Goal: Information Seeking & Learning: Learn about a topic

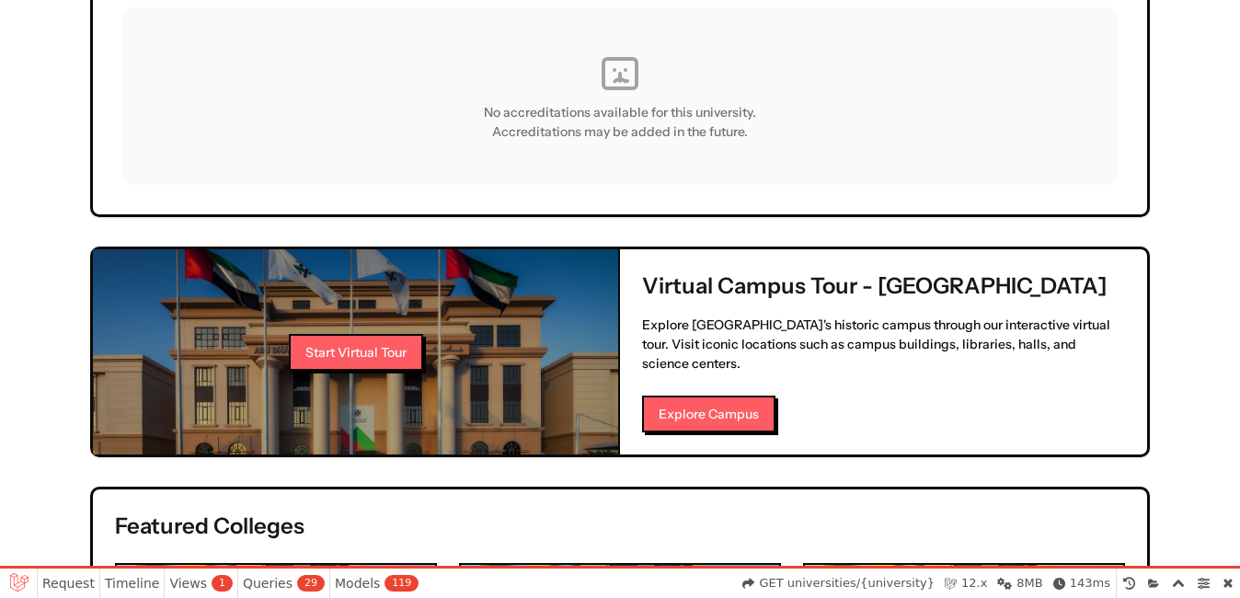
scroll to position [1487, 0]
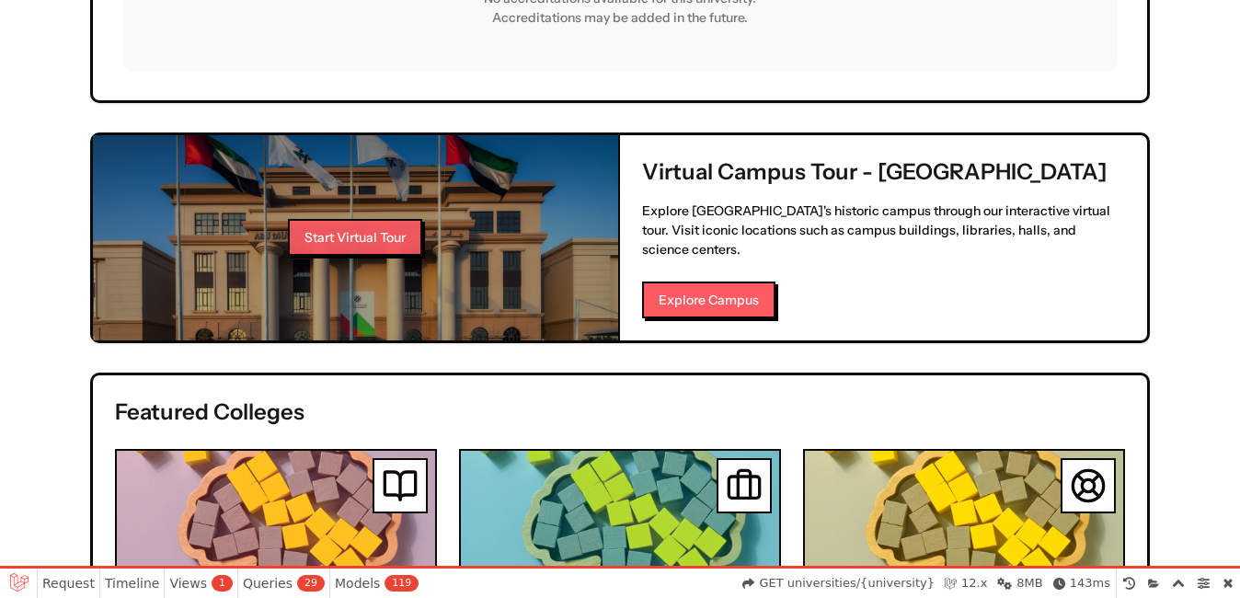
click at [377, 219] on button "Start Virtual Tour" at bounding box center [355, 237] width 134 height 37
click at [350, 219] on button "Start Virtual Tour" at bounding box center [355, 237] width 134 height 37
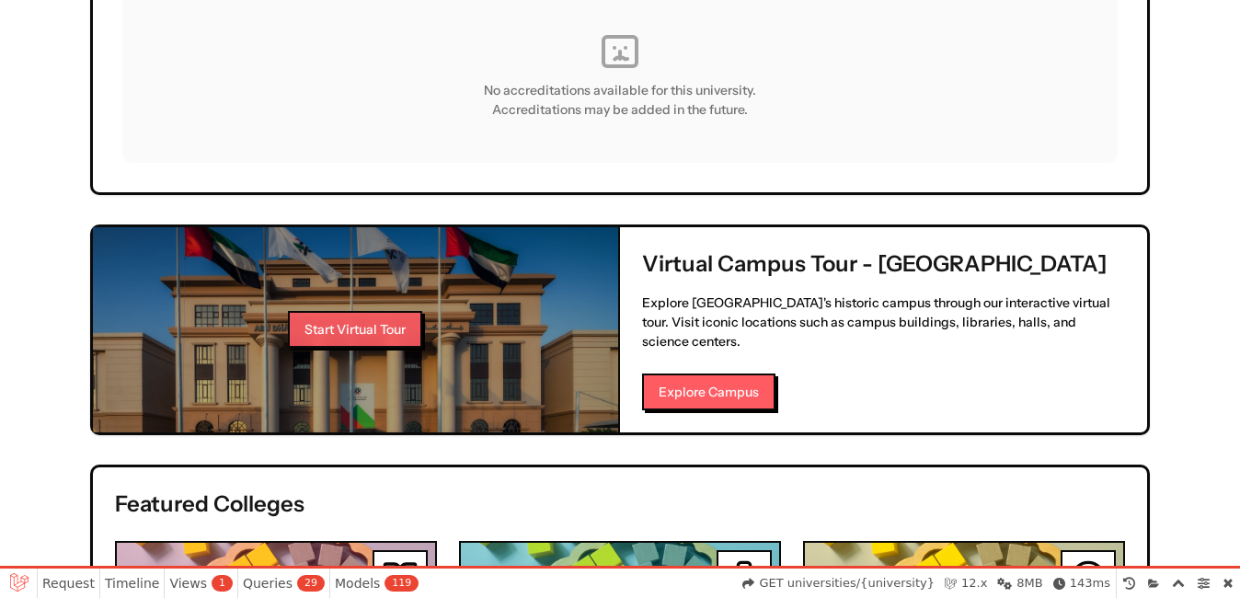
scroll to position [1303, 0]
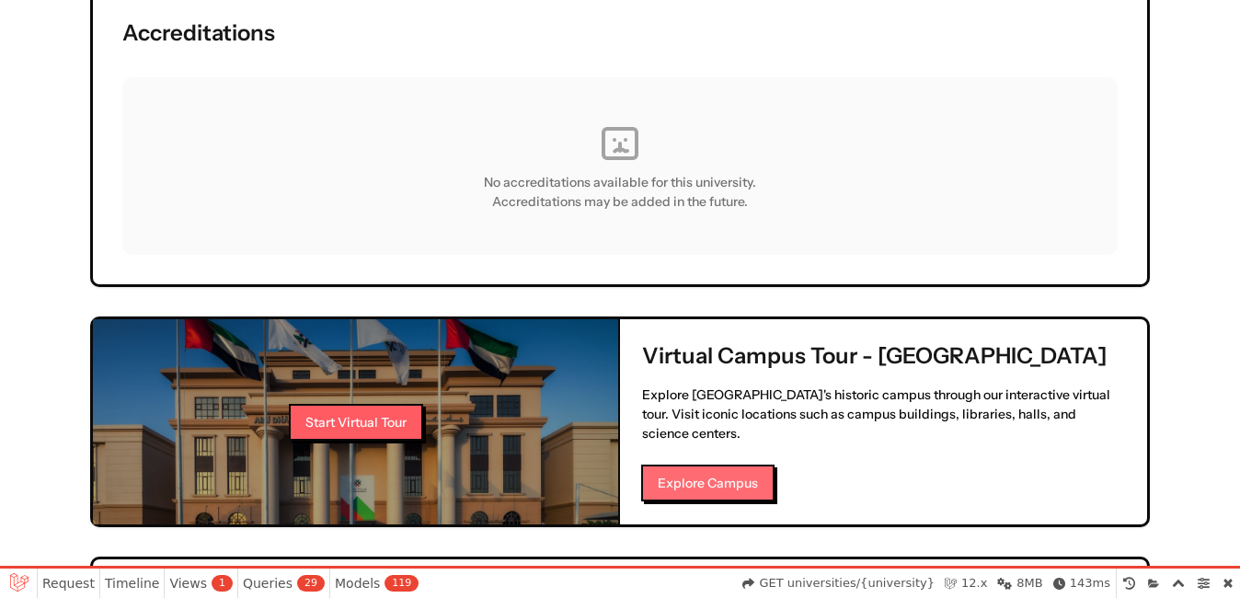
click at [728, 465] on button "Explore Campus" at bounding box center [707, 483] width 133 height 37
click at [375, 403] on button "Start Virtual Tour" at bounding box center [355, 421] width 134 height 37
click at [376, 403] on button "Start Virtual Tour" at bounding box center [355, 421] width 134 height 37
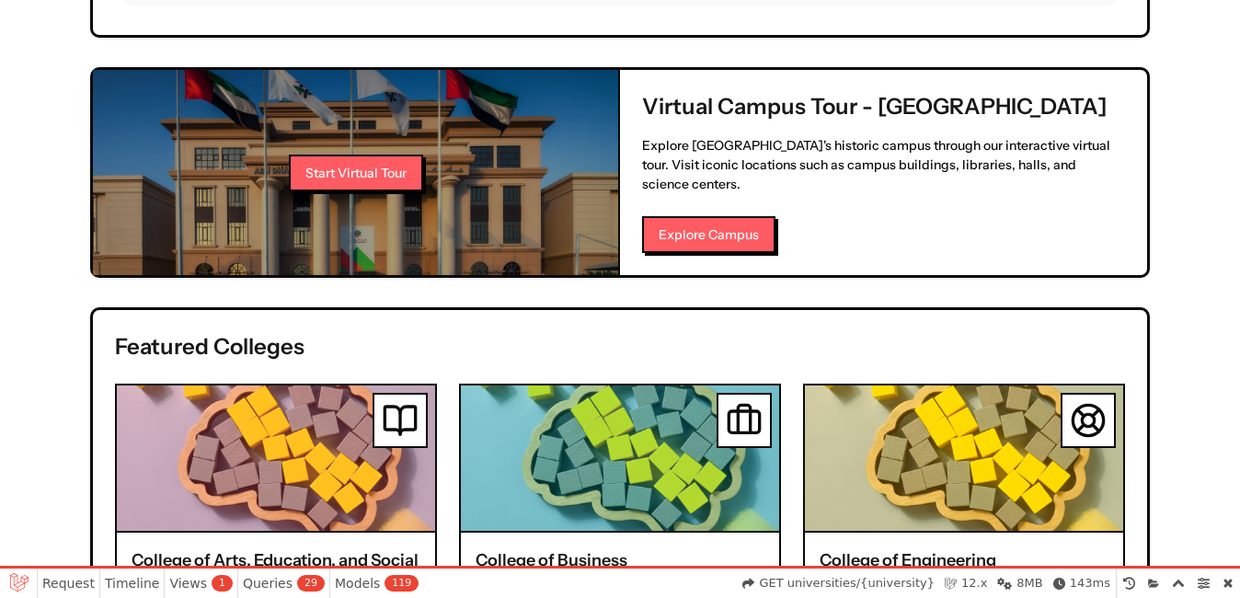
scroll to position [1579, 0]
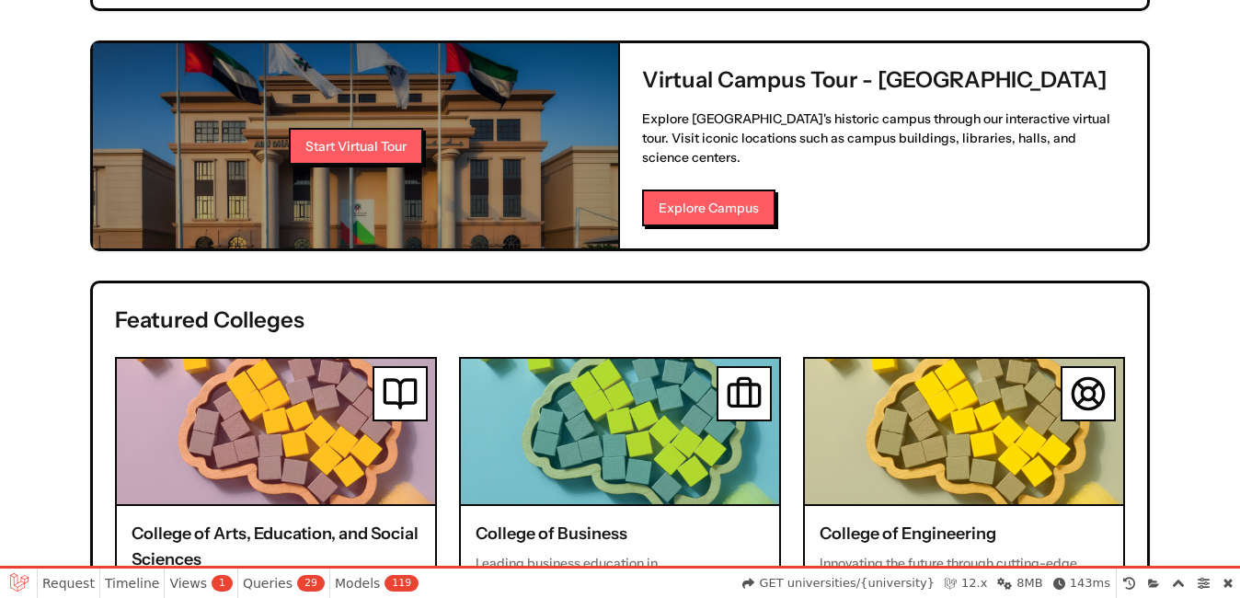
click at [695, 215] on div "Virtual Campus Tour - Abu Dhabi University Explore Abu Dhabi University's histo…" at bounding box center [883, 145] width 527 height 205
click at [752, 189] on button "Explore Campus" at bounding box center [707, 207] width 133 height 37
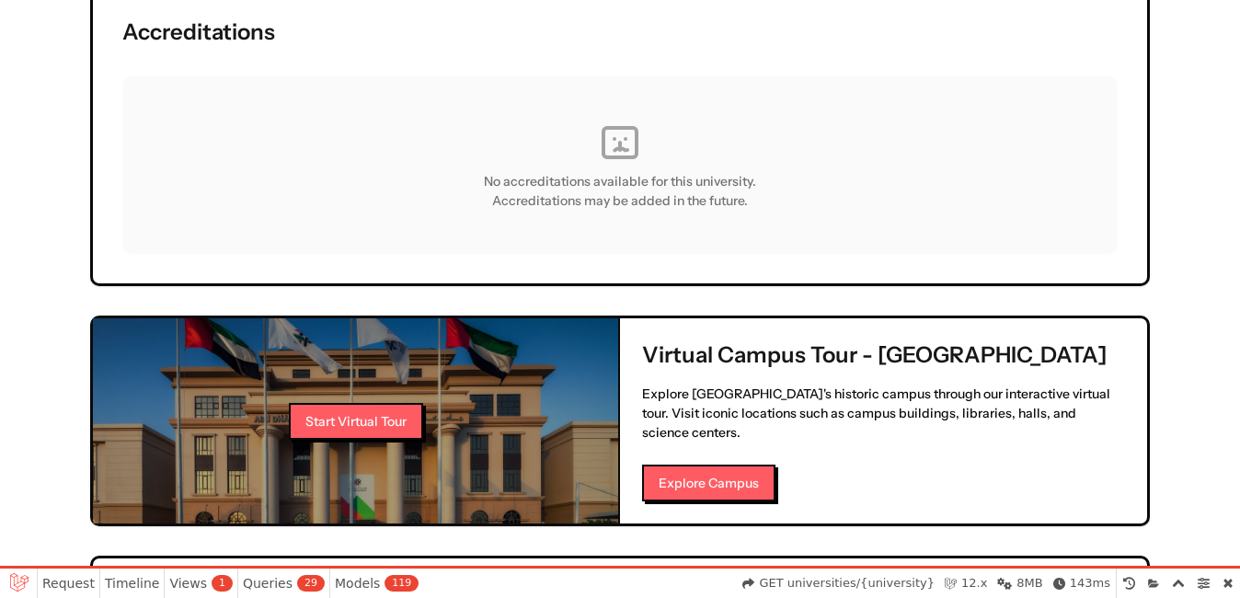
scroll to position [1303, 0]
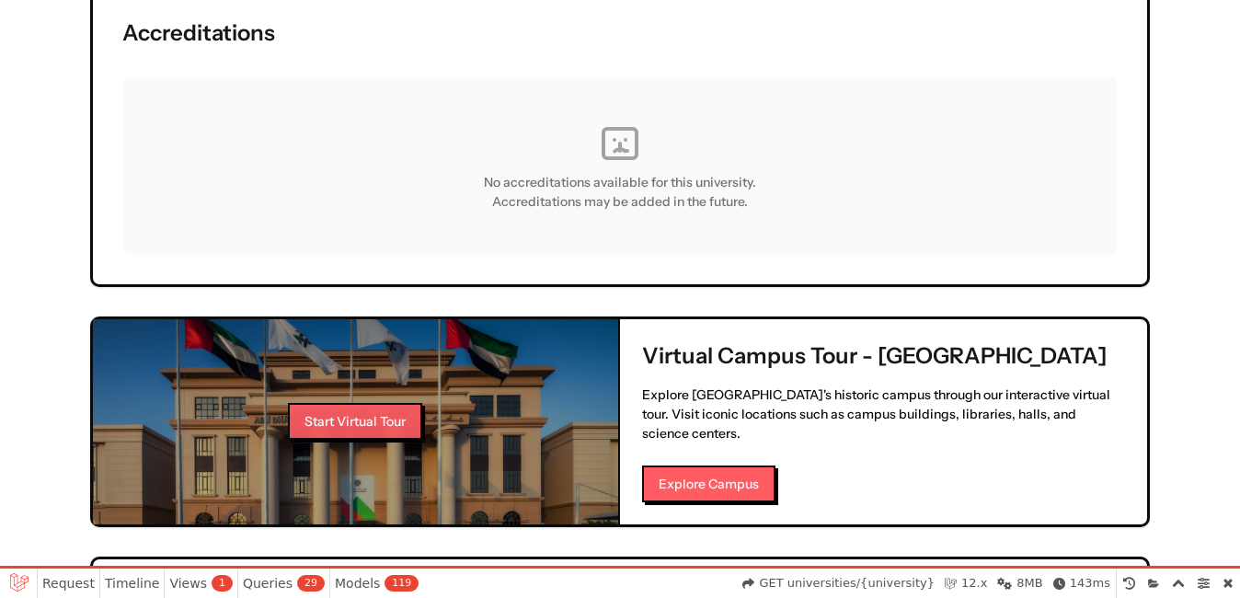
click at [418, 407] on button "Start Virtual Tour" at bounding box center [355, 421] width 134 height 37
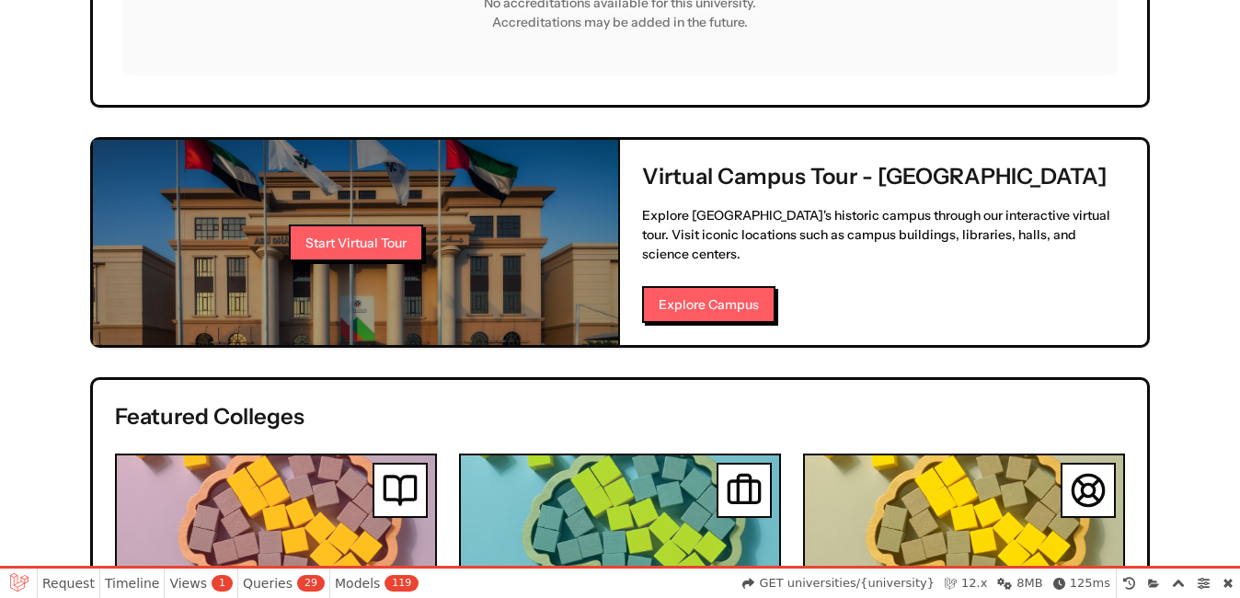
scroll to position [1237, 0]
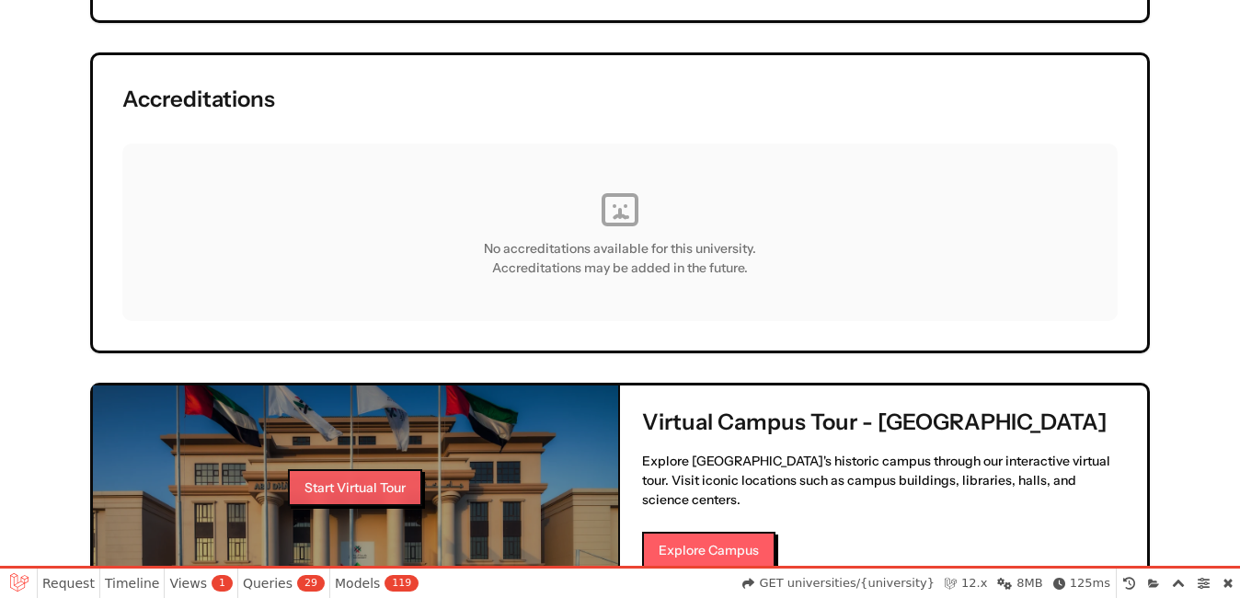
click at [293, 469] on button "Start Virtual Tour" at bounding box center [355, 487] width 134 height 37
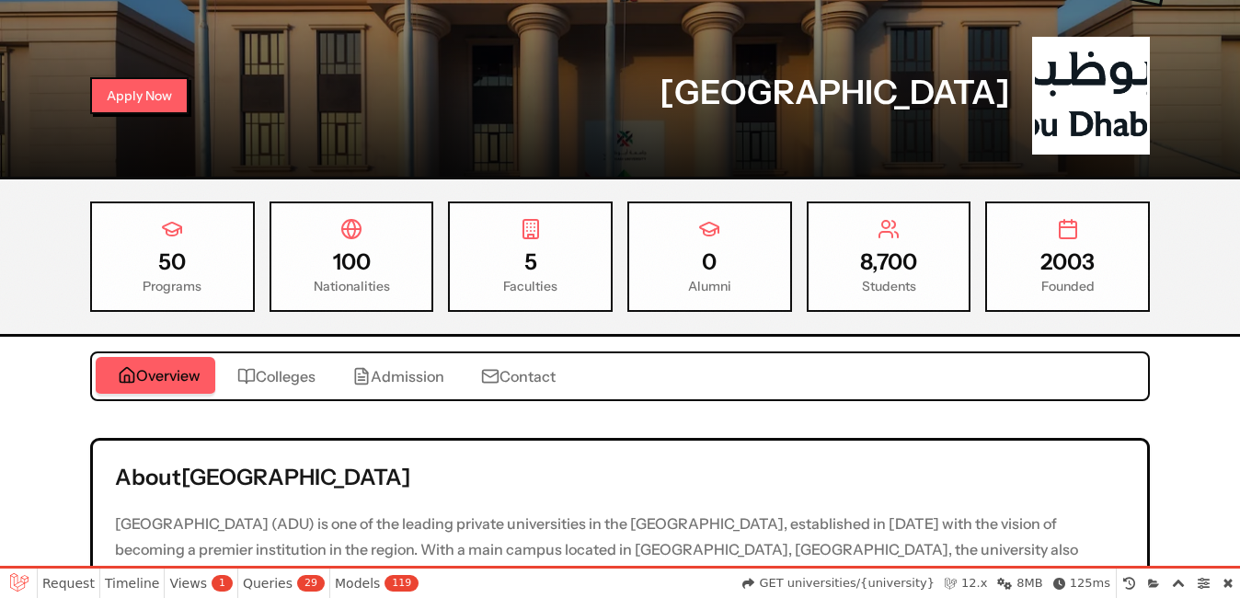
scroll to position [225, 0]
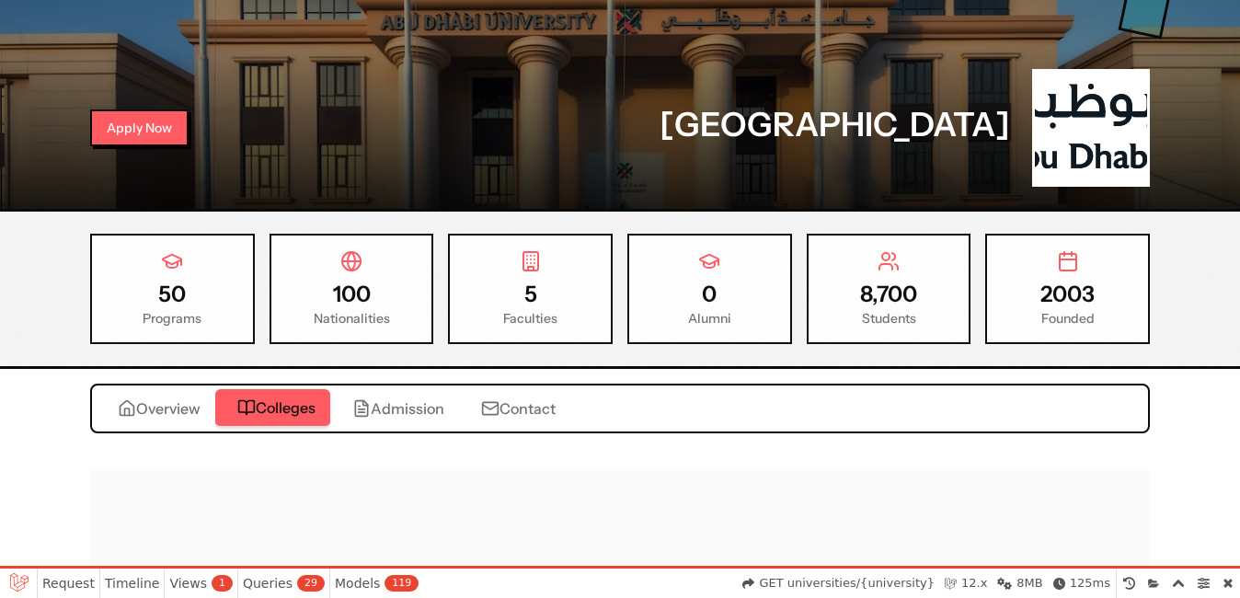
drag, startPoint x: 240, startPoint y: 405, endPoint x: 250, endPoint y: 403, distance: 10.3
click at [250, 403] on icon "button" at bounding box center [246, 407] width 18 height 18
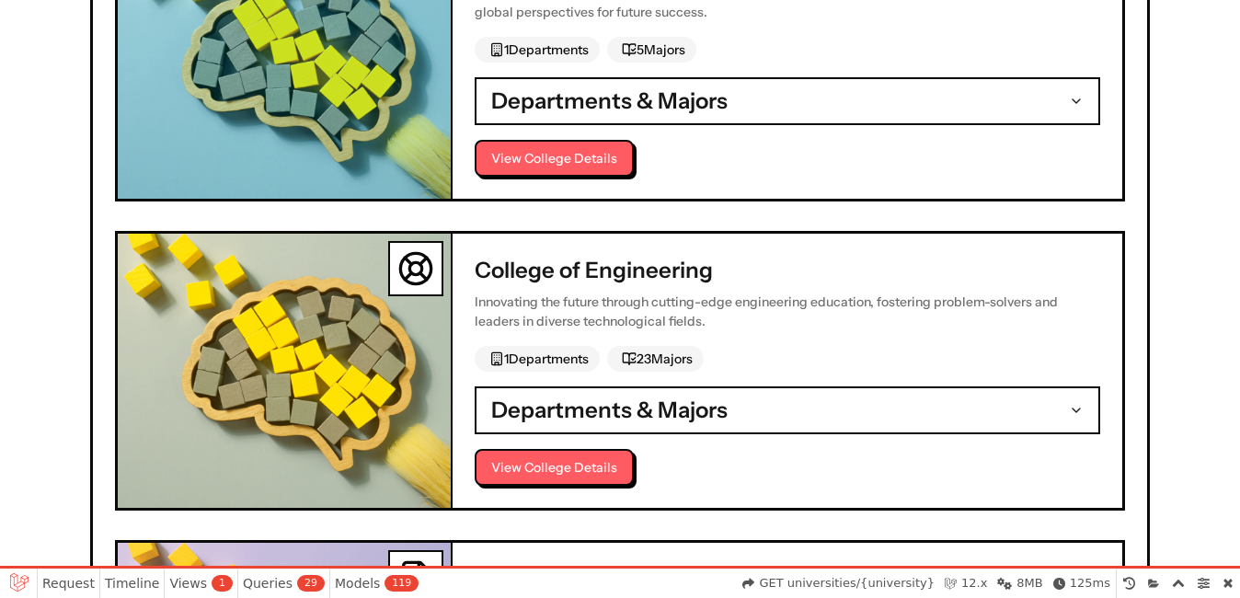
scroll to position [1145, 0]
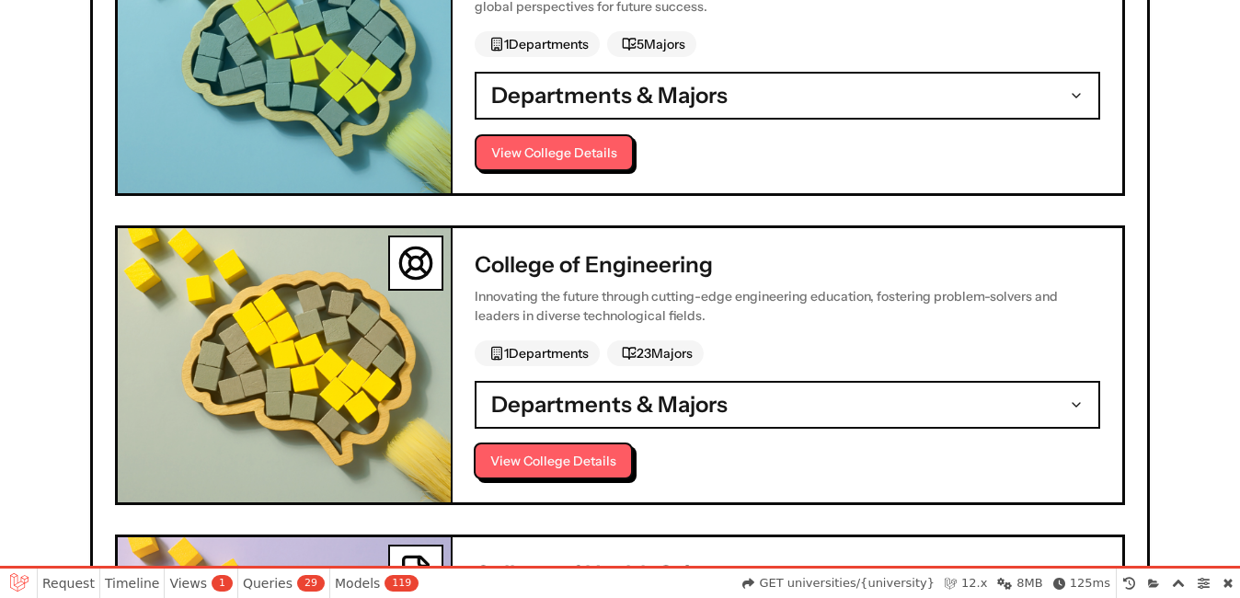
click at [541, 472] on button "View College Details" at bounding box center [553, 460] width 159 height 37
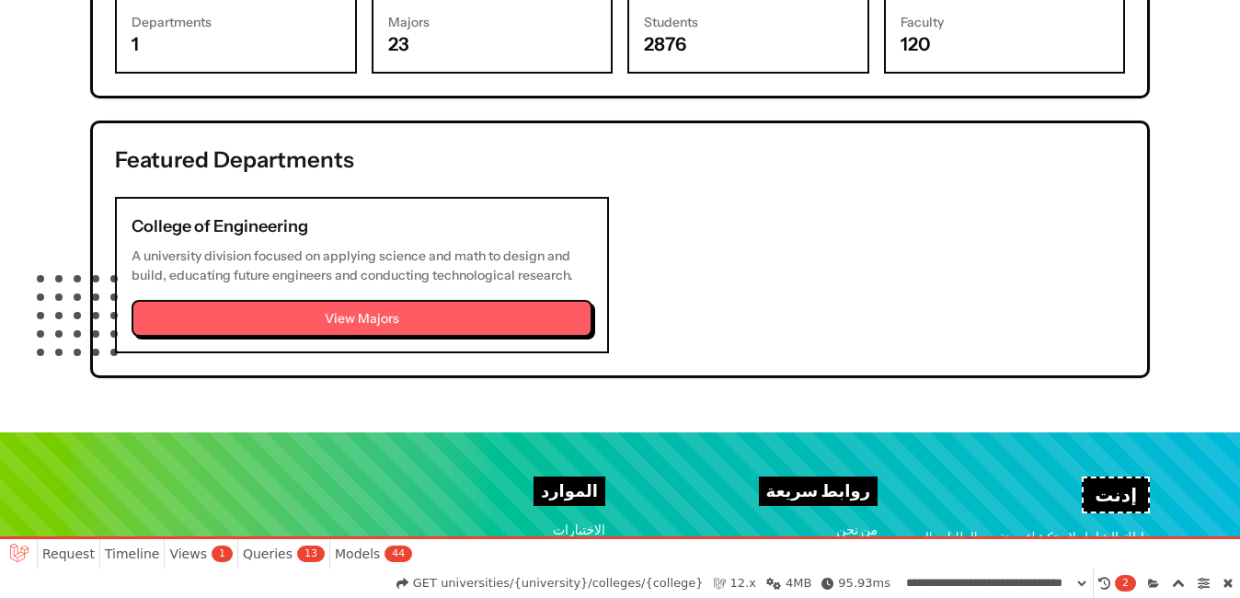
scroll to position [863, 0]
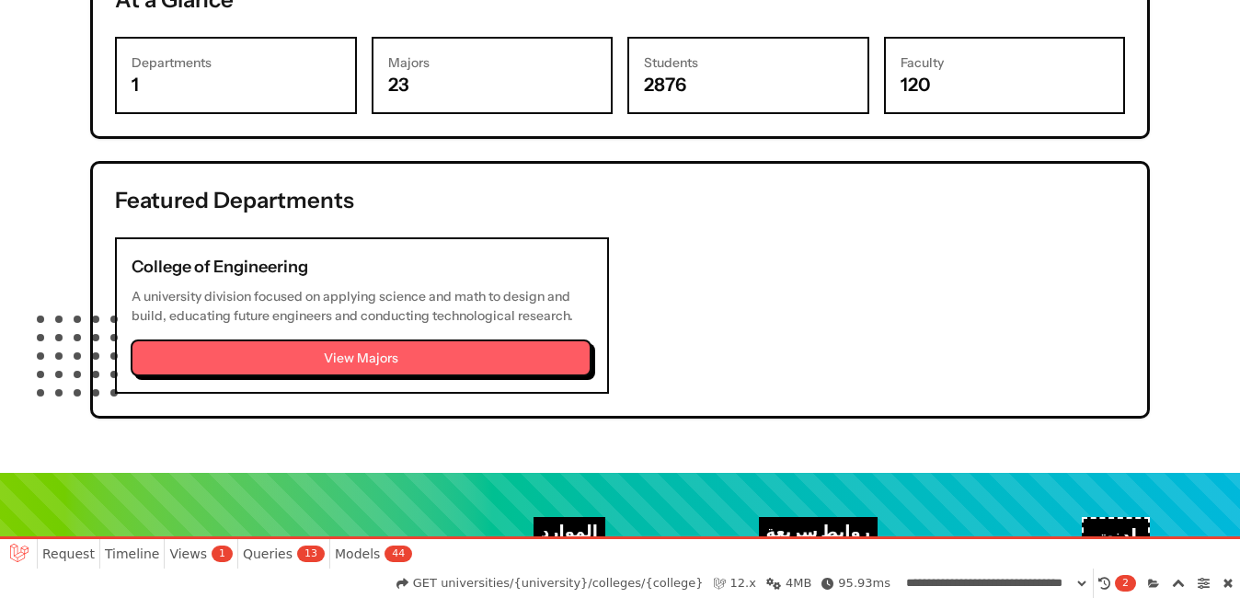
click at [247, 340] on button "View Majors" at bounding box center [361, 357] width 461 height 37
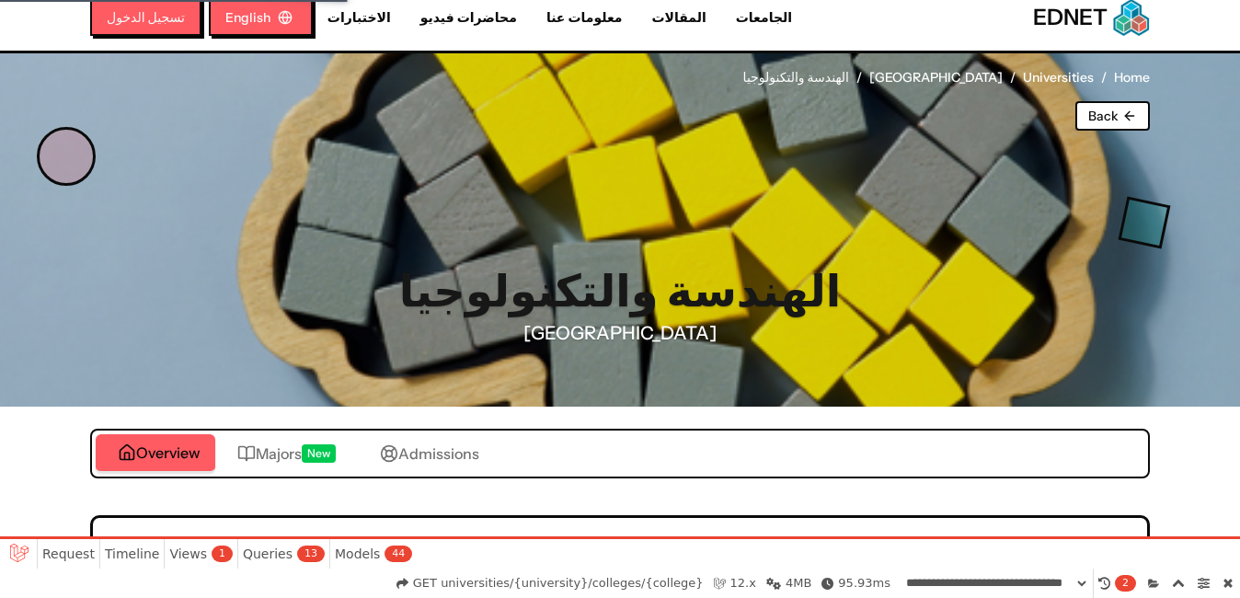
select select "**********"
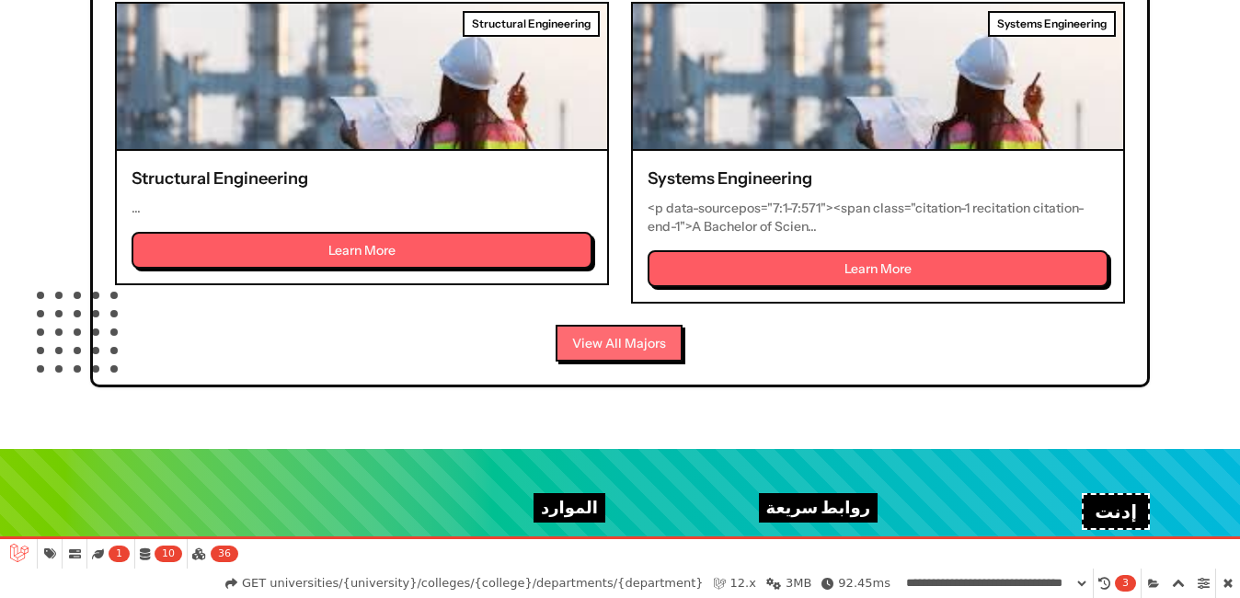
scroll to position [1046, 0]
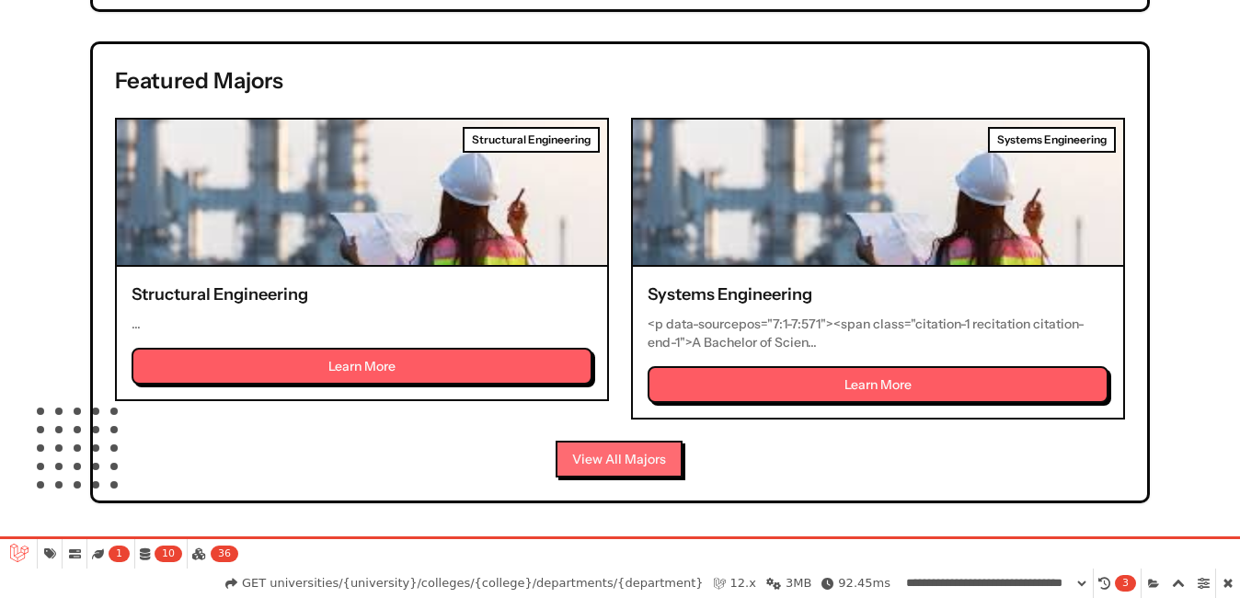
click at [584, 464] on button "View All Majors" at bounding box center [619, 459] width 127 height 37
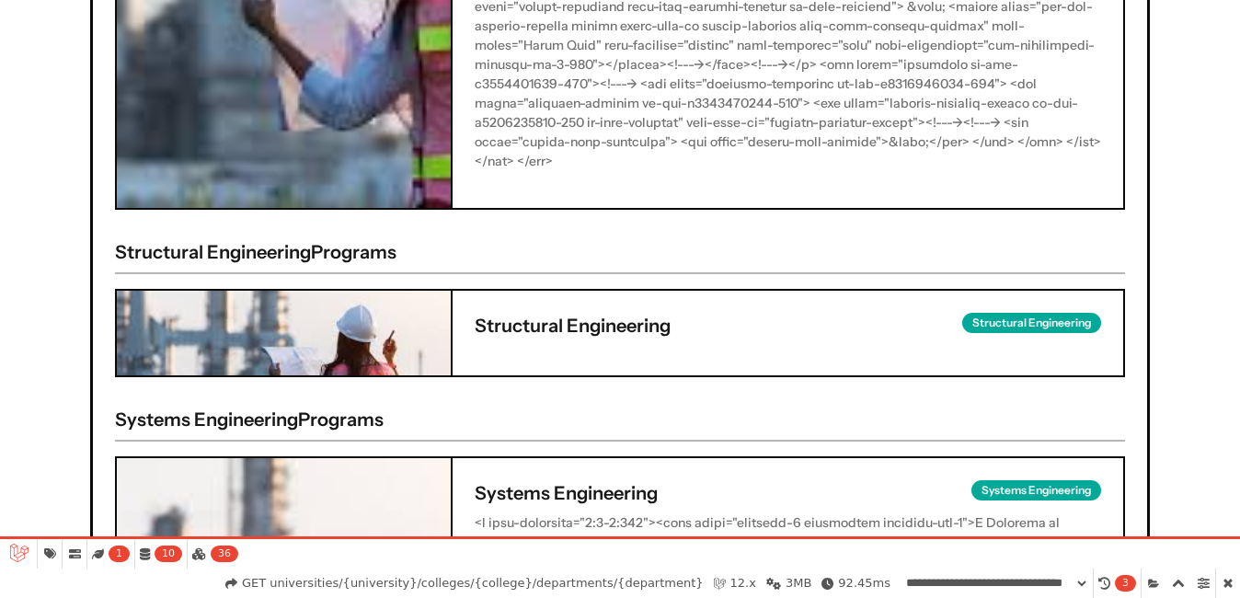
scroll to position [1874, 0]
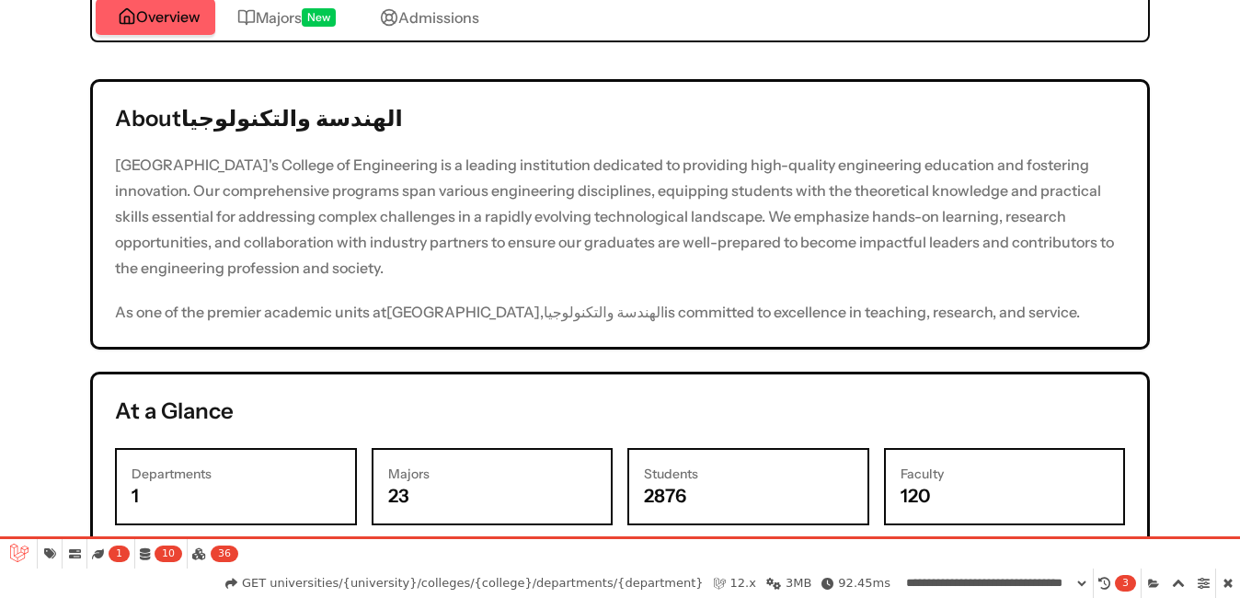
scroll to position [495, 0]
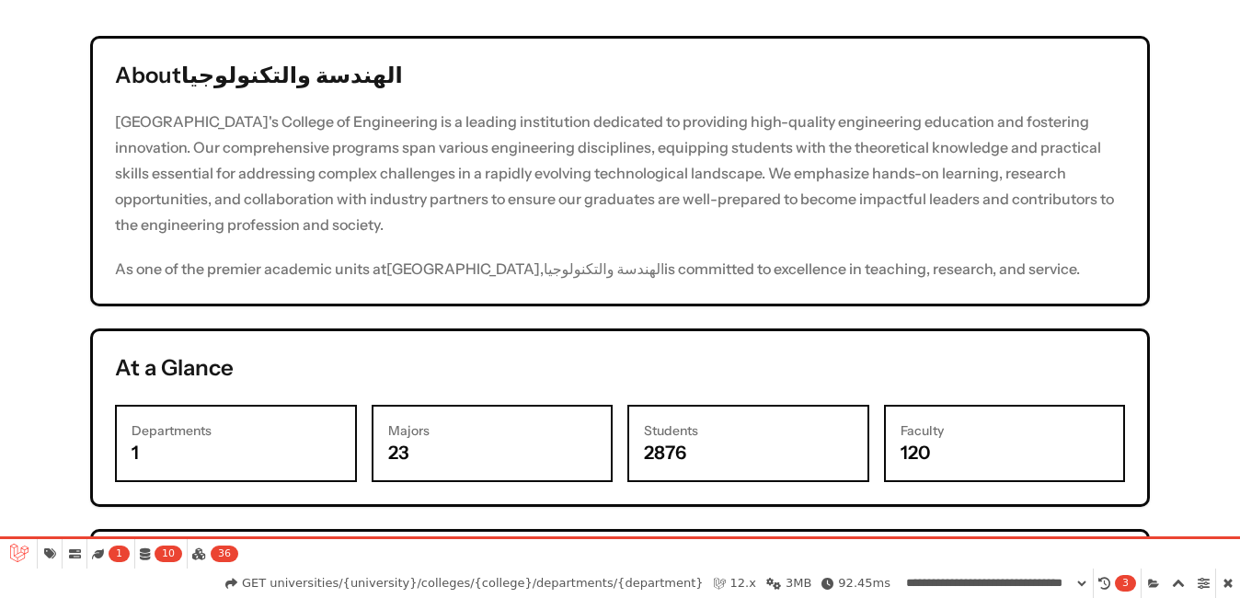
click at [386, 443] on div "Majors 23" at bounding box center [493, 443] width 242 height 77
click at [411, 448] on p "23" at bounding box center [492, 453] width 209 height 26
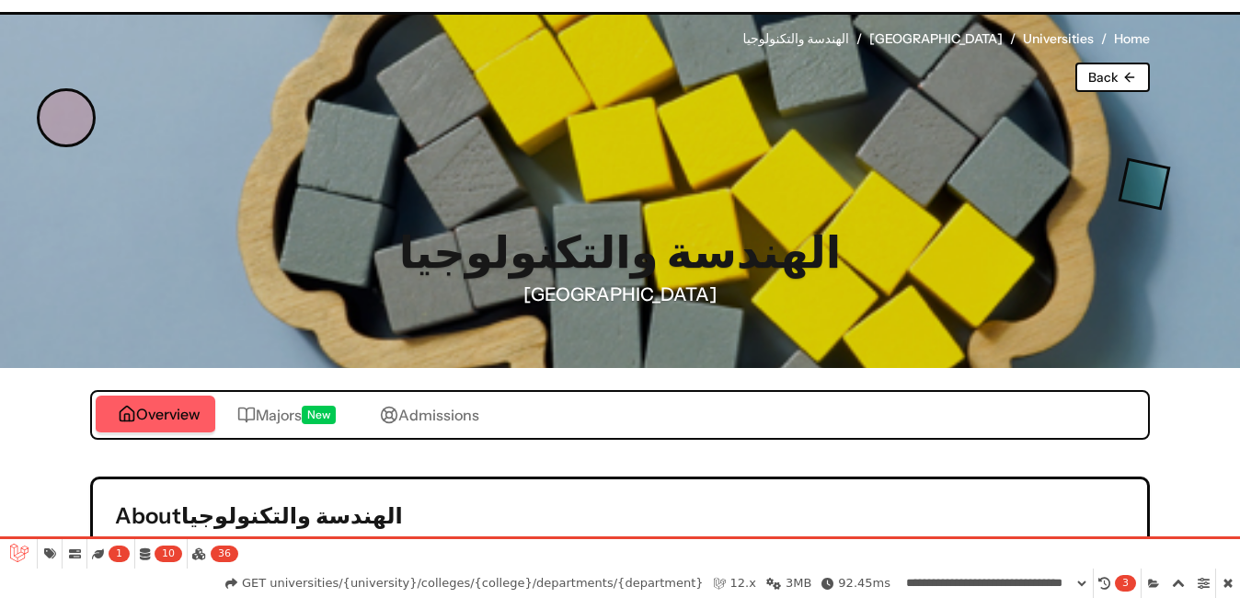
scroll to position [35, 0]
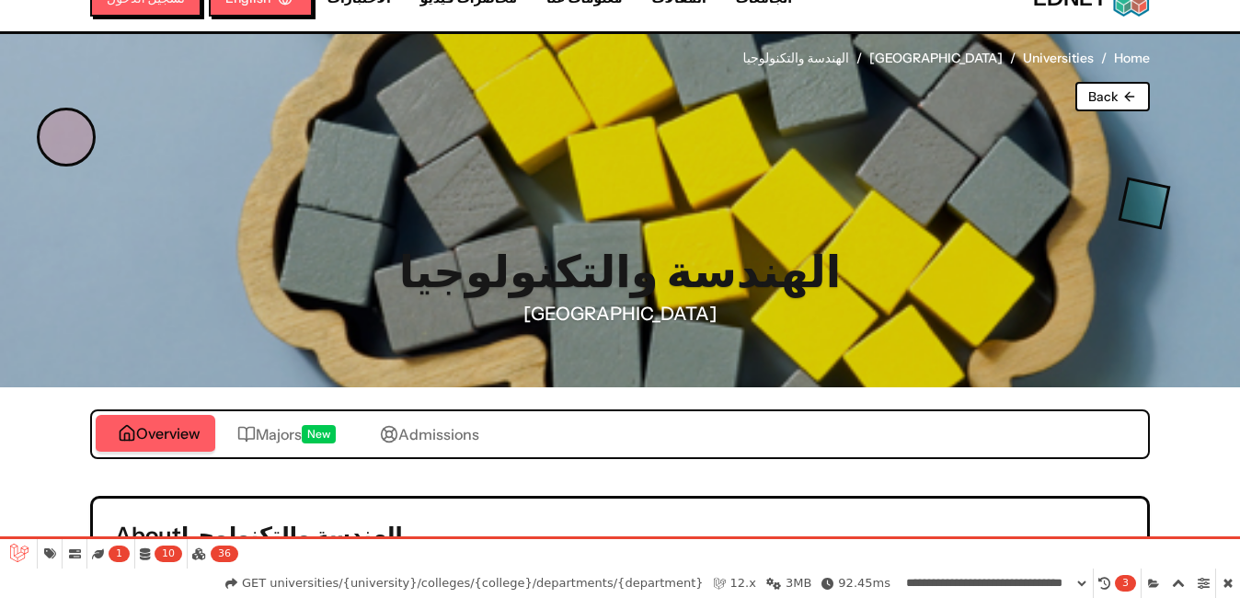
click at [292, 444] on button "Majors New" at bounding box center [286, 434] width 143 height 37
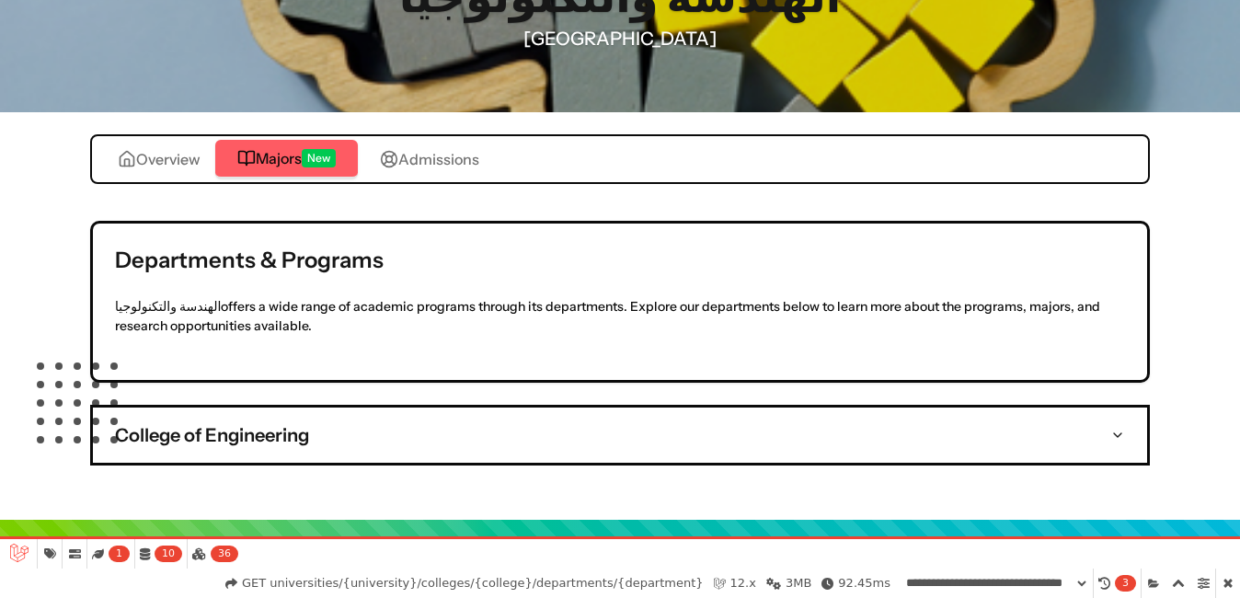
scroll to position [311, 0]
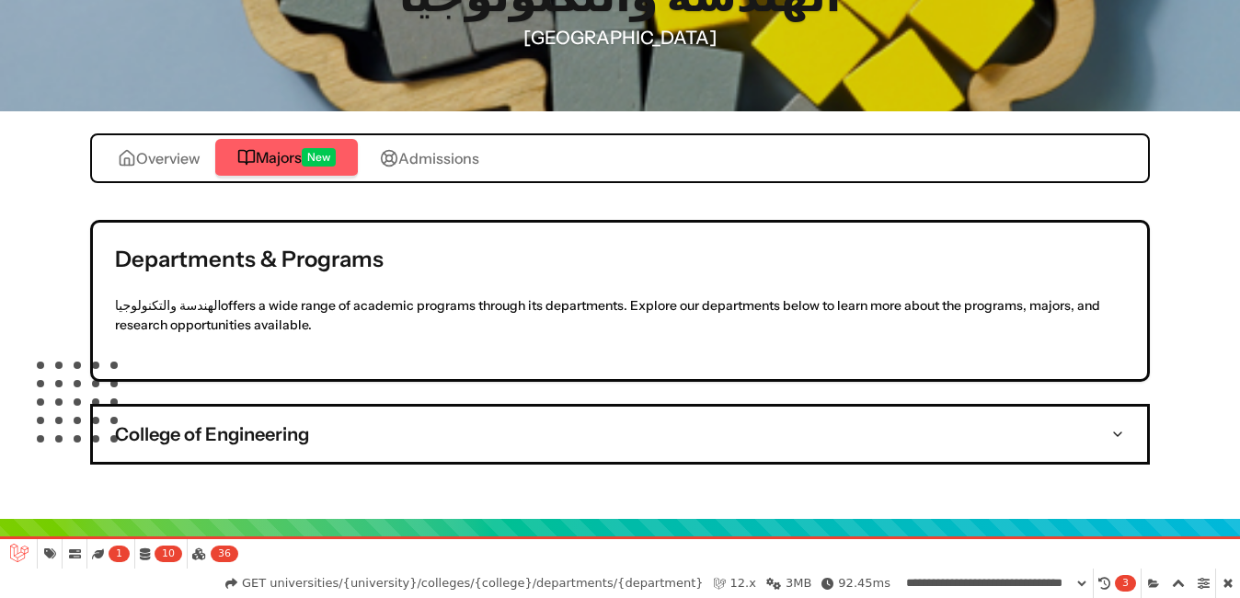
click at [354, 453] on button "College of Engineering" at bounding box center [620, 434] width 1054 height 55
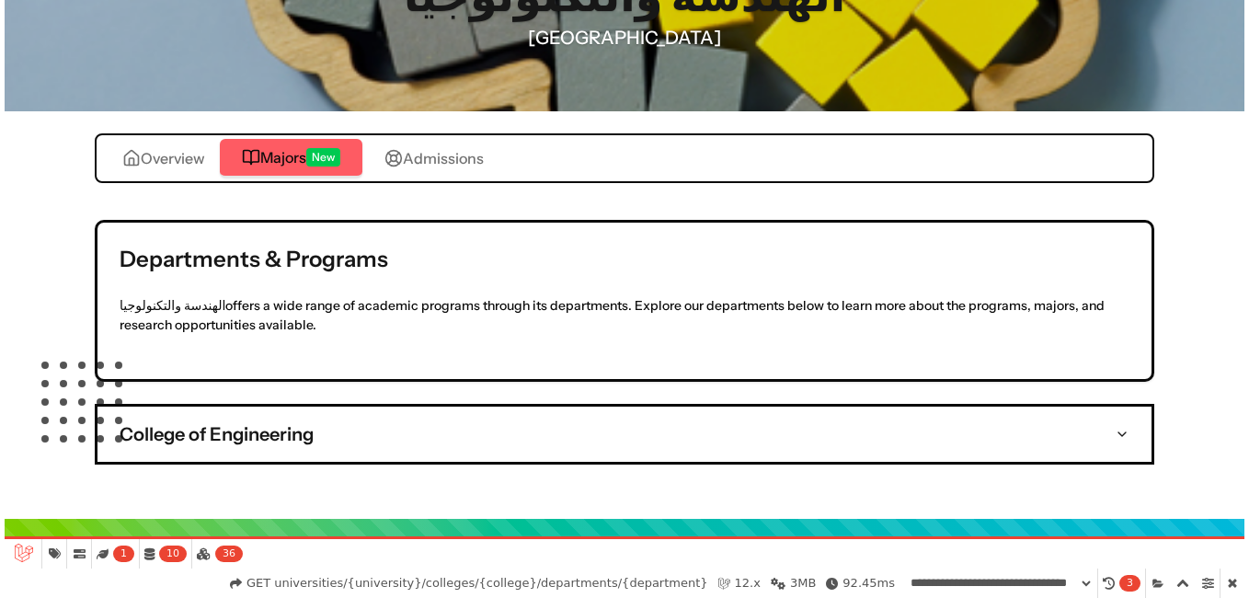
scroll to position [0, 0]
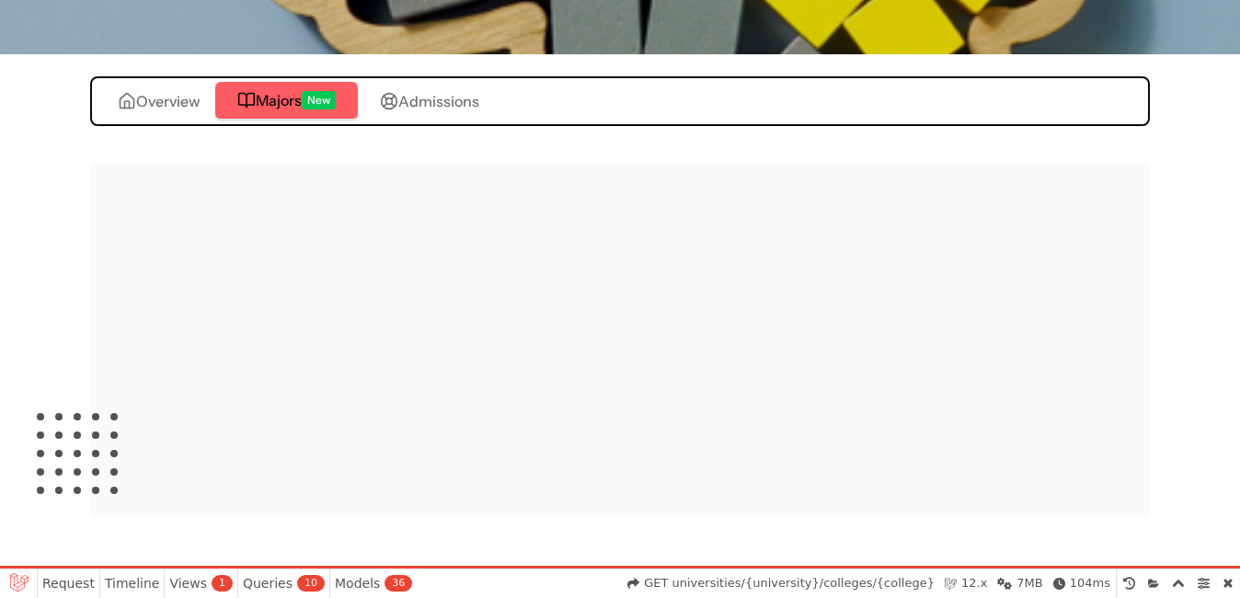
scroll to position [367, 0]
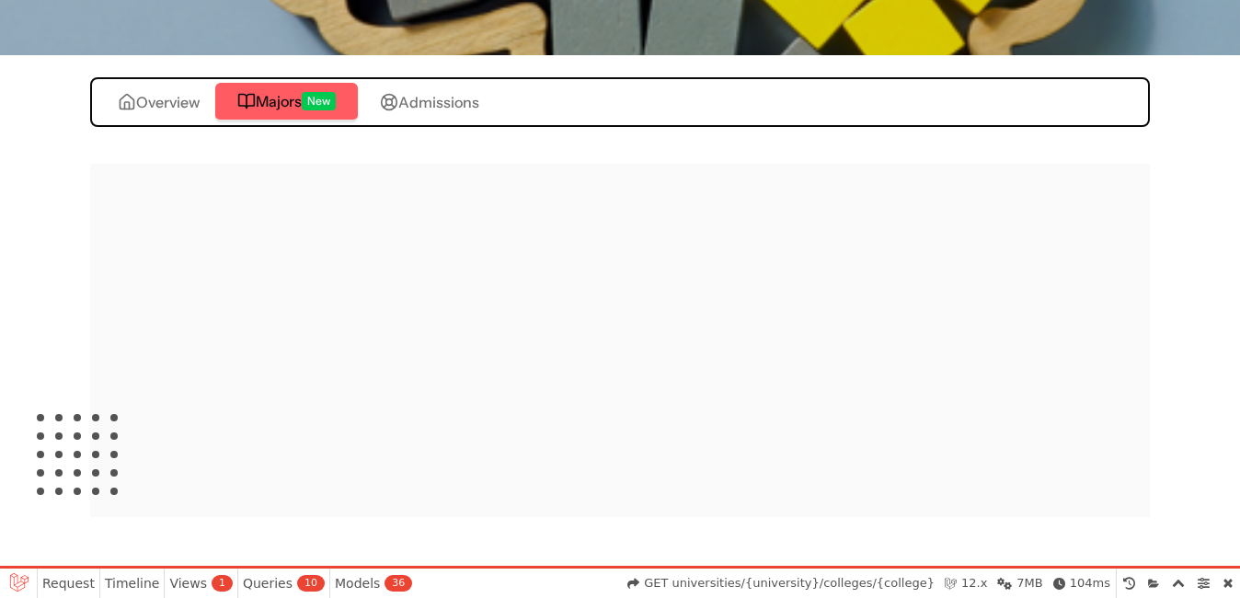
click at [284, 84] on button "Majors New" at bounding box center [286, 102] width 143 height 39
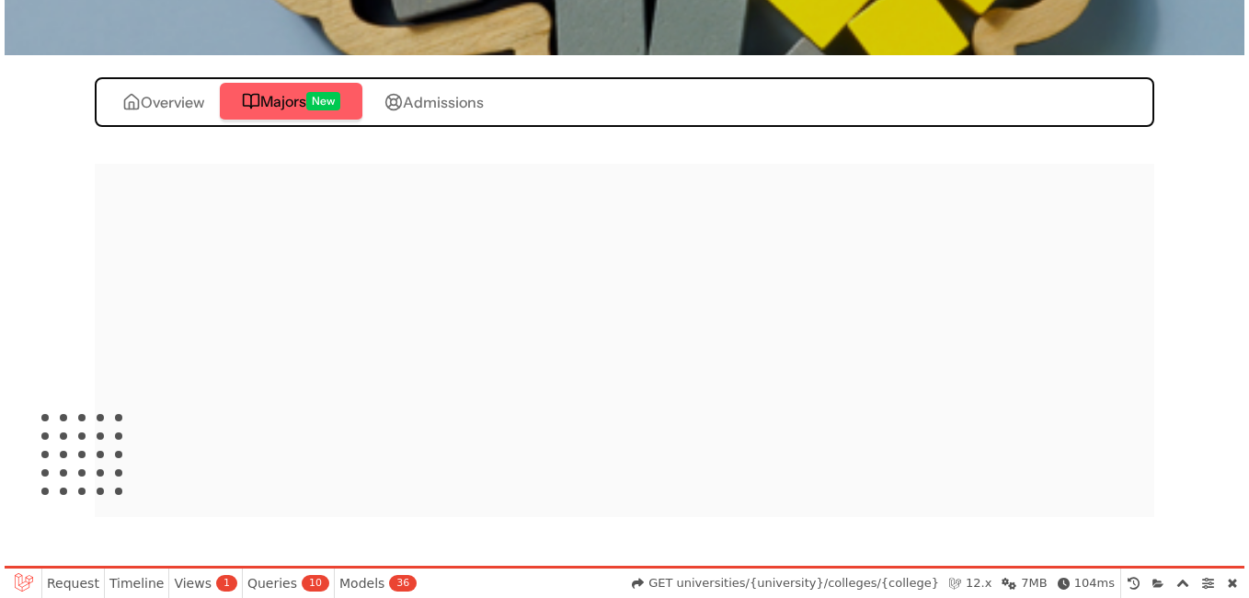
scroll to position [0, 0]
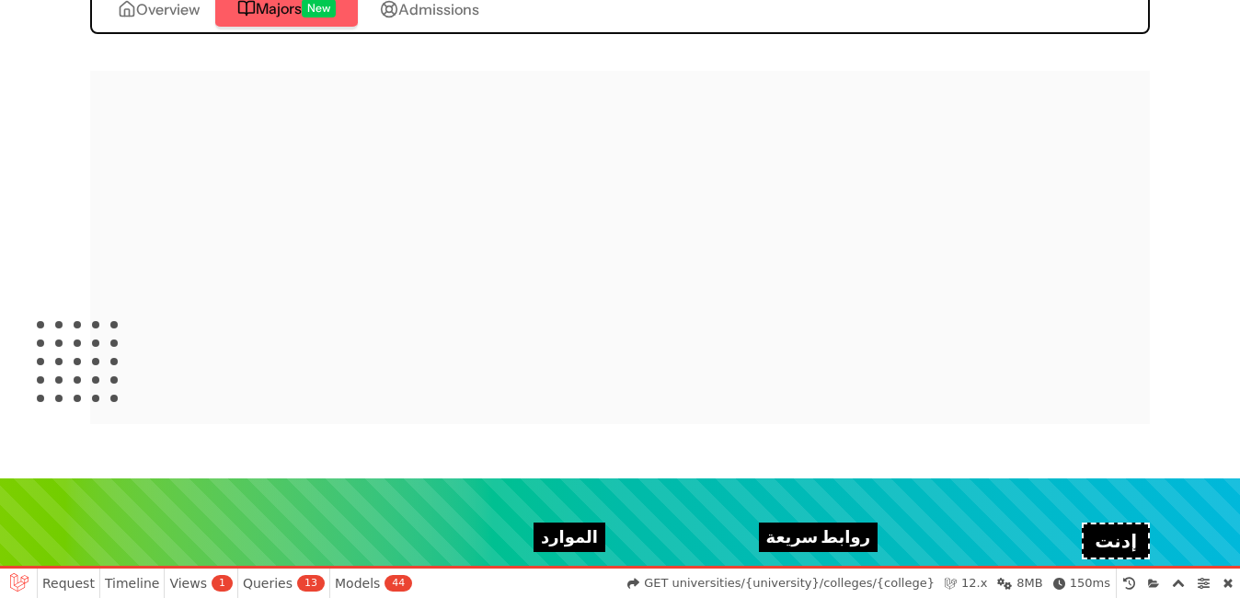
scroll to position [451, 0]
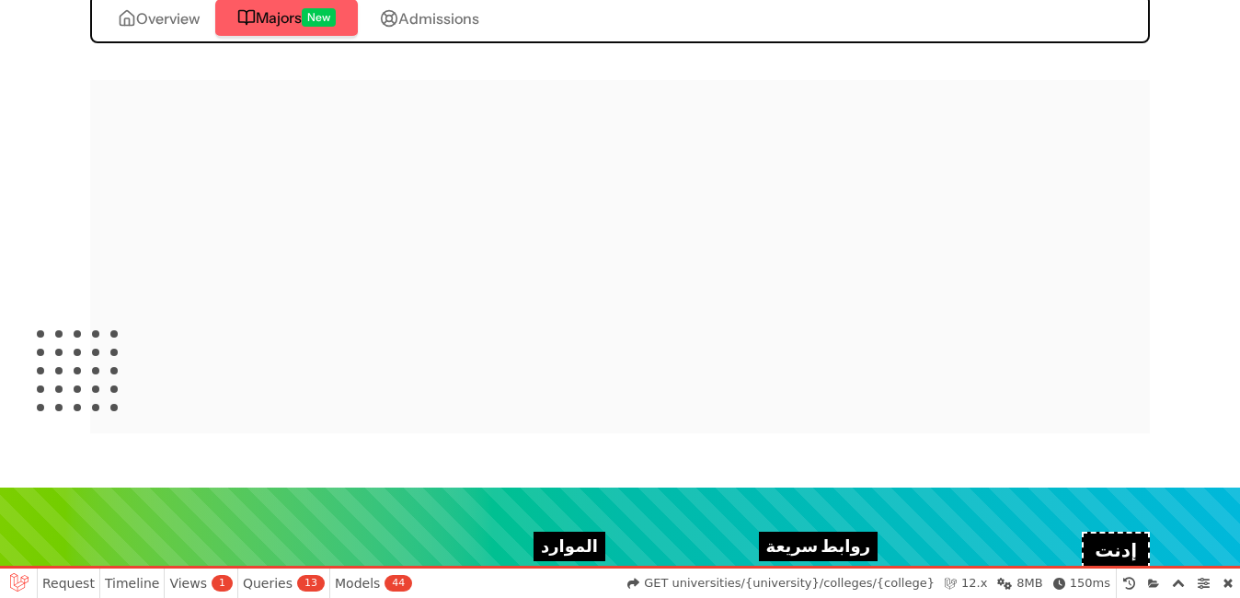
click at [283, 17] on span "Majors" at bounding box center [279, 17] width 46 height 22
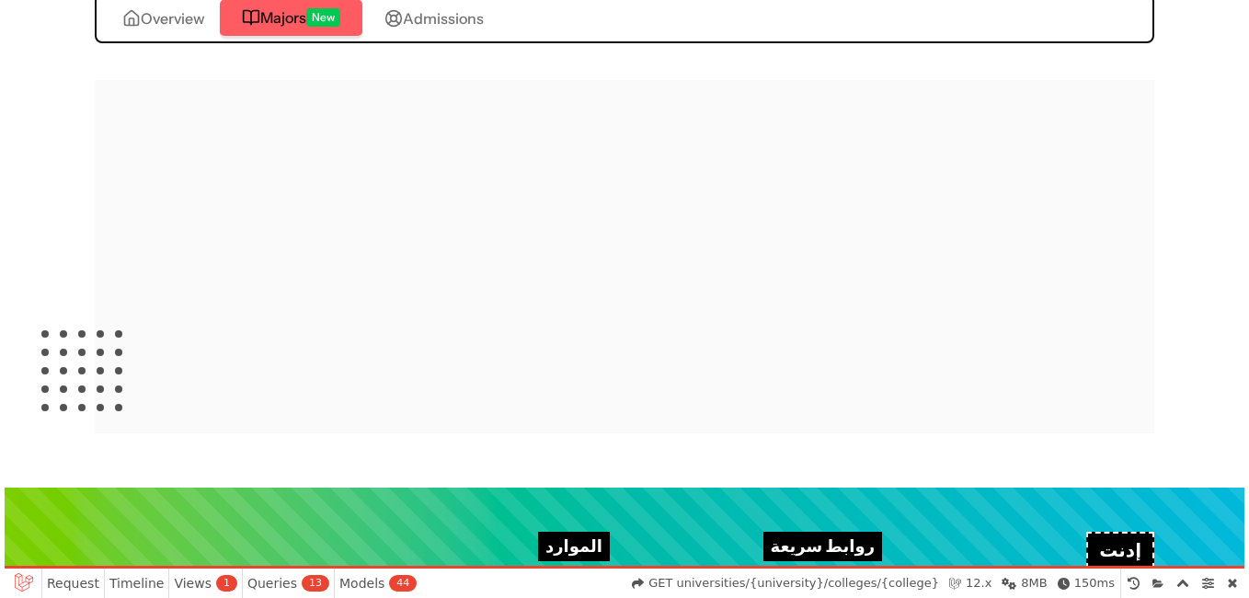
scroll to position [0, 0]
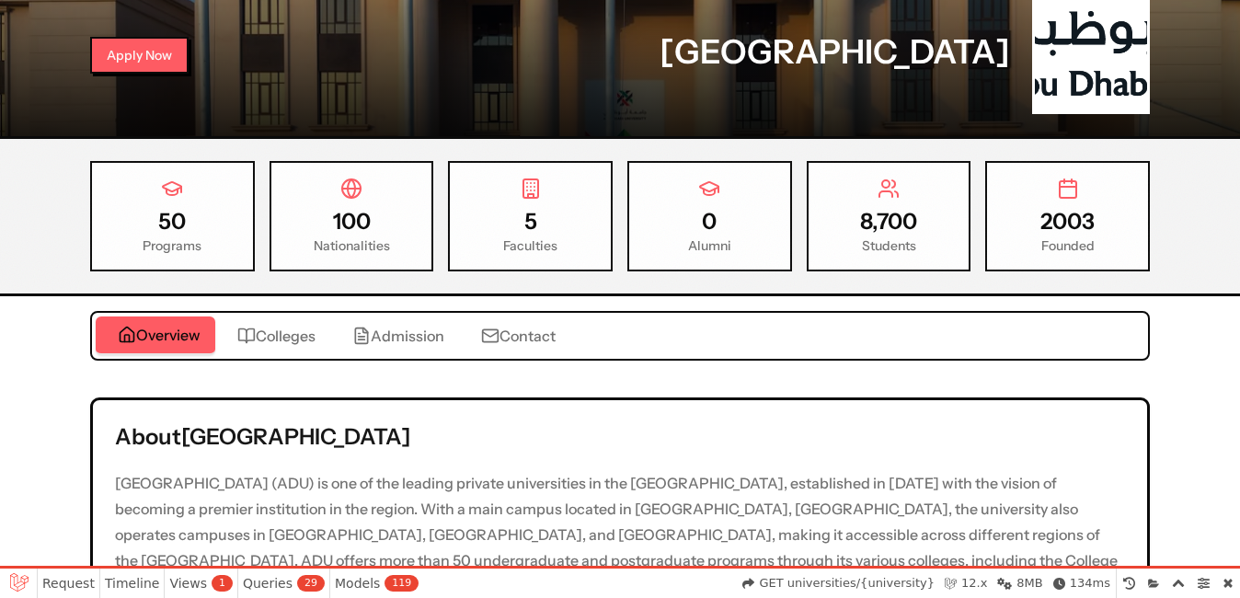
scroll to position [292, 0]
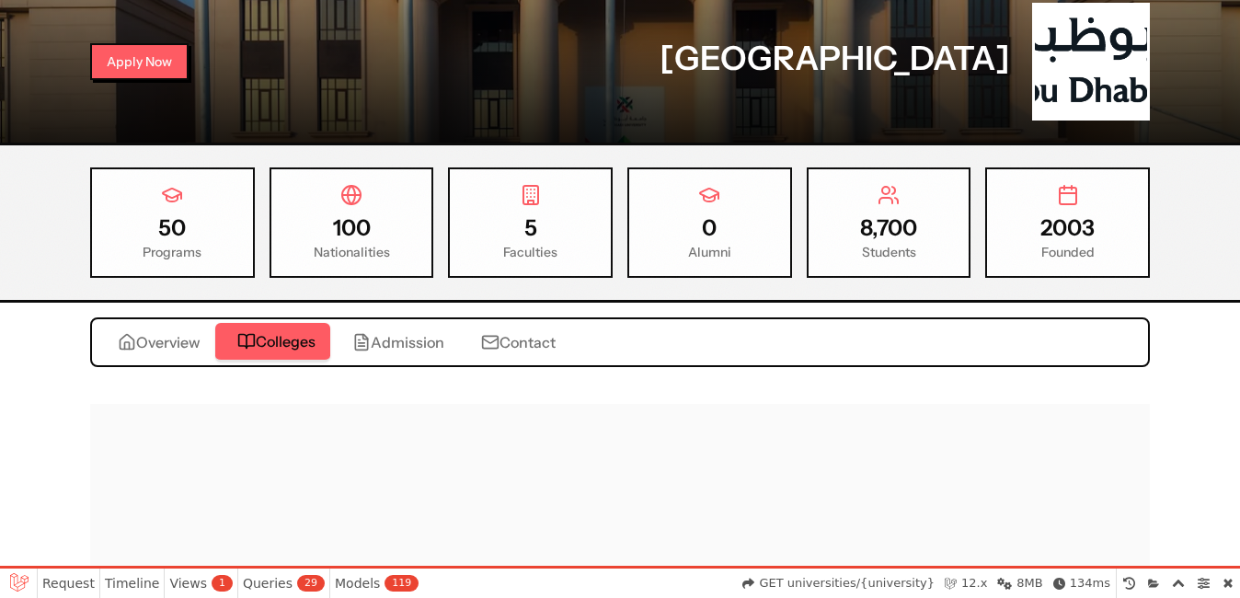
click at [322, 355] on button "Colleges" at bounding box center [272, 342] width 115 height 39
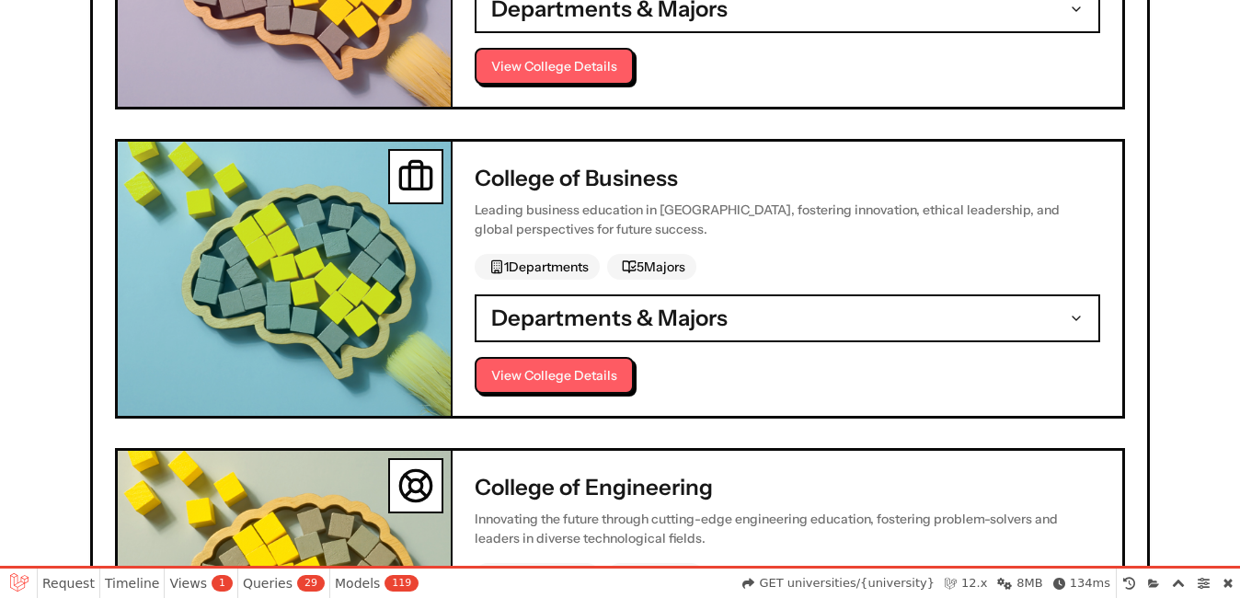
scroll to position [935, 0]
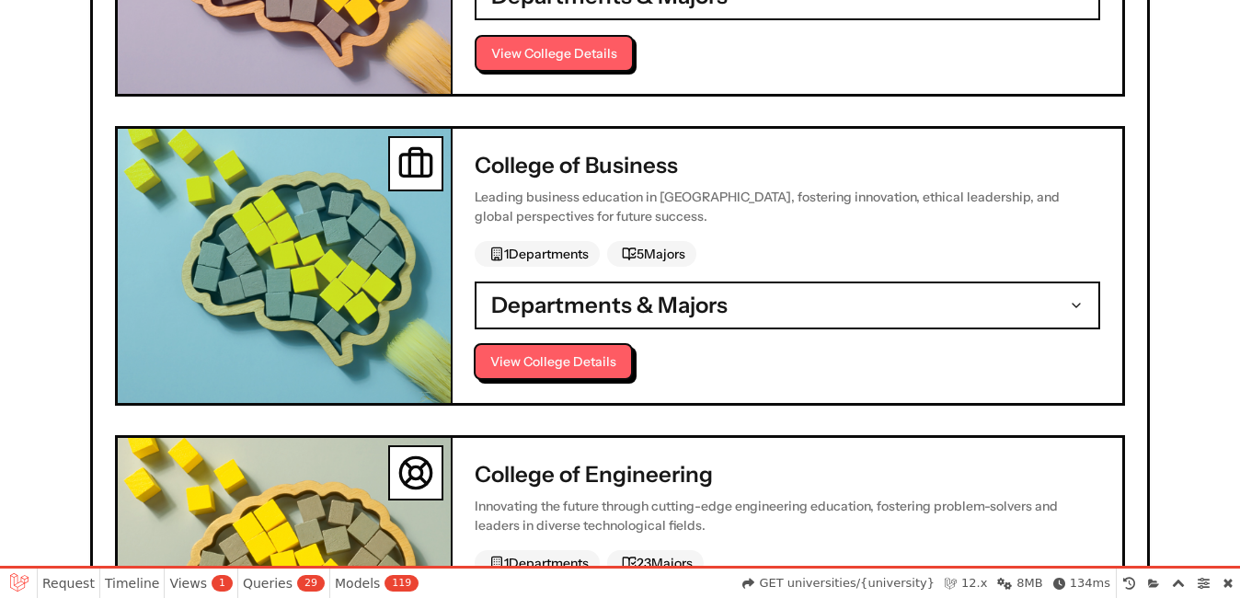
click at [513, 366] on button "View College Details" at bounding box center [553, 361] width 159 height 37
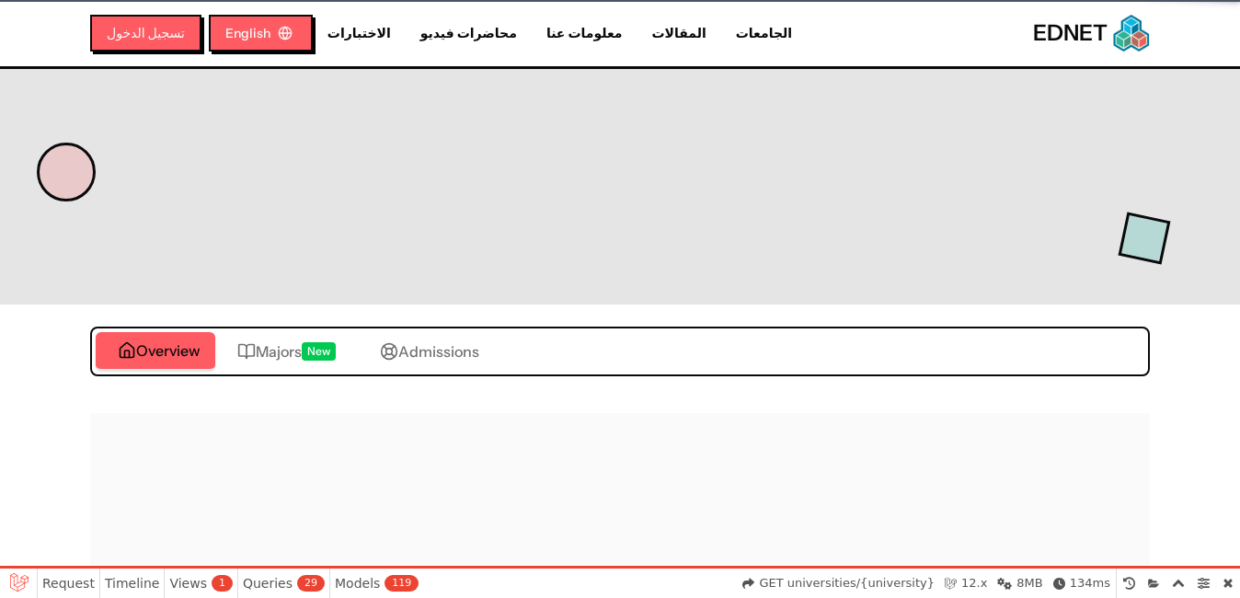
select select "**********"
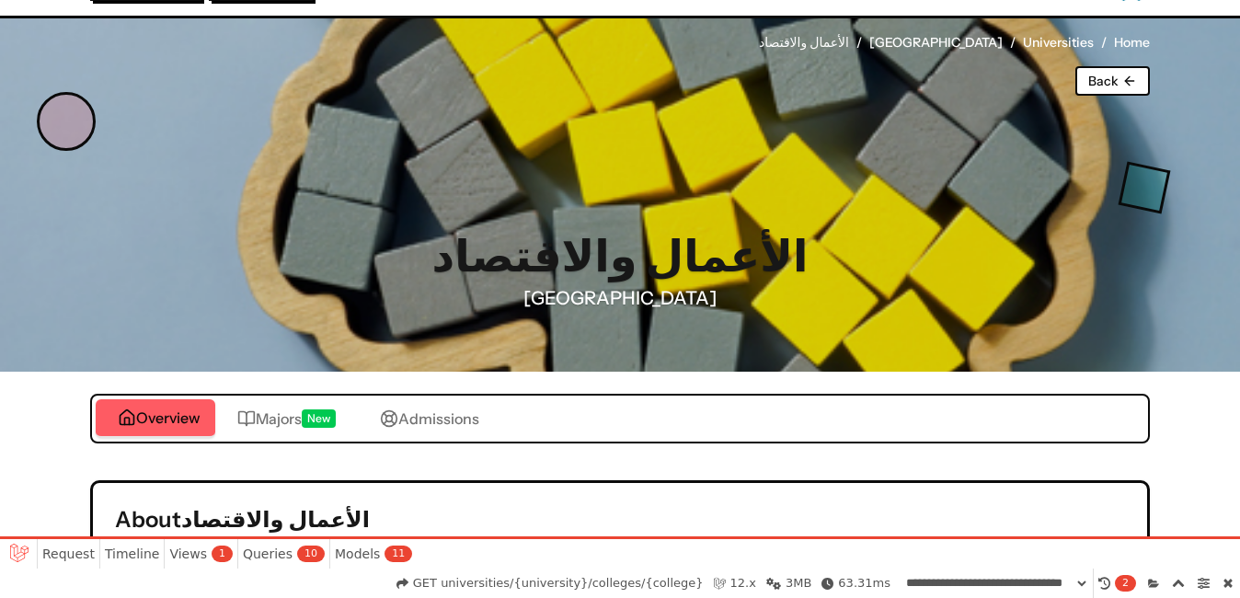
scroll to position [92, 0]
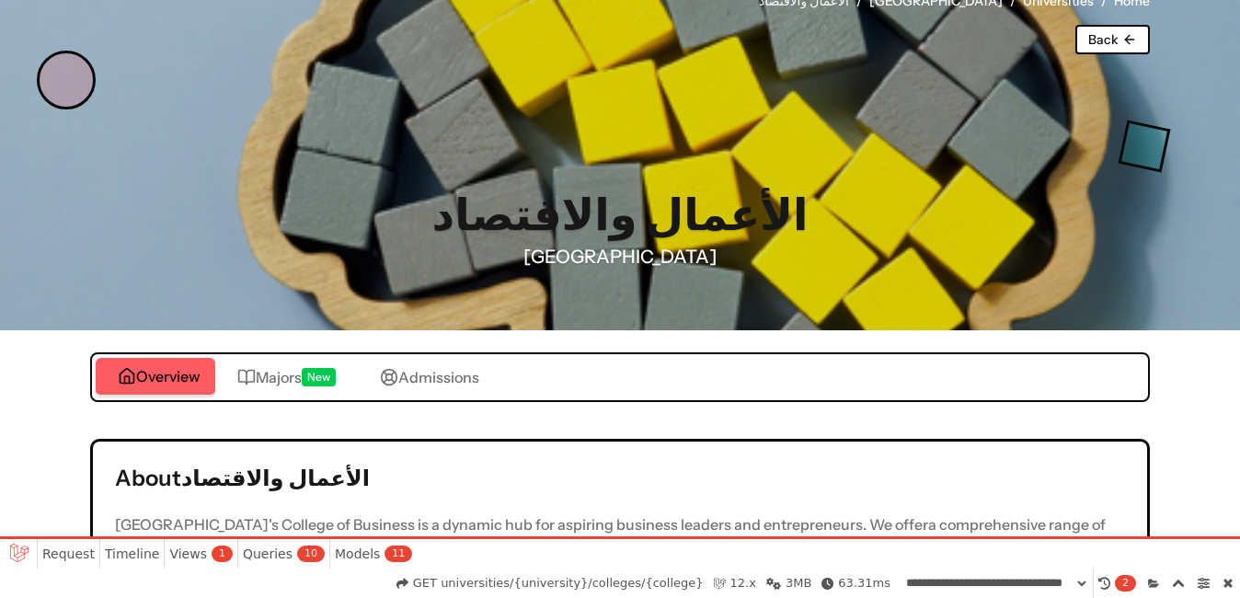
click at [483, 396] on div "Overview Majors New Admissions" at bounding box center [620, 377] width 1060 height 50
click at [475, 373] on span "Admissions" at bounding box center [438, 377] width 81 height 22
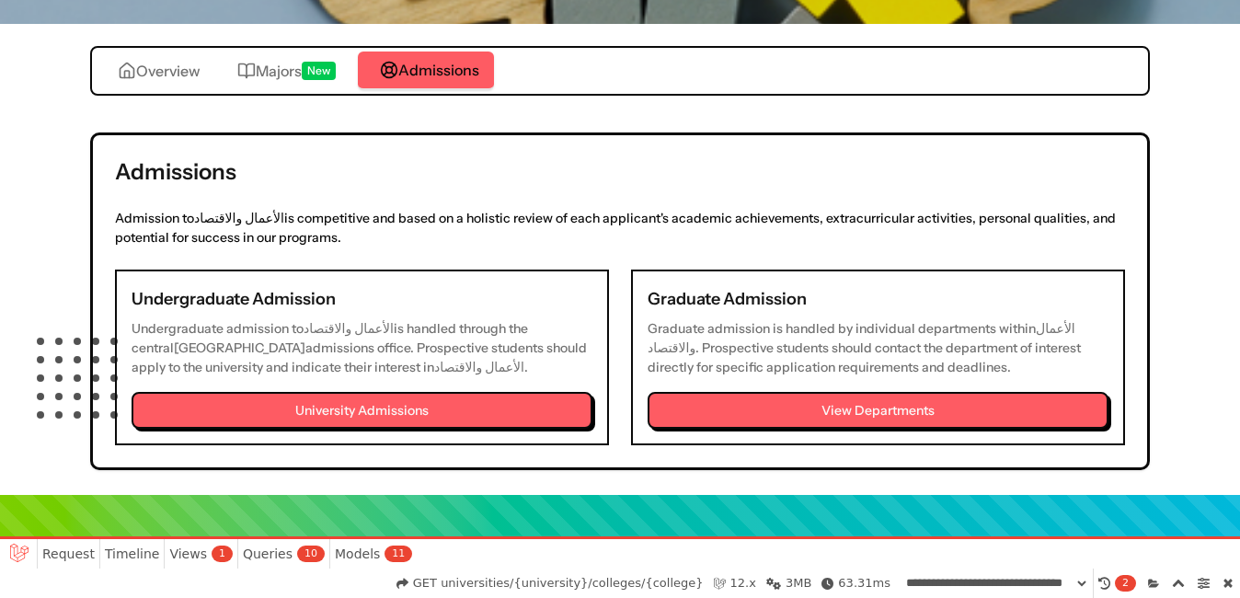
scroll to position [460, 0]
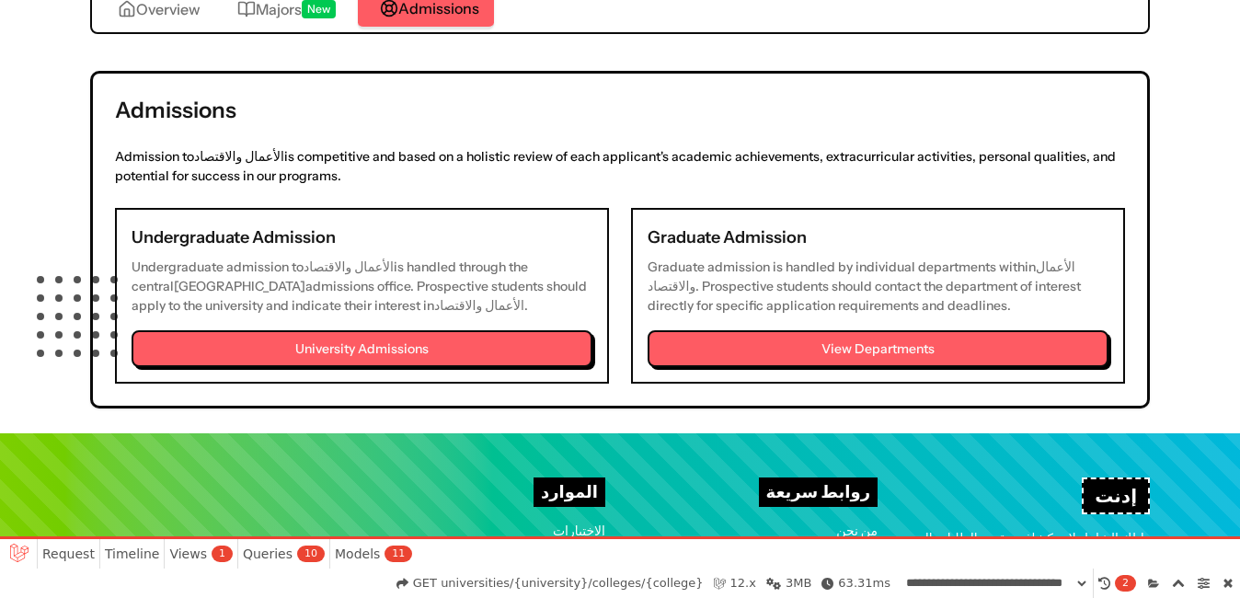
click at [282, 15] on div "Admissions Overview Majors New Admissions Admissions Admission to الأعمال والاق…" at bounding box center [620, 196] width 1060 height 424
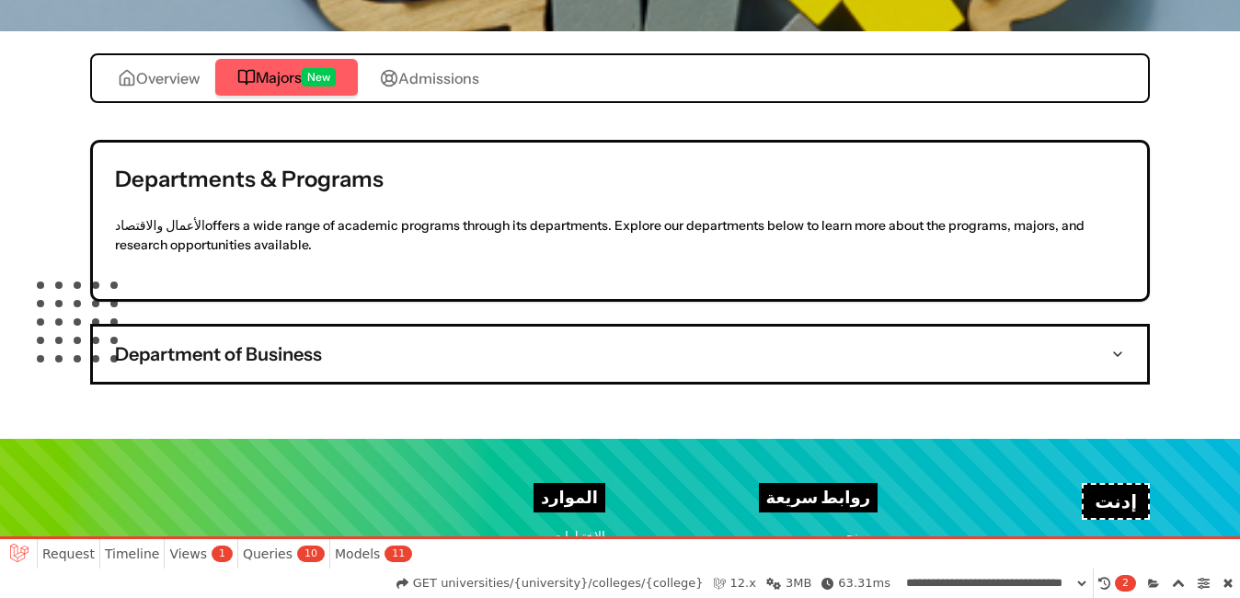
scroll to position [435, 0]
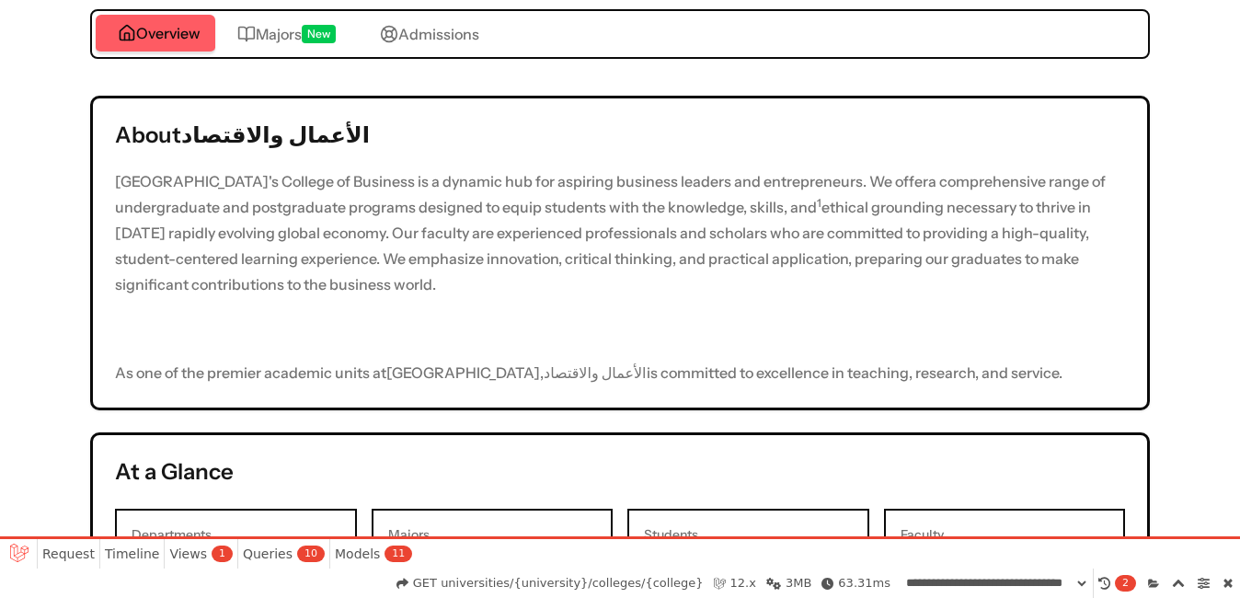
click at [167, 22] on div "Overview Overview Majors New Admissions About الأعمال والاقتصاد [GEOGRAPHIC_DAT…" at bounding box center [620, 459] width 1060 height 900
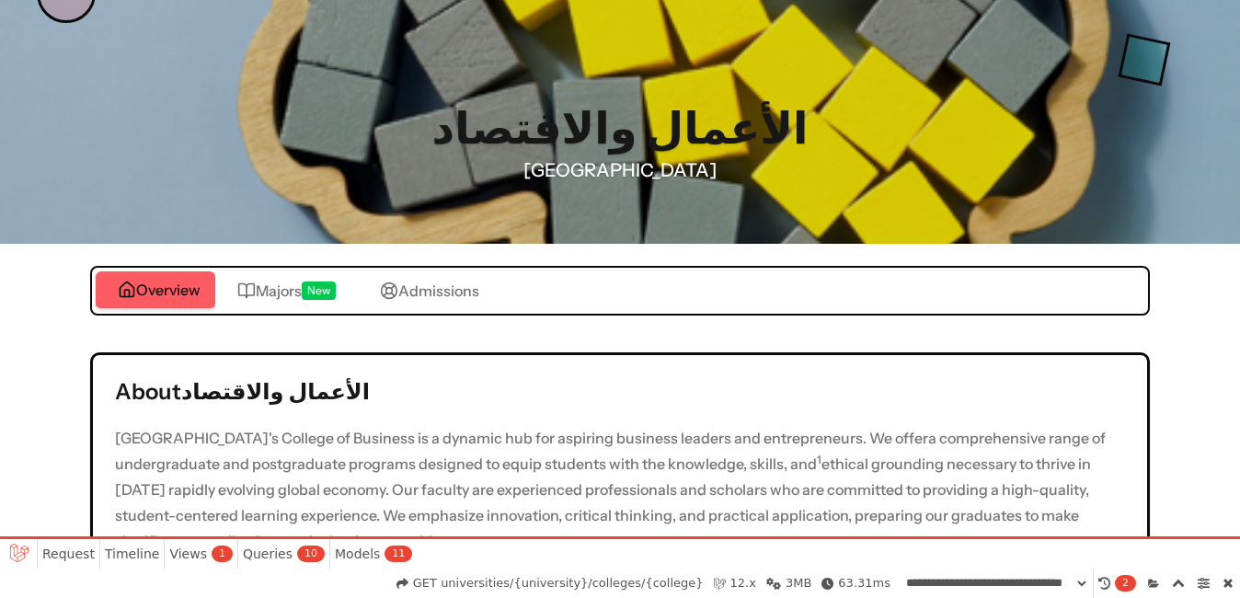
scroll to position [177, 0]
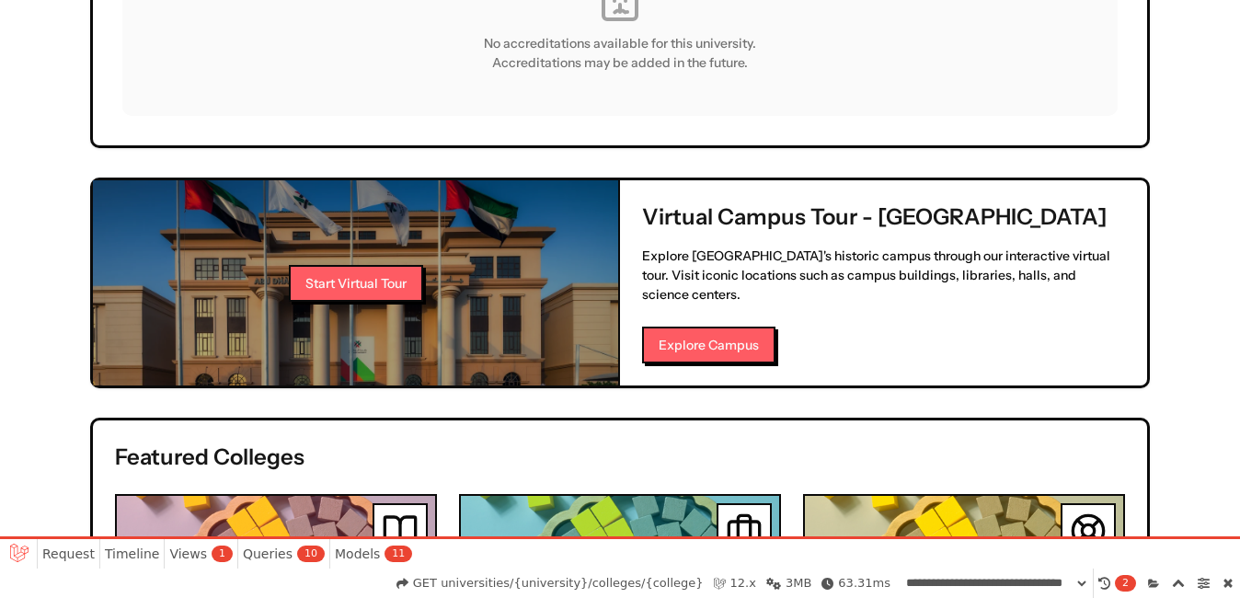
scroll to position [1487, 0]
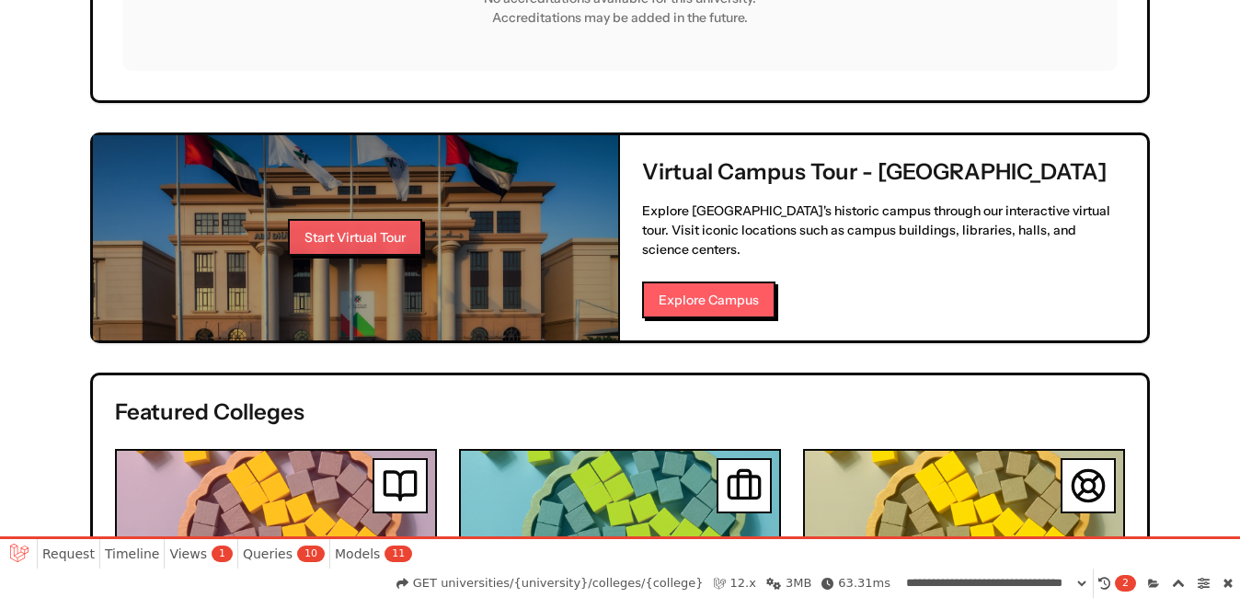
click at [351, 219] on button "Start Virtual Tour" at bounding box center [355, 237] width 134 height 37
drag, startPoint x: 360, startPoint y: 212, endPoint x: 424, endPoint y: 210, distance: 64.4
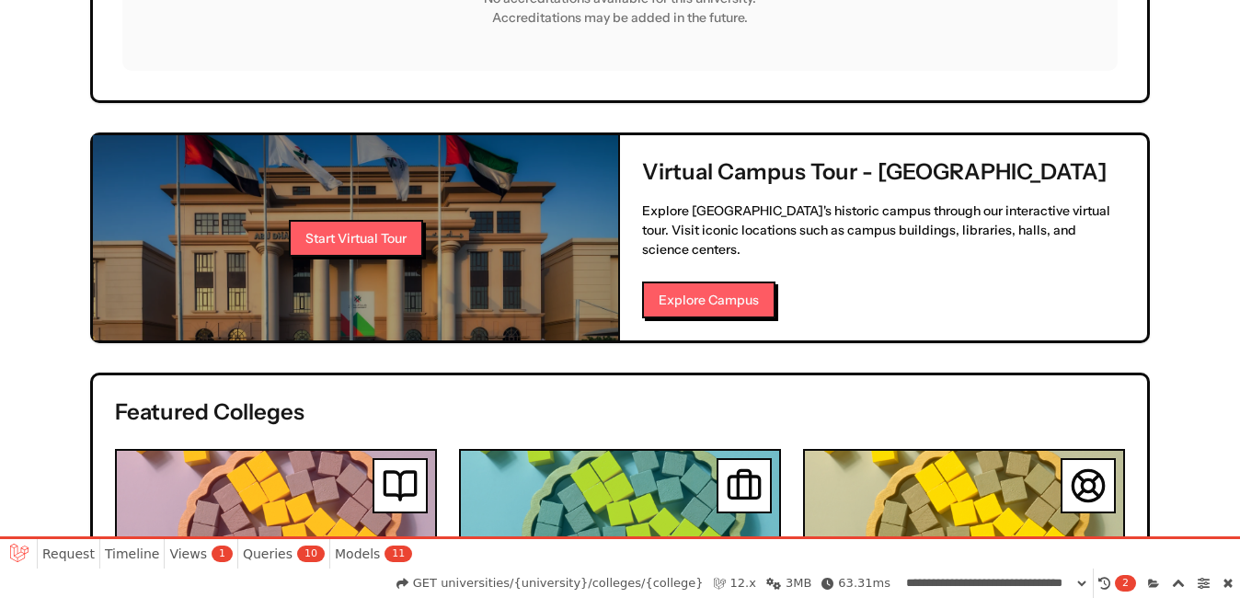
click at [412, 220] on button "Start Virtual Tour" at bounding box center [356, 238] width 134 height 37
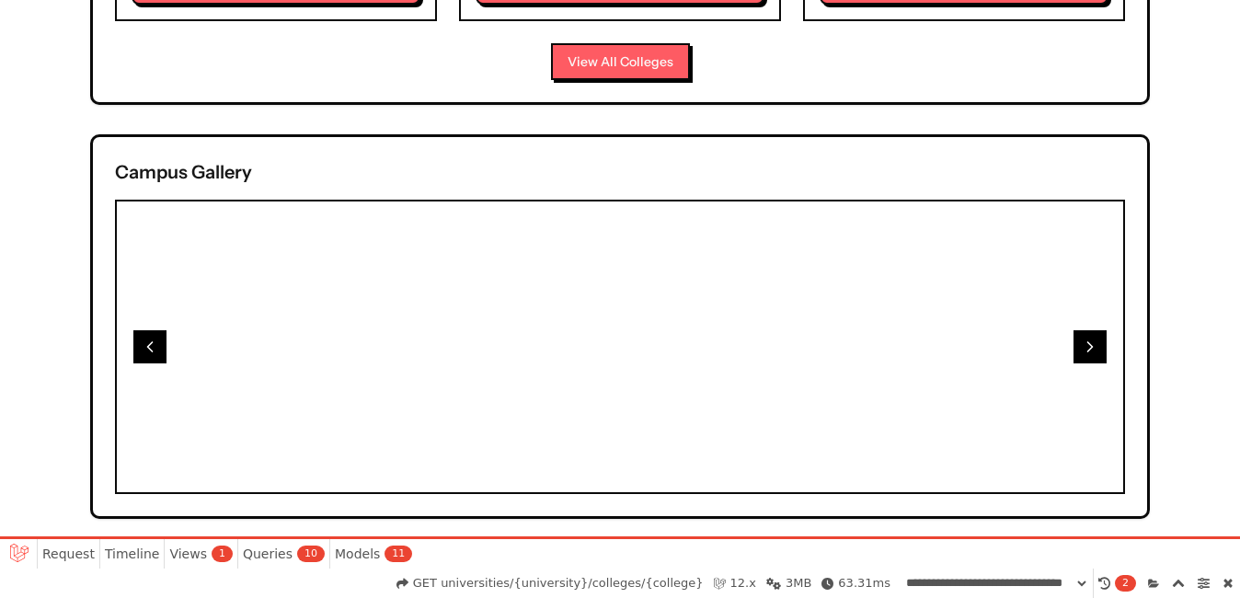
scroll to position [1947, 0]
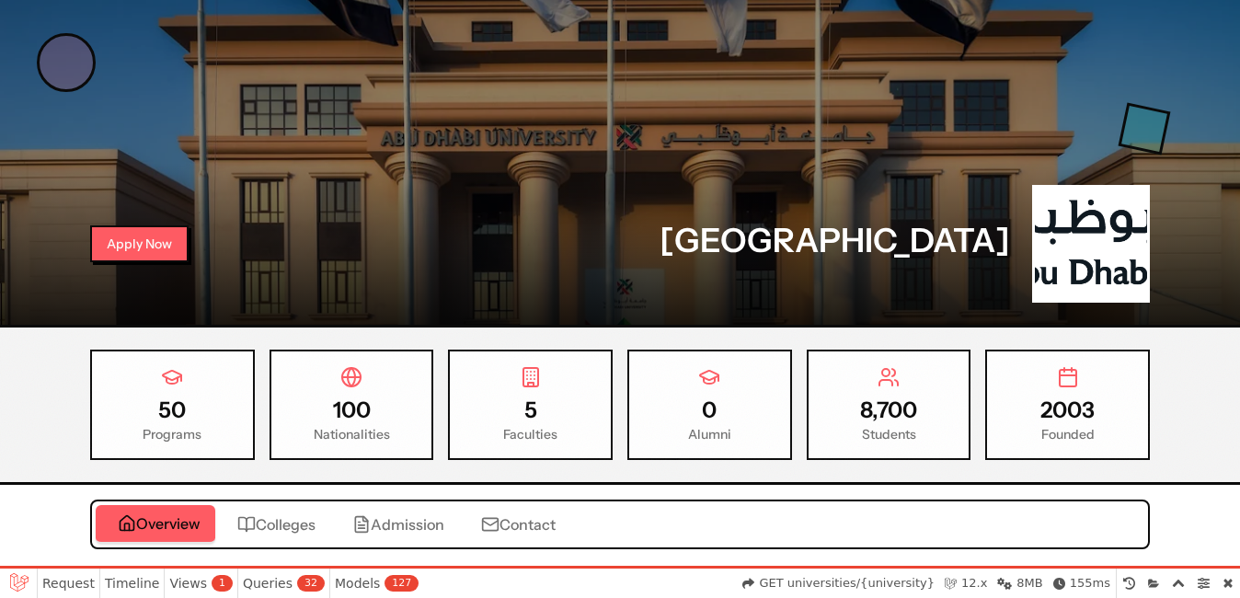
scroll to position [108, 0]
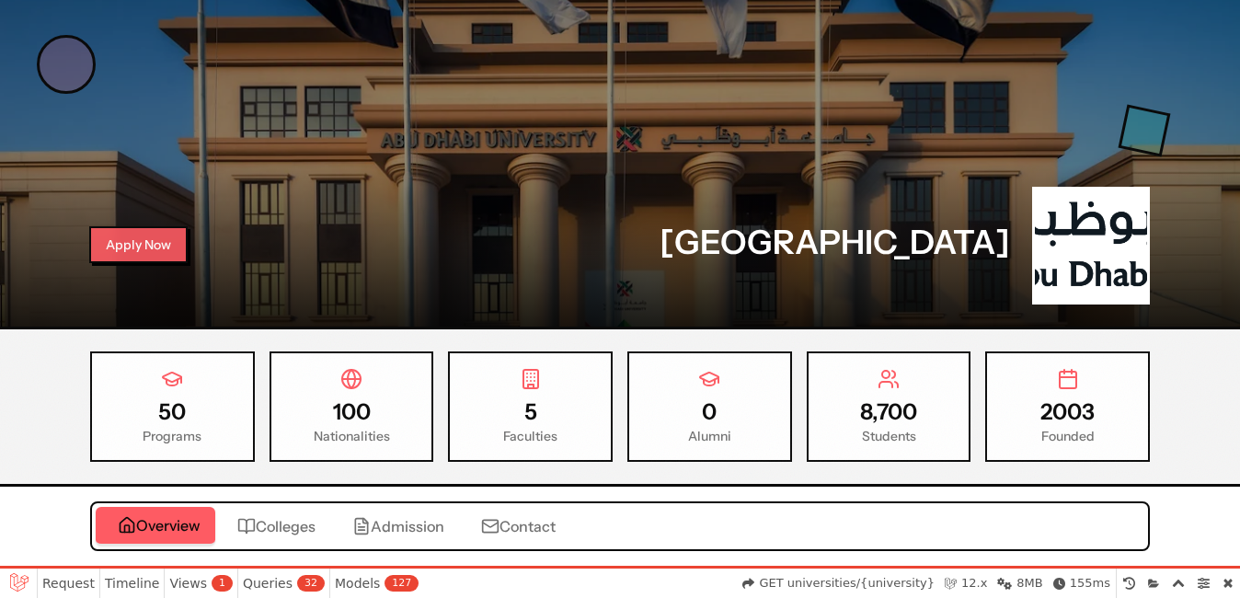
click at [131, 243] on button "Apply Now" at bounding box center [138, 244] width 98 height 37
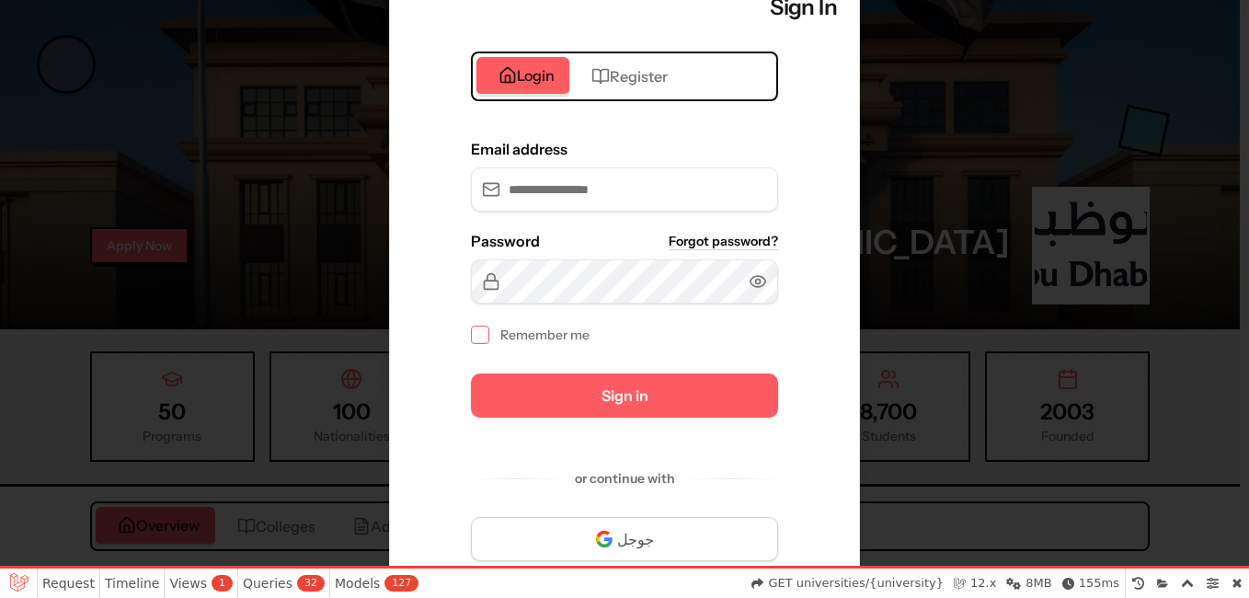
click at [1040, 235] on div at bounding box center [624, 299] width 1249 height 598
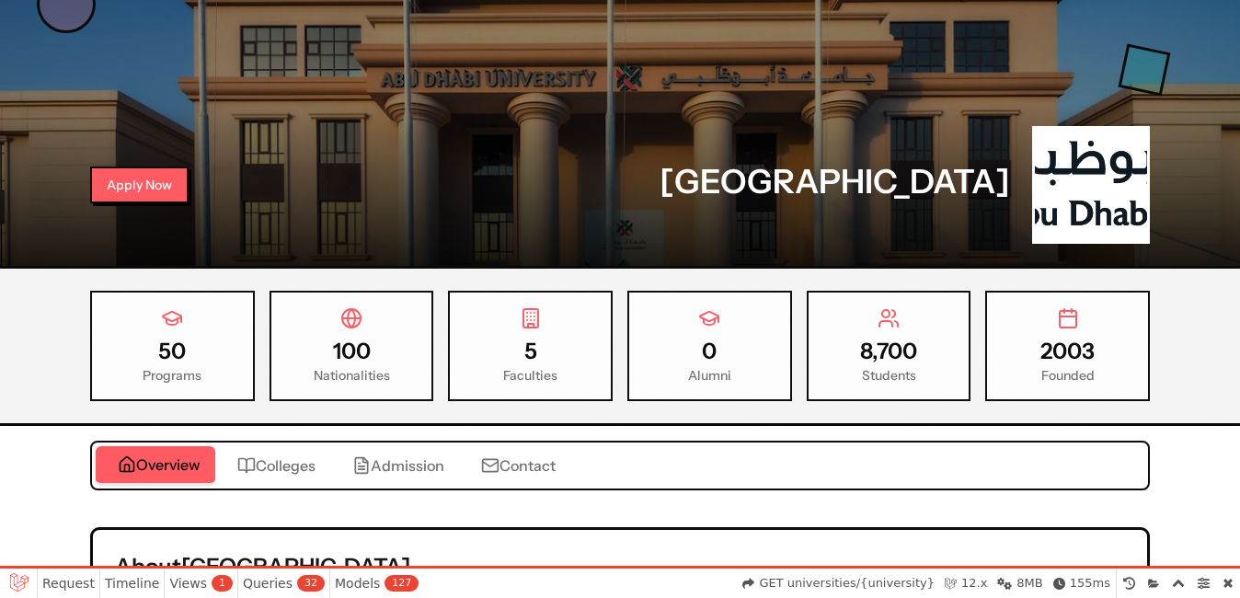
scroll to position [200, 0]
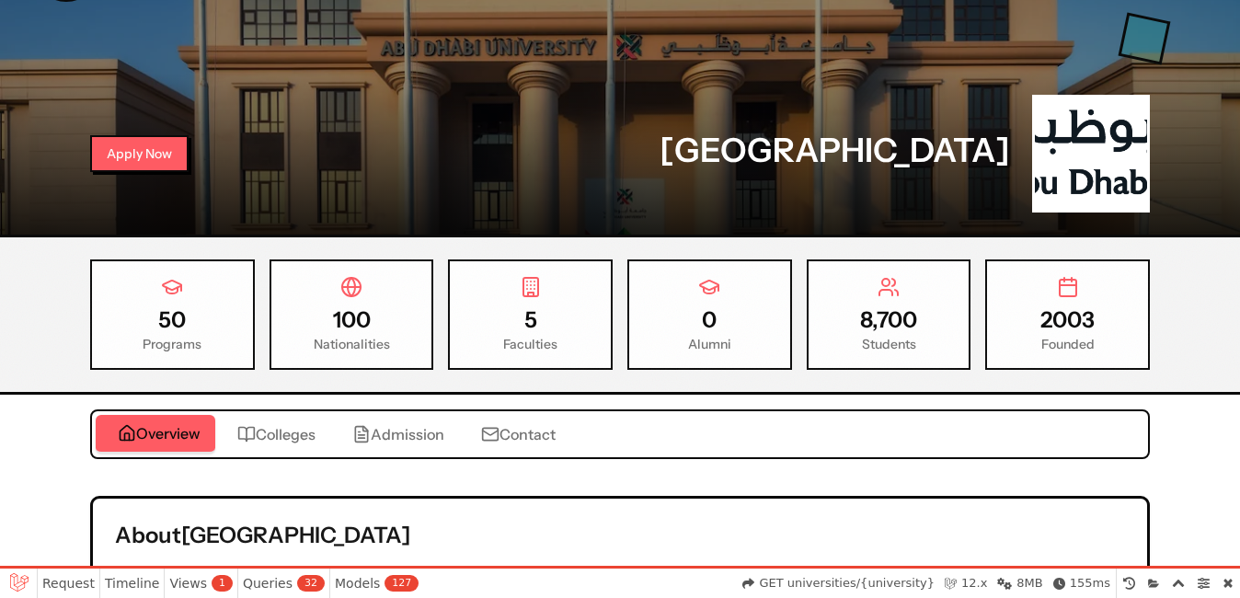
click at [266, 418] on button "Colleges" at bounding box center [272, 434] width 115 height 37
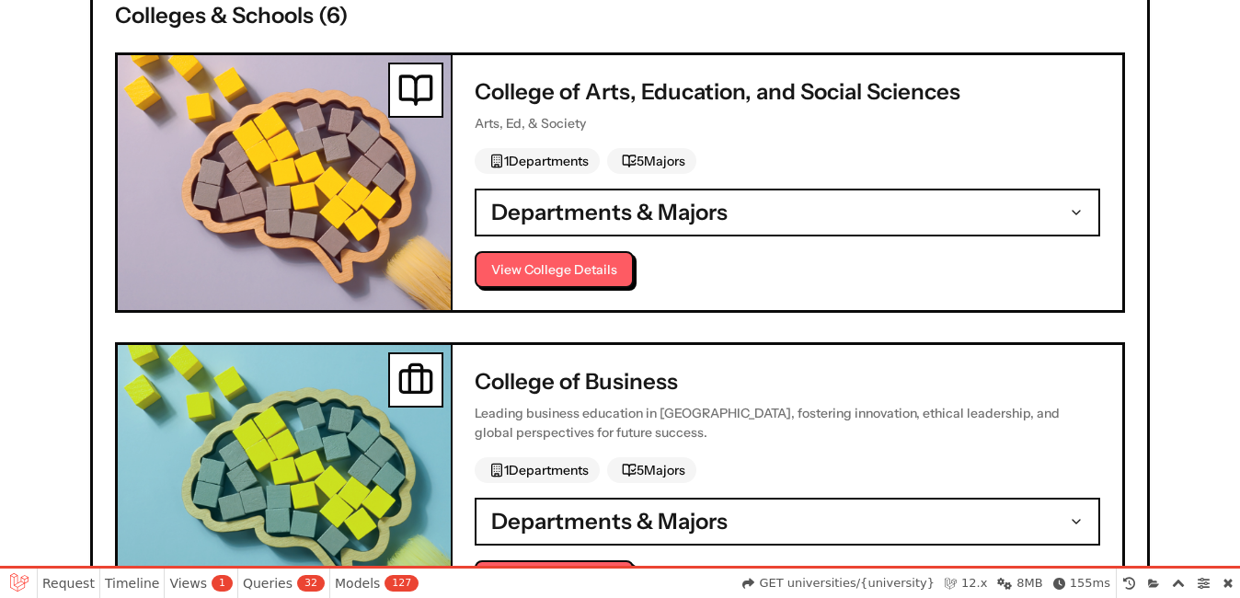
scroll to position [751, 0]
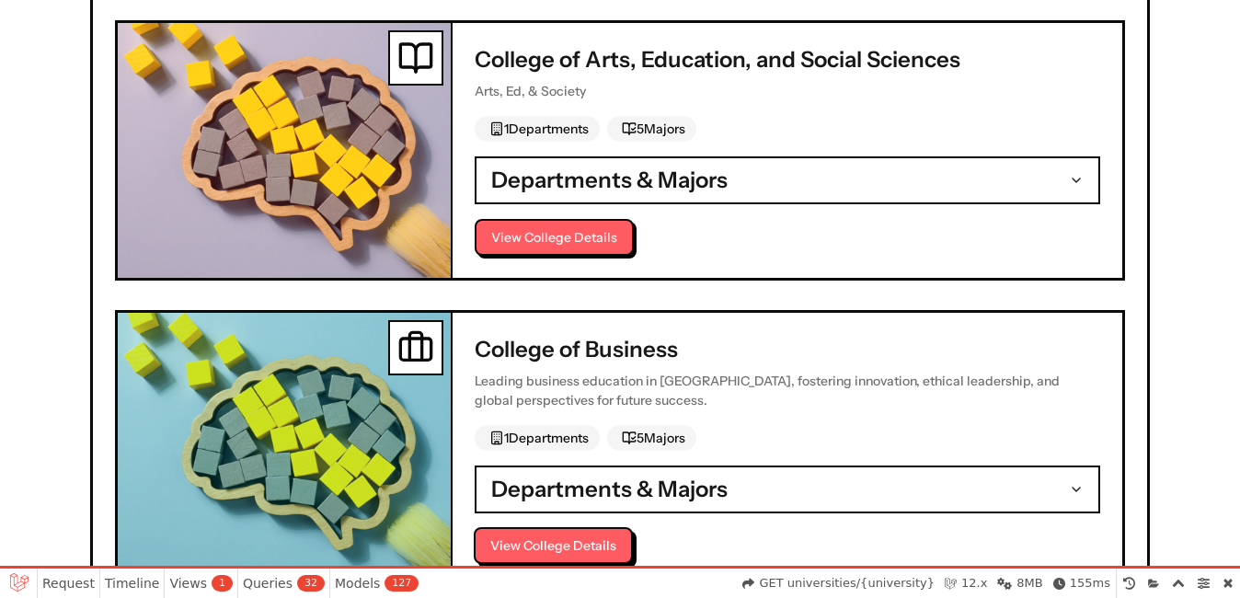
click at [501, 533] on button "View College Details" at bounding box center [553, 545] width 159 height 37
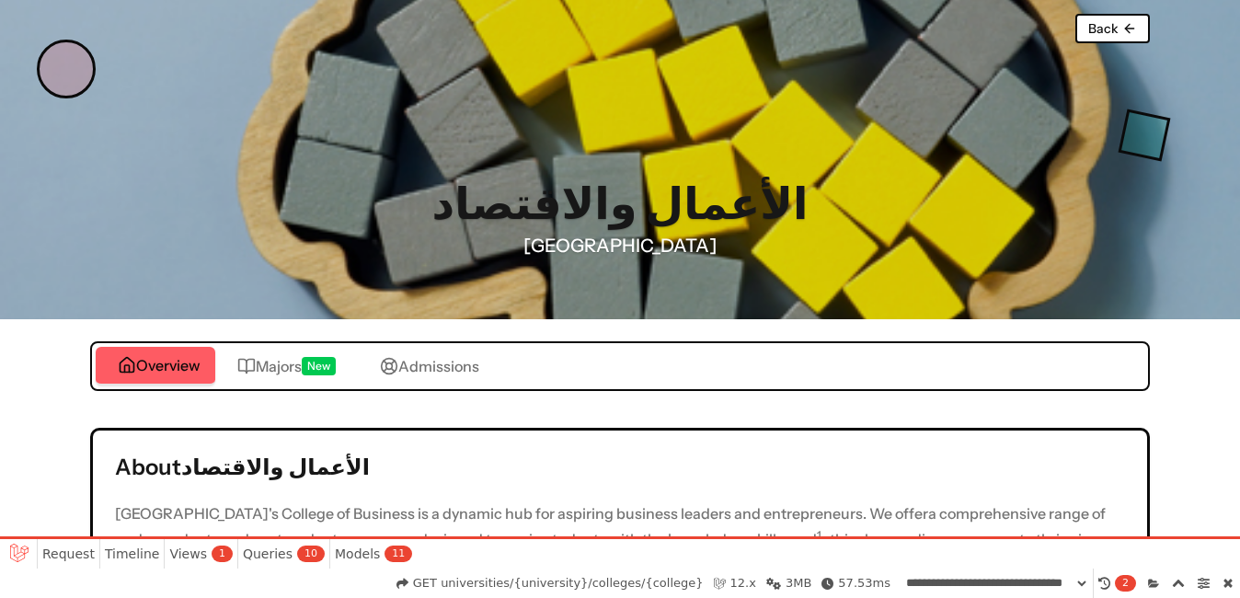
scroll to position [184, 0]
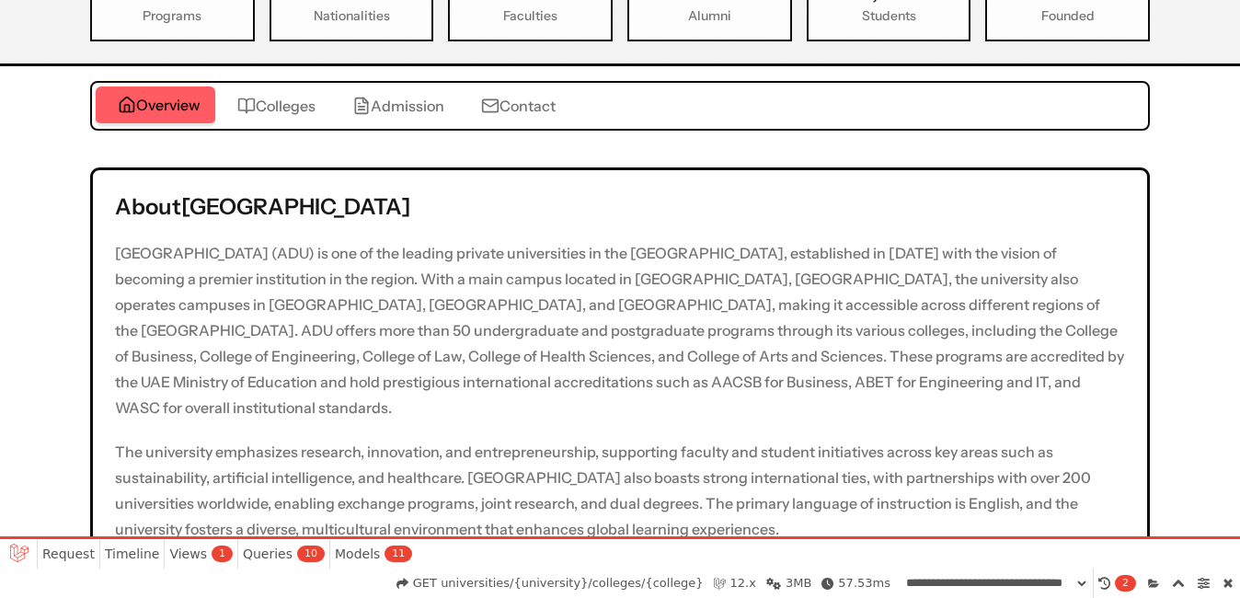
scroll to position [476, 0]
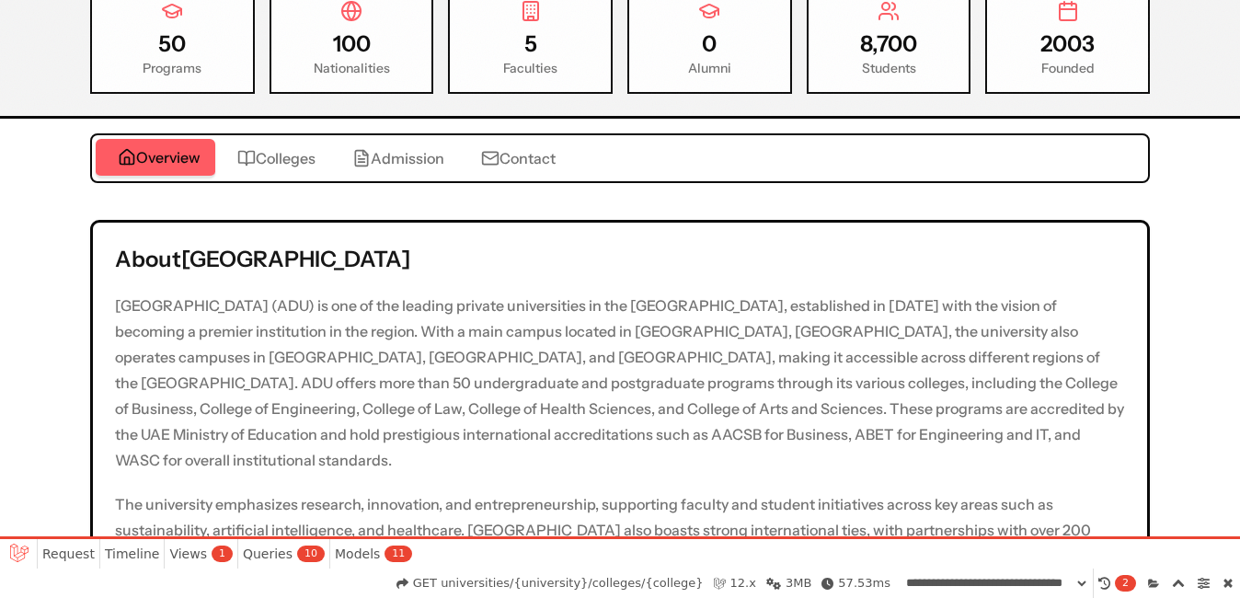
click at [320, 149] on button "Colleges" at bounding box center [272, 158] width 115 height 37
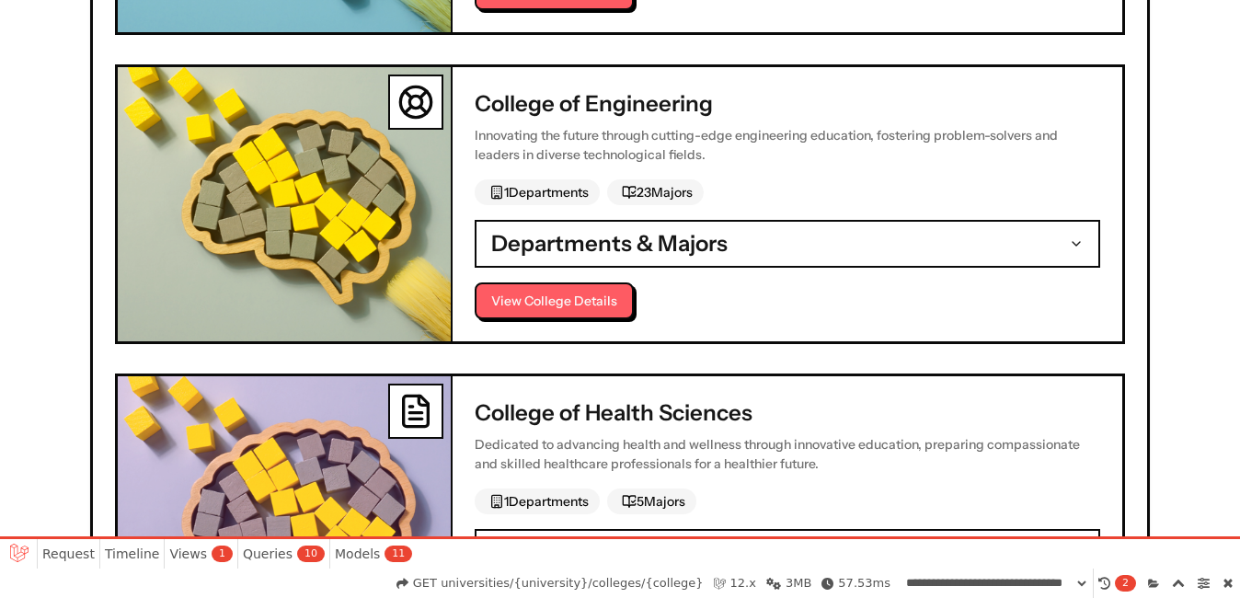
scroll to position [1256, 0]
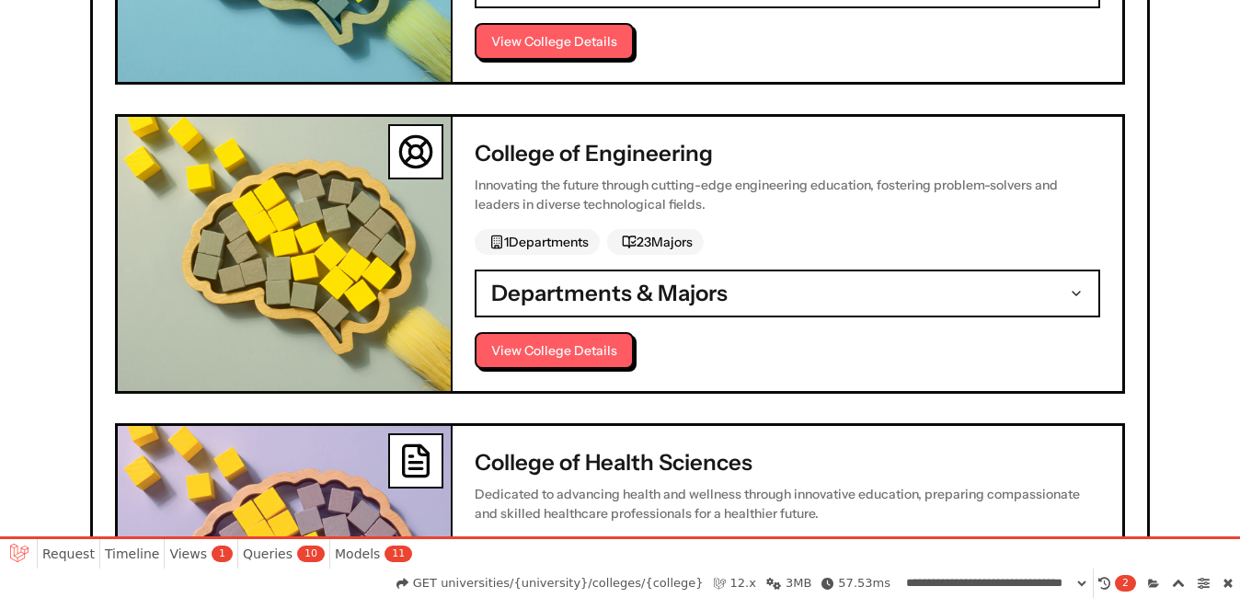
click at [524, 315] on button "Departments & Majors" at bounding box center [787, 293] width 622 height 44
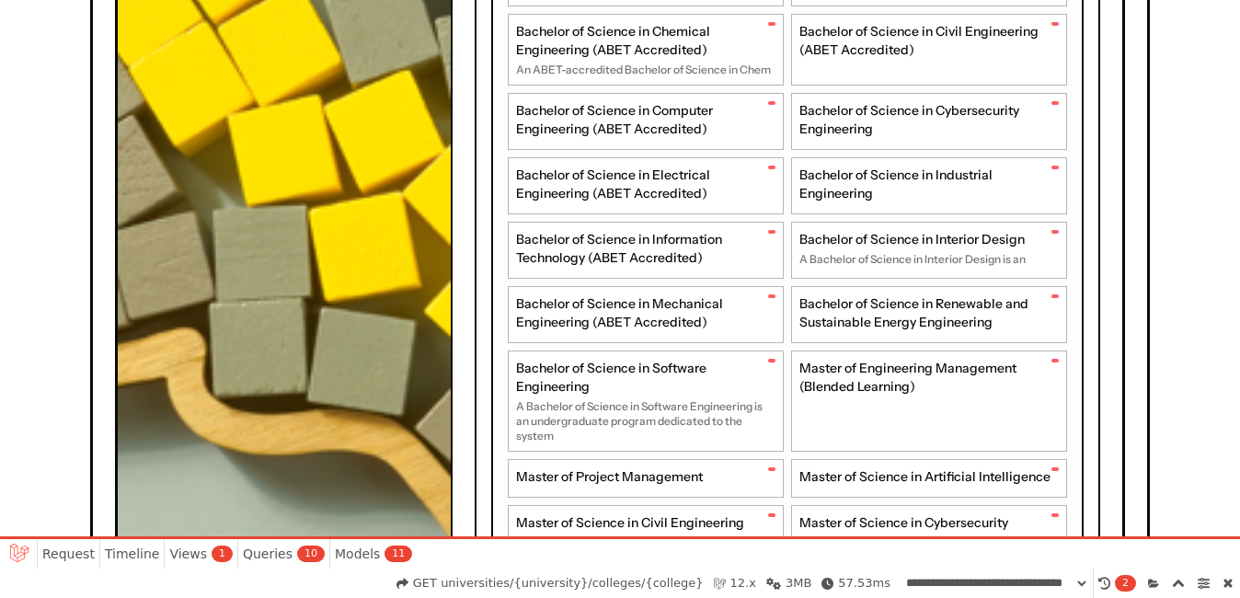
scroll to position [1808, 0]
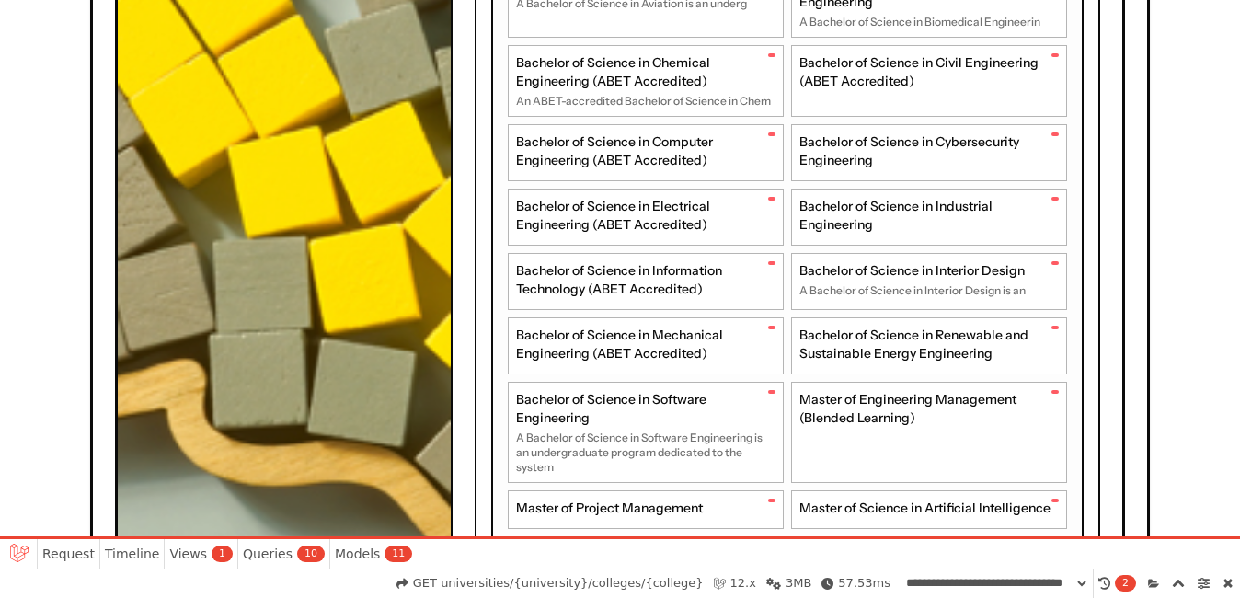
click at [839, 349] on span "Bachelor of Science in Renewable and Sustainable Energy Engineering" at bounding box center [925, 344] width 252 height 37
click at [949, 337] on span "Bachelor of Science in Renewable and Sustainable Energy Engineering" at bounding box center [925, 344] width 252 height 37
drag, startPoint x: 949, startPoint y: 337, endPoint x: 1039, endPoint y: 330, distance: 90.4
click at [1039, 330] on span "Bachelor of Science in Renewable and Sustainable Energy Engineering" at bounding box center [925, 344] width 252 height 37
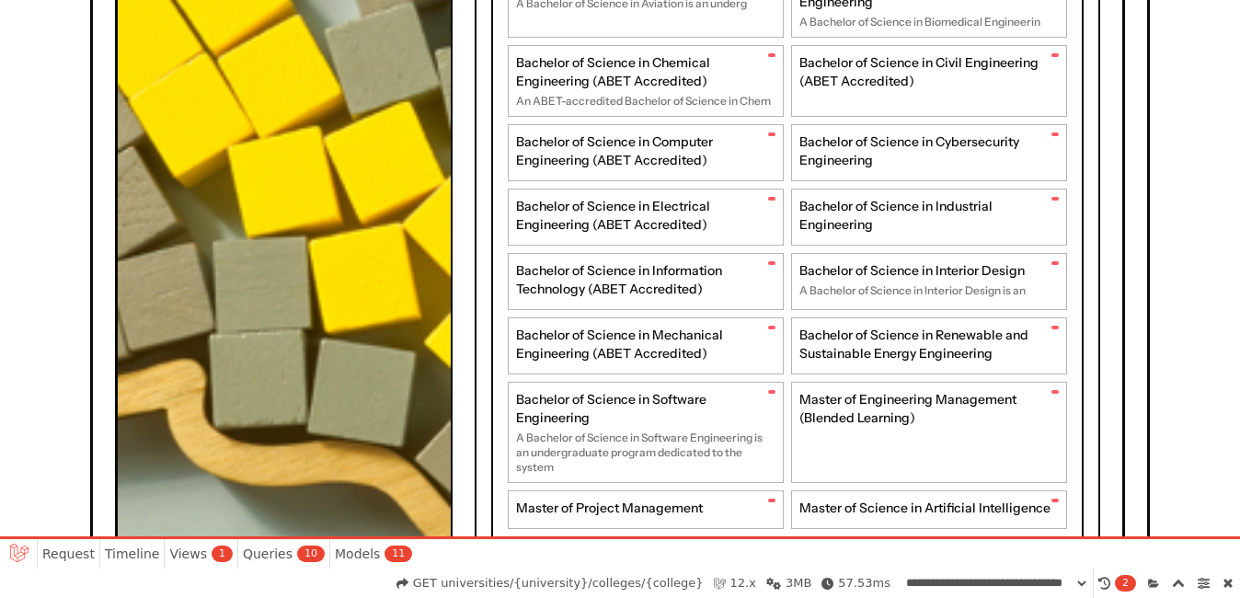
click at [1051, 325] on div "Bachelor of Science in Renewable and Sustainable Energy Engineering" at bounding box center [929, 345] width 276 height 57
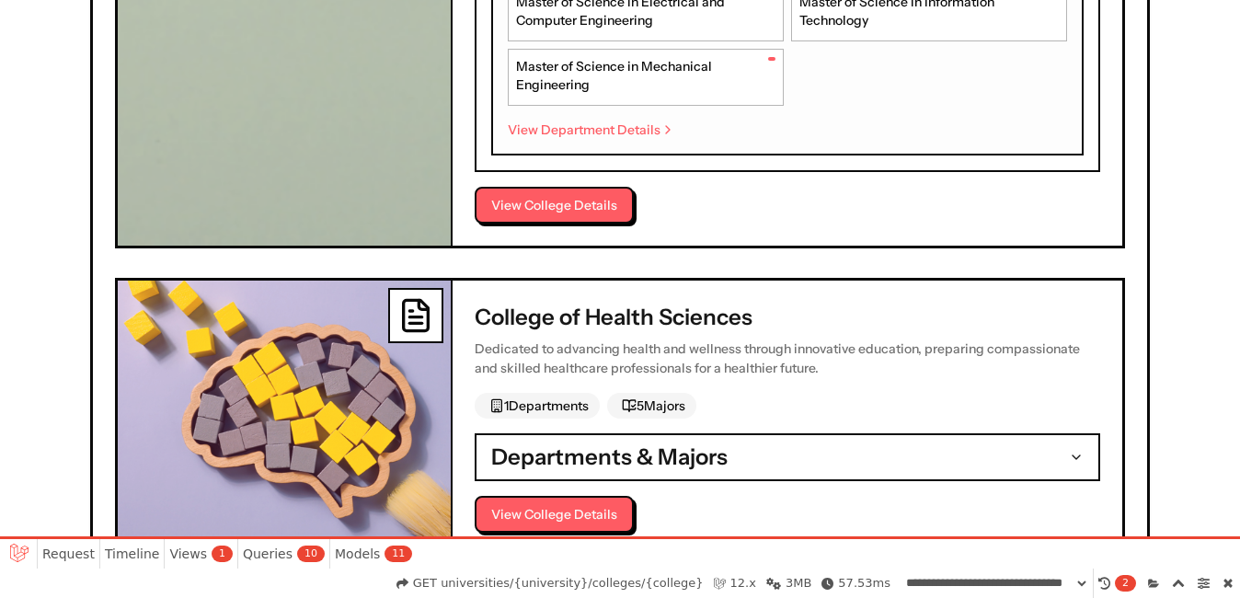
scroll to position [2452, 0]
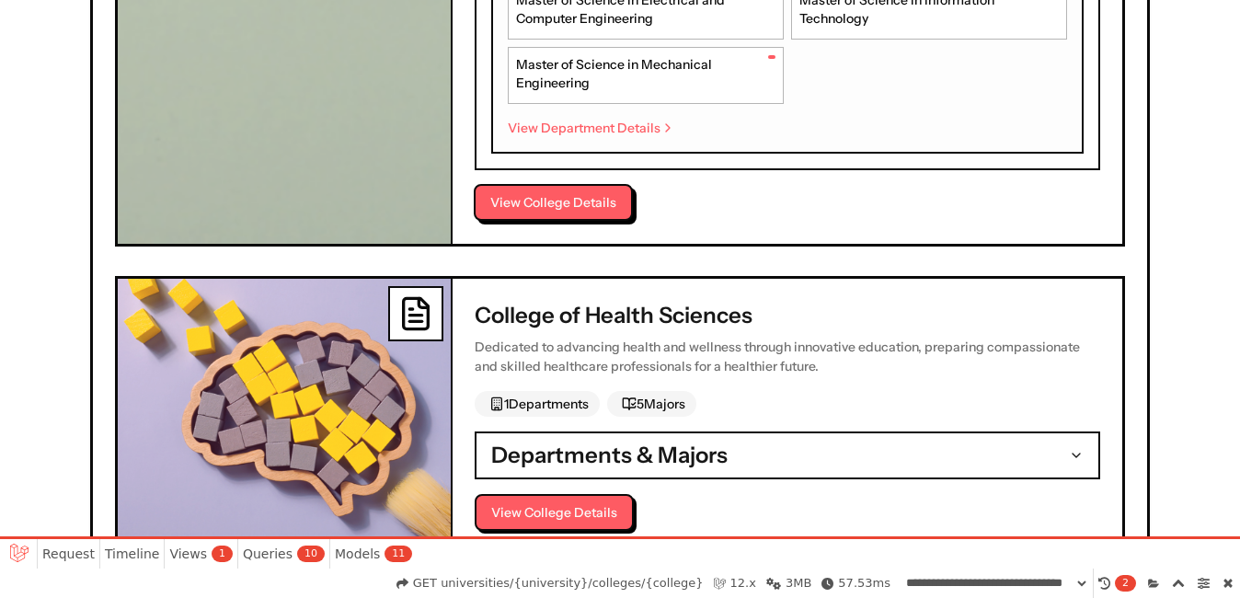
click at [620, 201] on button "View College Details" at bounding box center [553, 202] width 159 height 37
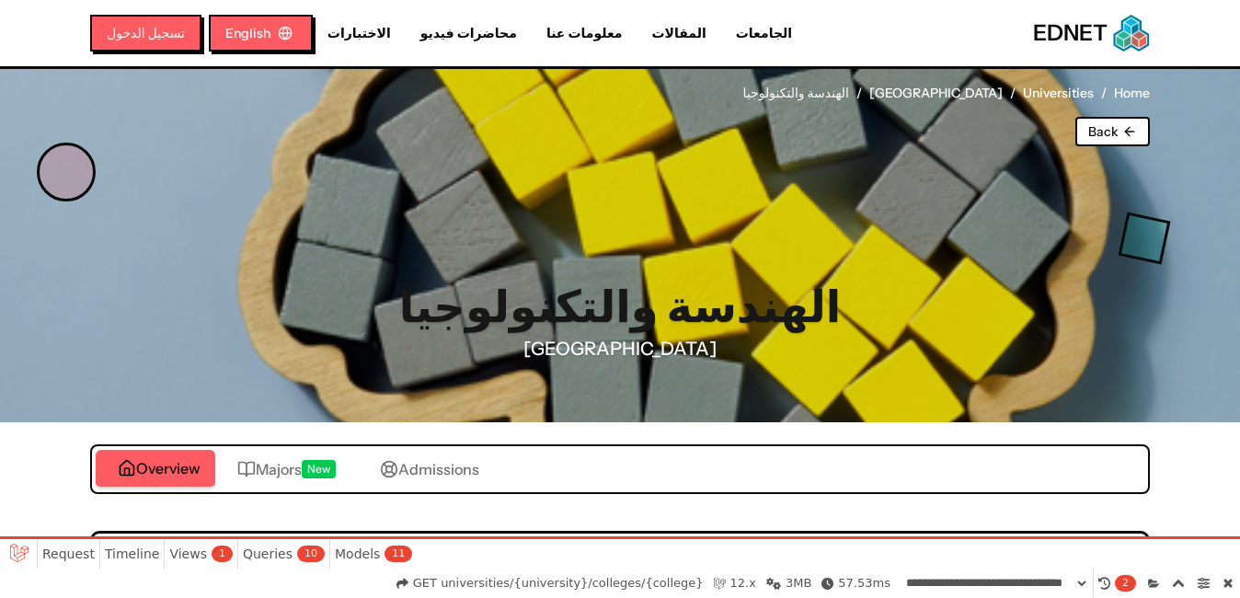
select select "**********"
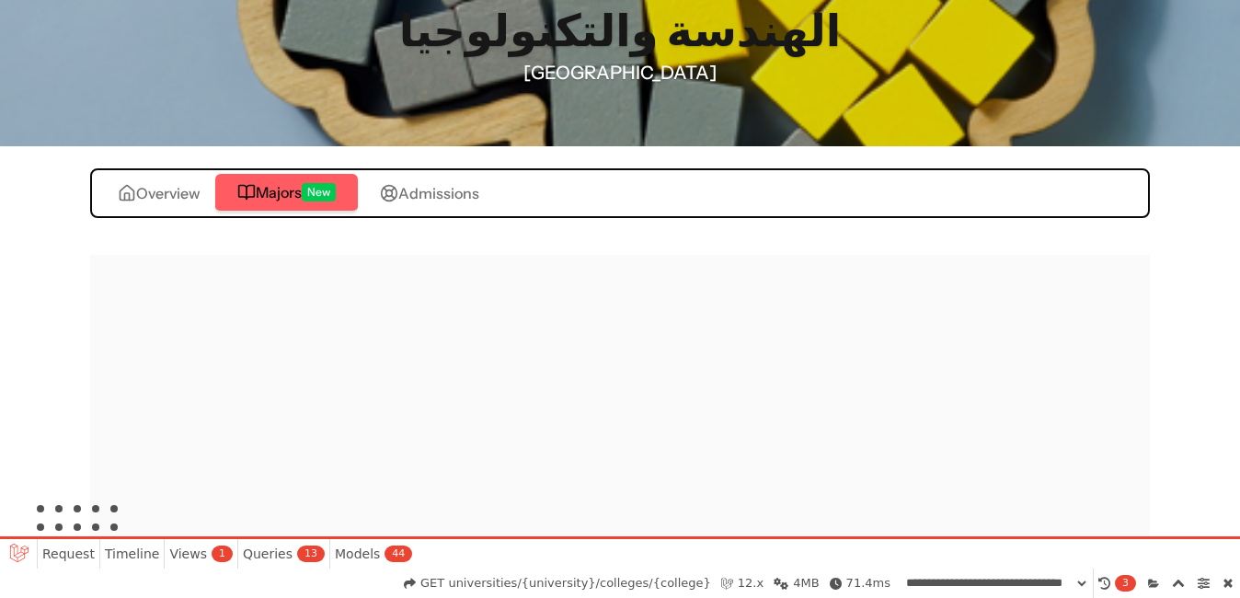
scroll to position [275, 0]
click at [259, 181] on button "Majors New" at bounding box center [286, 194] width 143 height 39
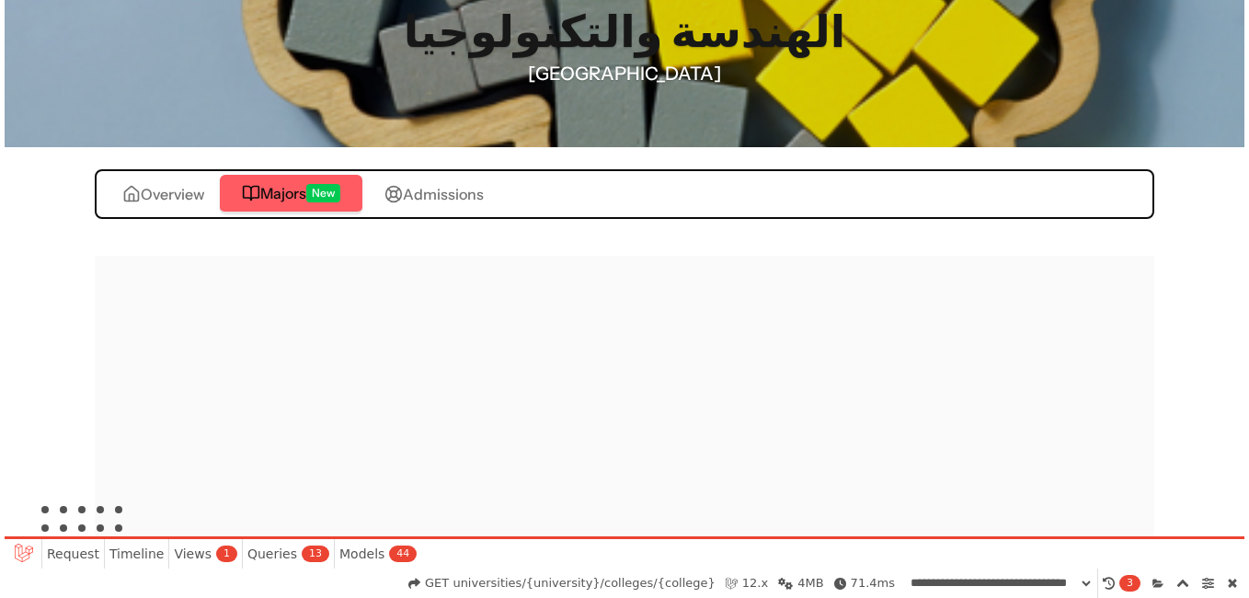
scroll to position [0, 0]
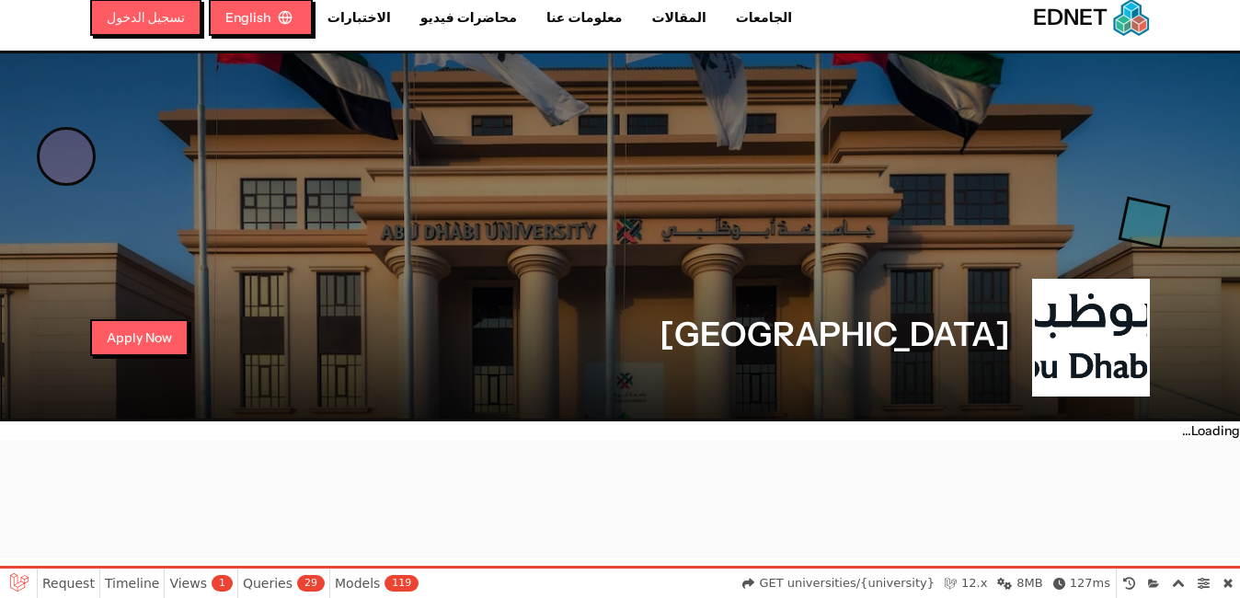
scroll to position [16, 0]
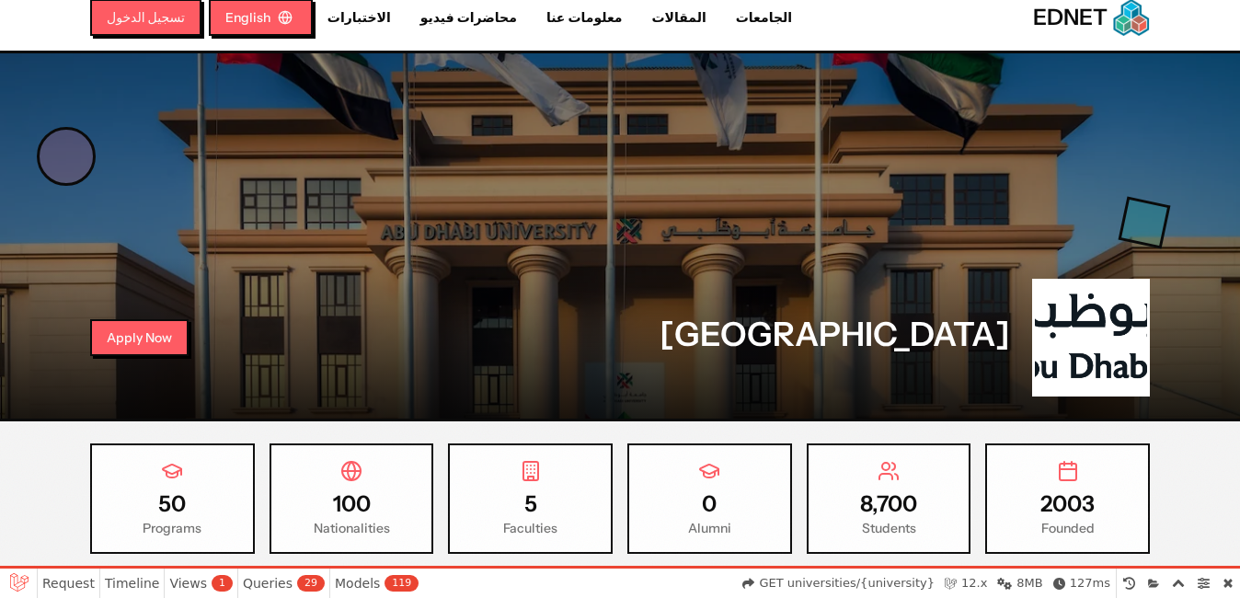
click at [428, 17] on link "محاضرات فيديو" at bounding box center [469, 17] width 126 height 19
select select "**********"
select select "*"
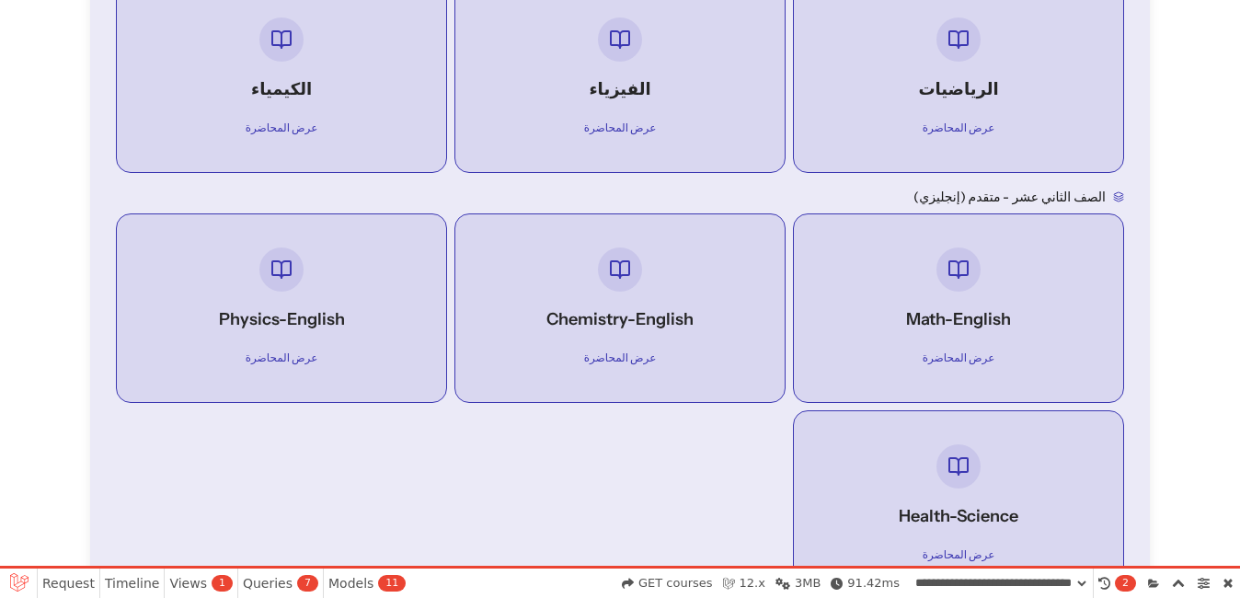
scroll to position [460, 0]
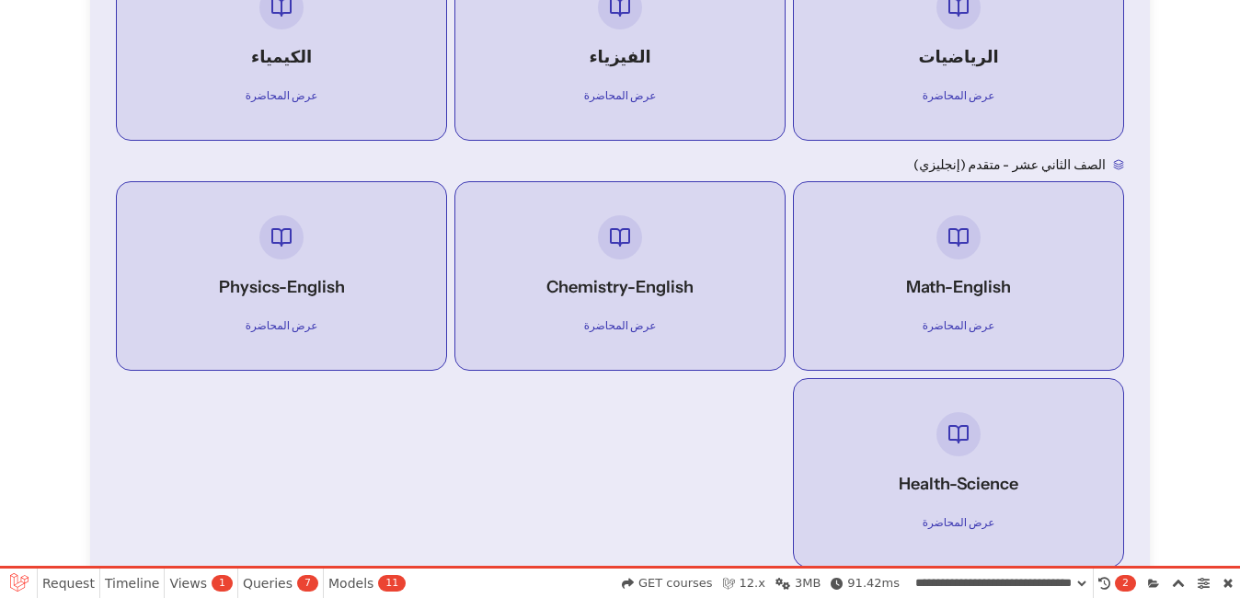
click at [948, 283] on h4 "Math-English" at bounding box center [958, 287] width 263 height 26
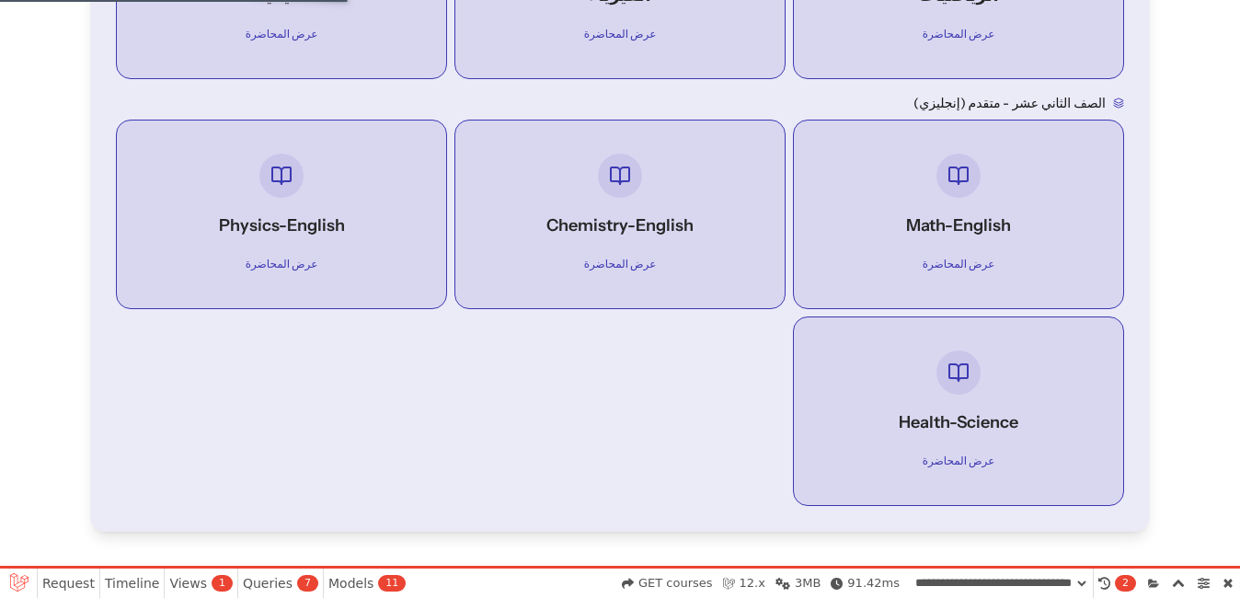
select select "**********"
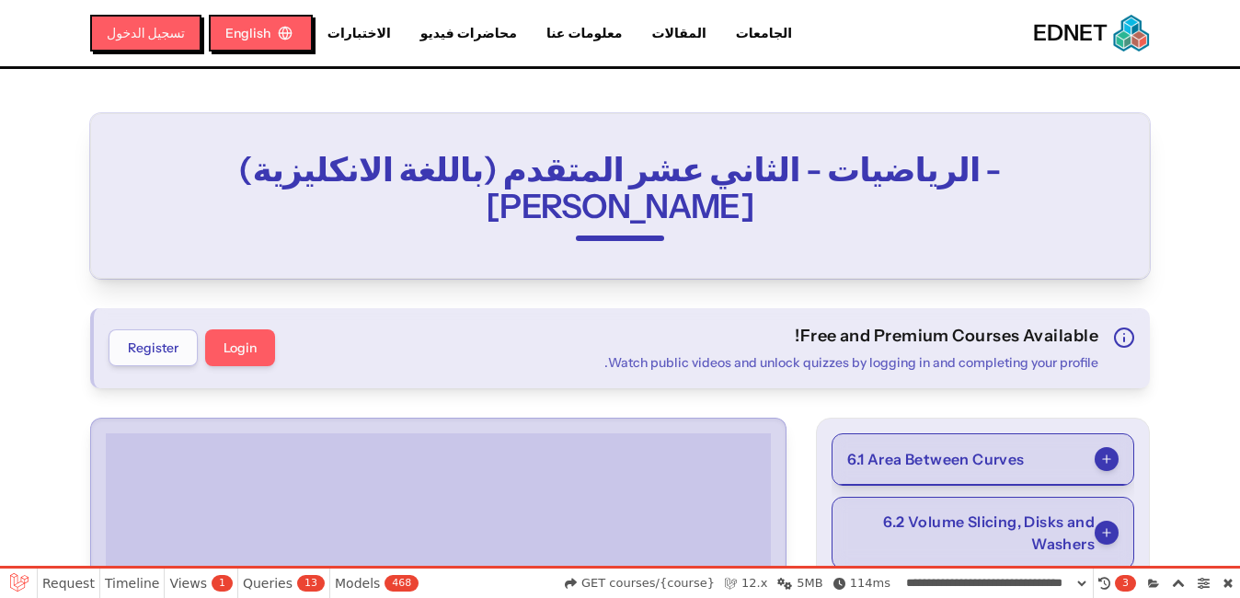
click at [447, 34] on link "محاضرات فيديو" at bounding box center [469, 33] width 126 height 19
select select "*"
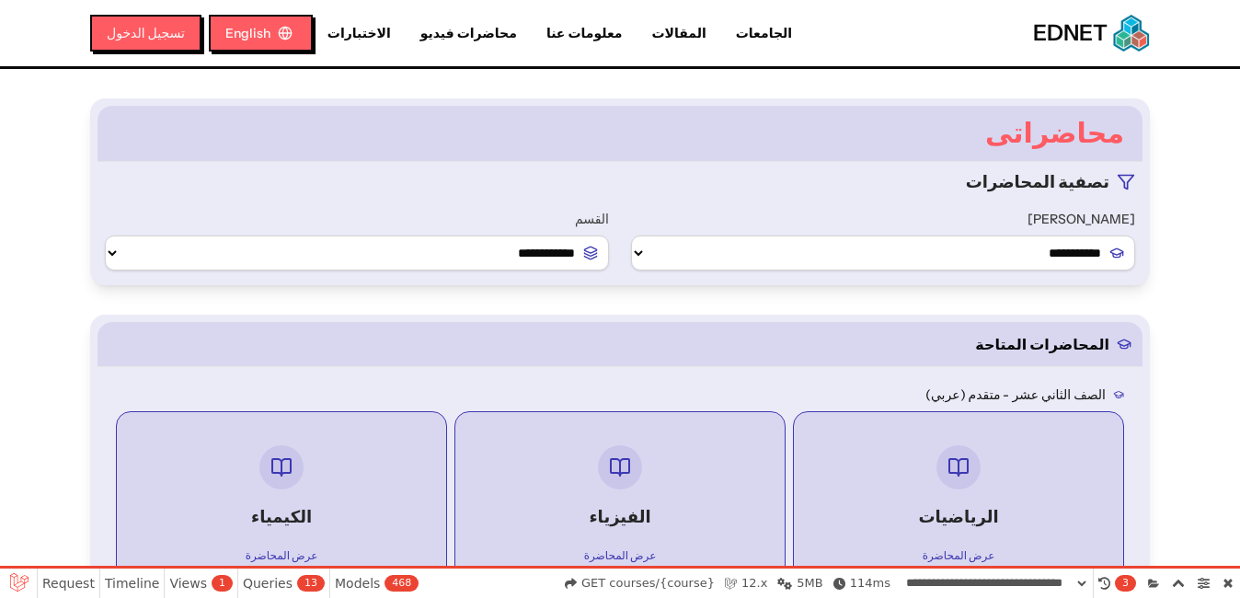
select select "**********"
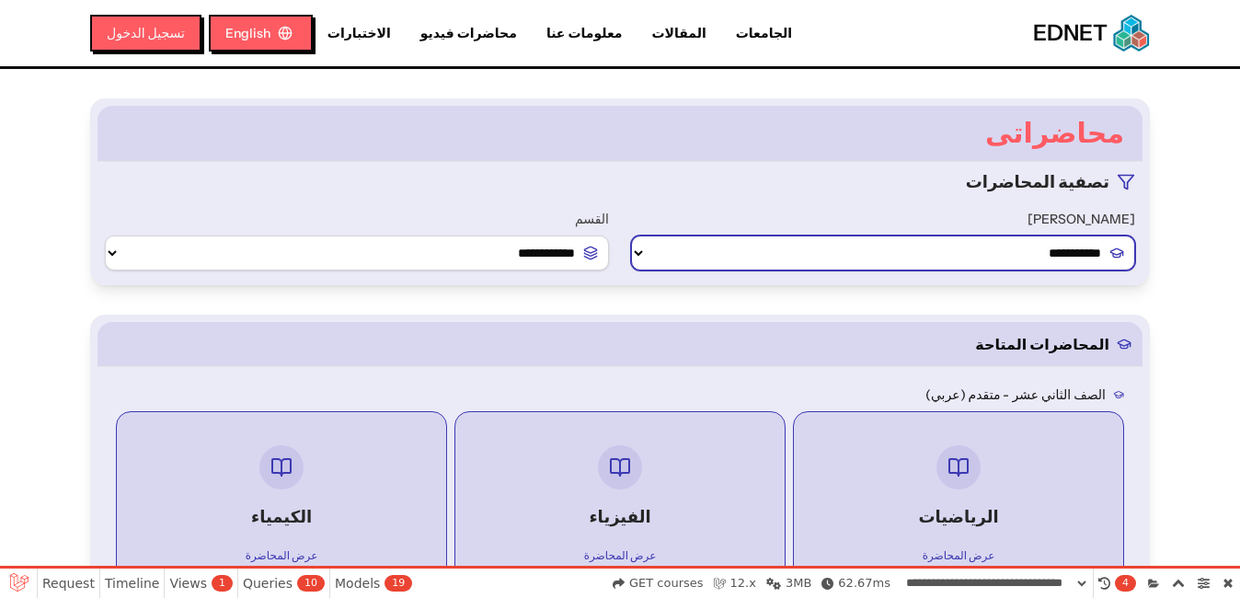
click at [640, 263] on select "**********" at bounding box center [883, 252] width 504 height 35
click at [640, 256] on select "**********" at bounding box center [883, 252] width 504 height 35
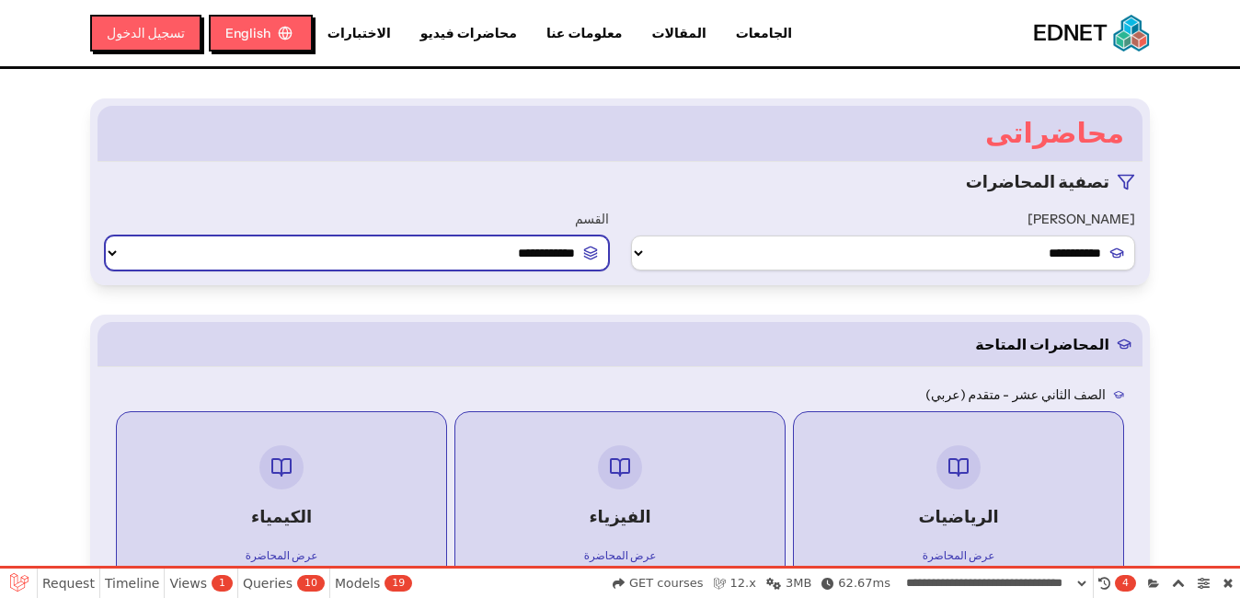
click at [504, 256] on select "**********" at bounding box center [357, 252] width 504 height 35
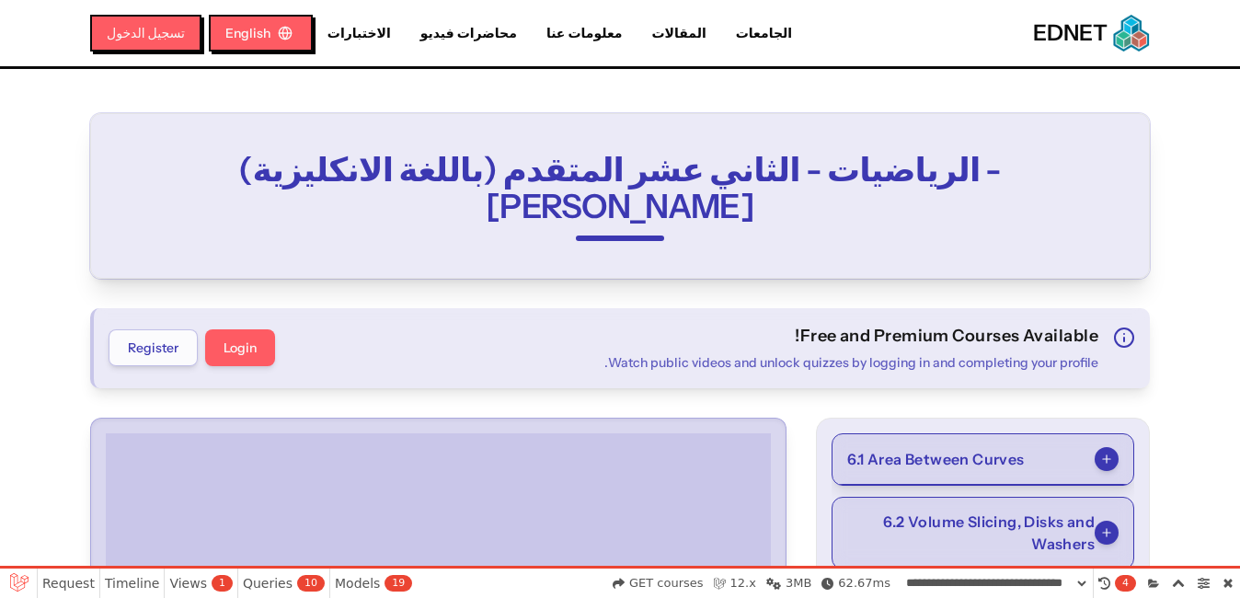
select select "*"
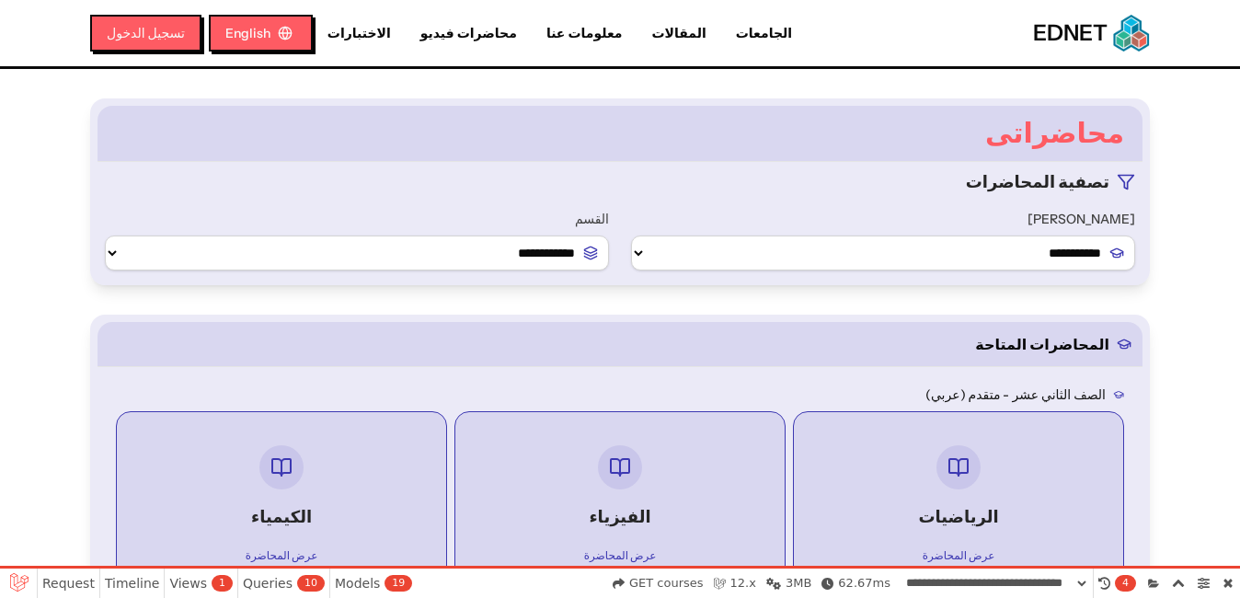
click at [361, 39] on link "الاختبارات" at bounding box center [359, 33] width 93 height 19
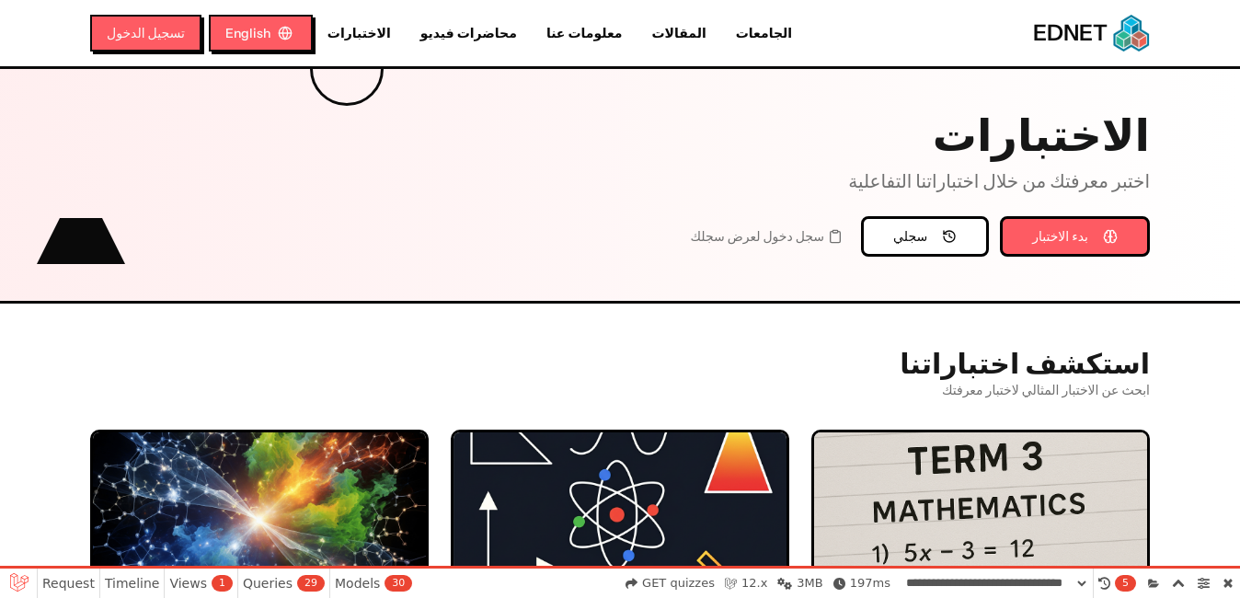
click at [370, 17] on nav "الجامعات المقالات معلومات عنا محاضرات فيديو الاختبارات English تسجيل الدخول" at bounding box center [459, 33] width 739 height 37
click at [434, 48] on nav "الجامعات المقالات معلومات عنا محاضرات فيديو الاختبارات English تسجيل الدخول" at bounding box center [459, 33] width 739 height 37
click at [568, 45] on nav "الجامعات المقالات معلومات عنا محاضرات فيديو الاختبارات English تسجيل الدخول" at bounding box center [459, 33] width 739 height 37
drag, startPoint x: 568, startPoint y: 45, endPoint x: 554, endPoint y: 38, distance: 16.5
click at [554, 38] on link "معلومات عنا" at bounding box center [585, 33] width 106 height 19
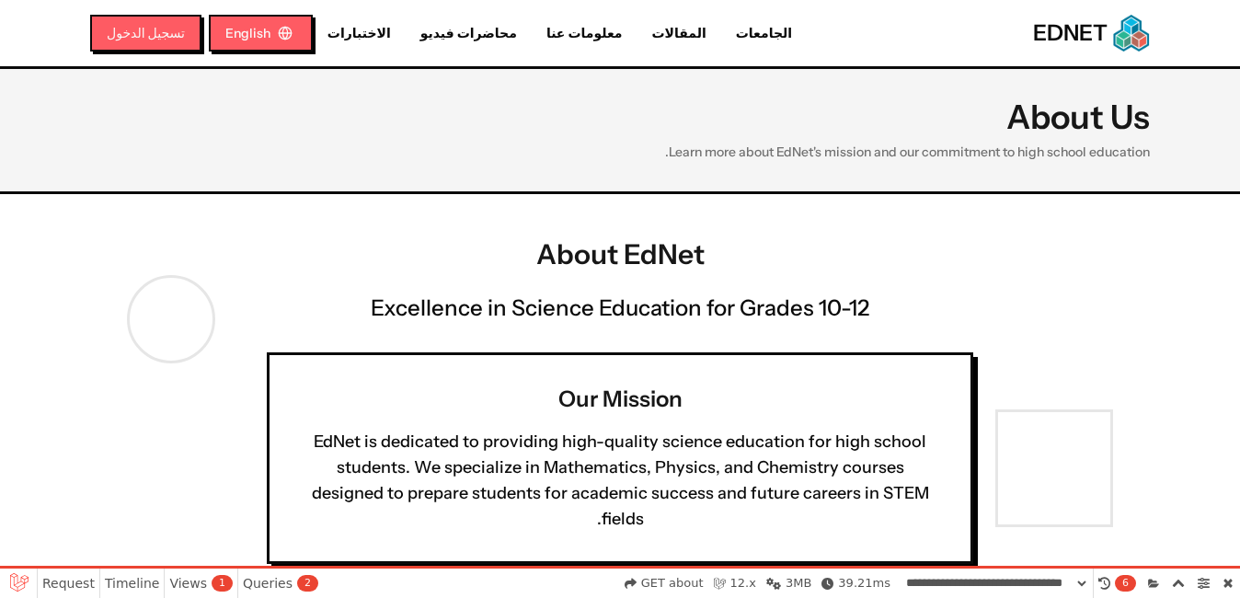
click at [637, 38] on link "المقالات" at bounding box center [679, 33] width 84 height 19
click at [721, 40] on link "الجامعات" at bounding box center [764, 33] width 86 height 19
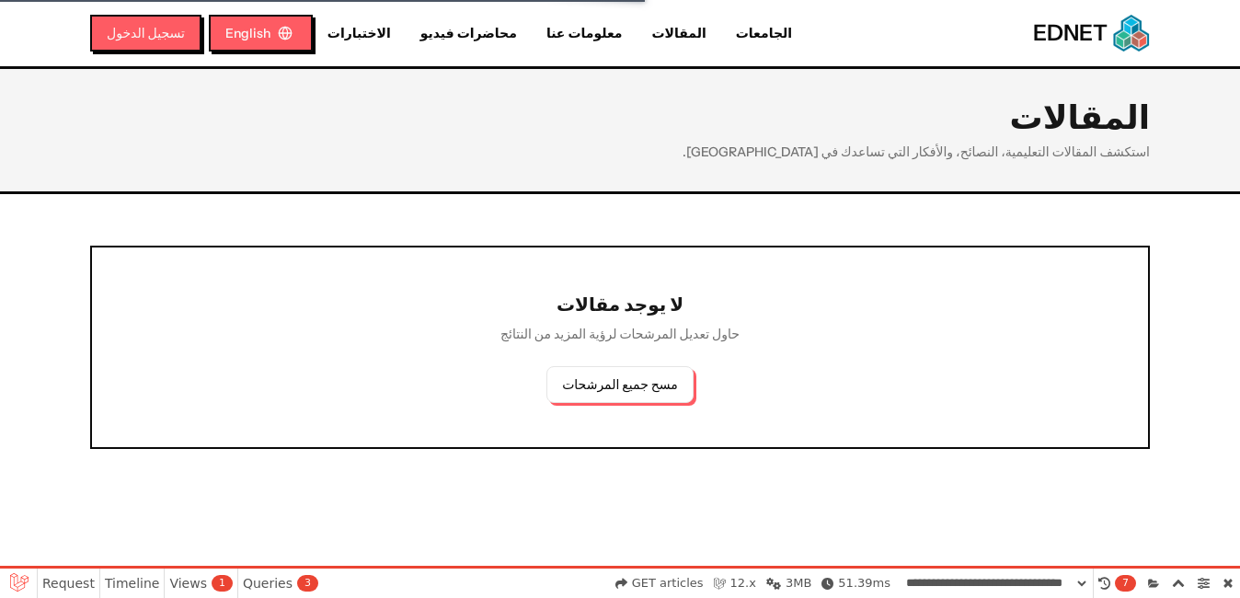
select select "**********"
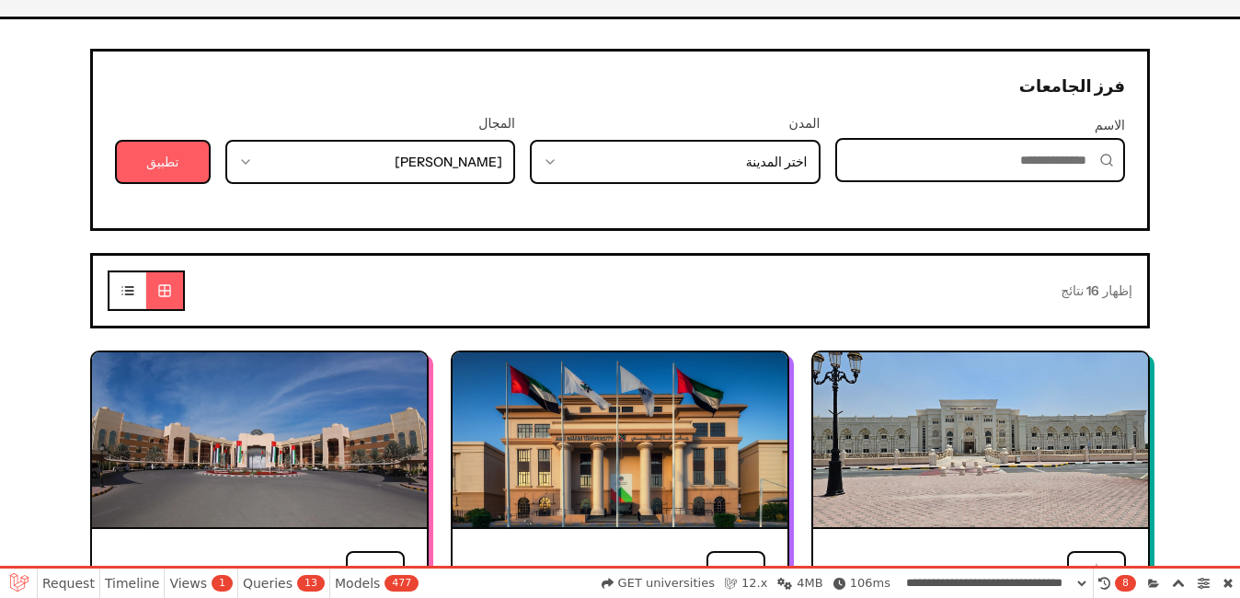
scroll to position [368, 0]
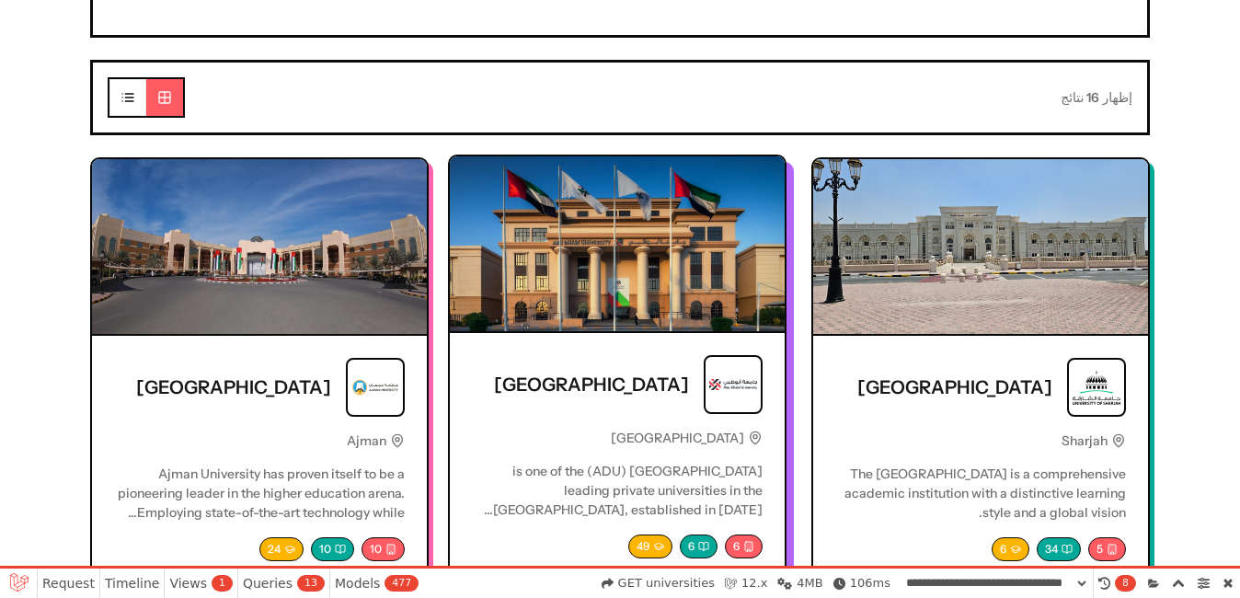
click at [664, 364] on div "[GEOGRAPHIC_DATA]" at bounding box center [617, 384] width 291 height 59
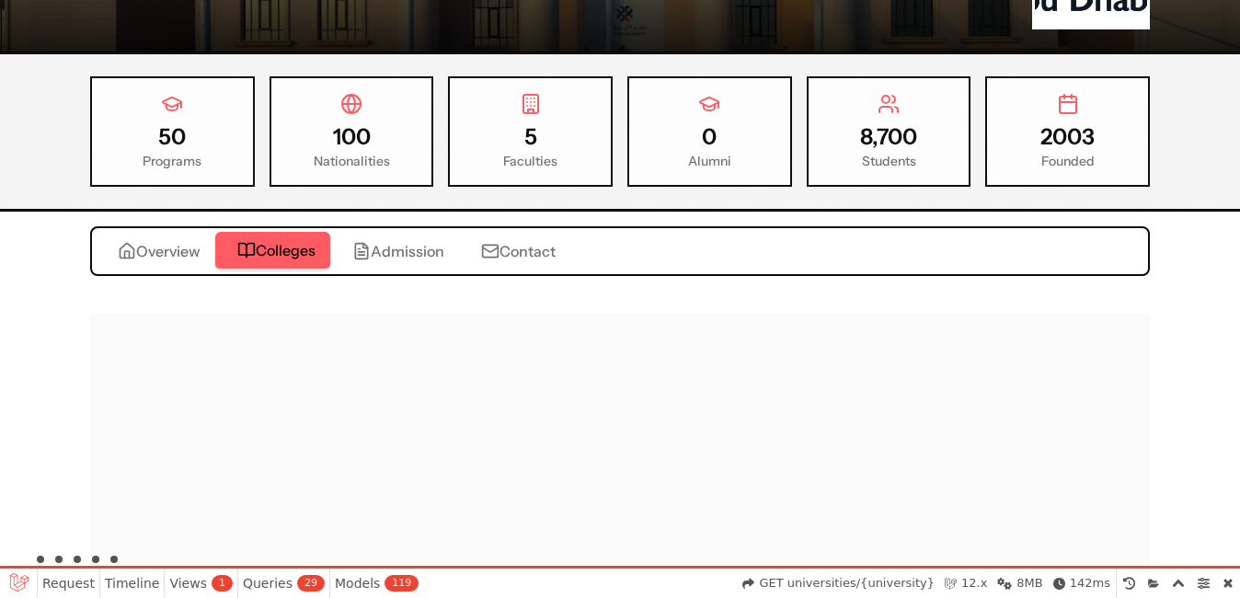
click at [252, 256] on icon "button" at bounding box center [246, 250] width 18 height 18
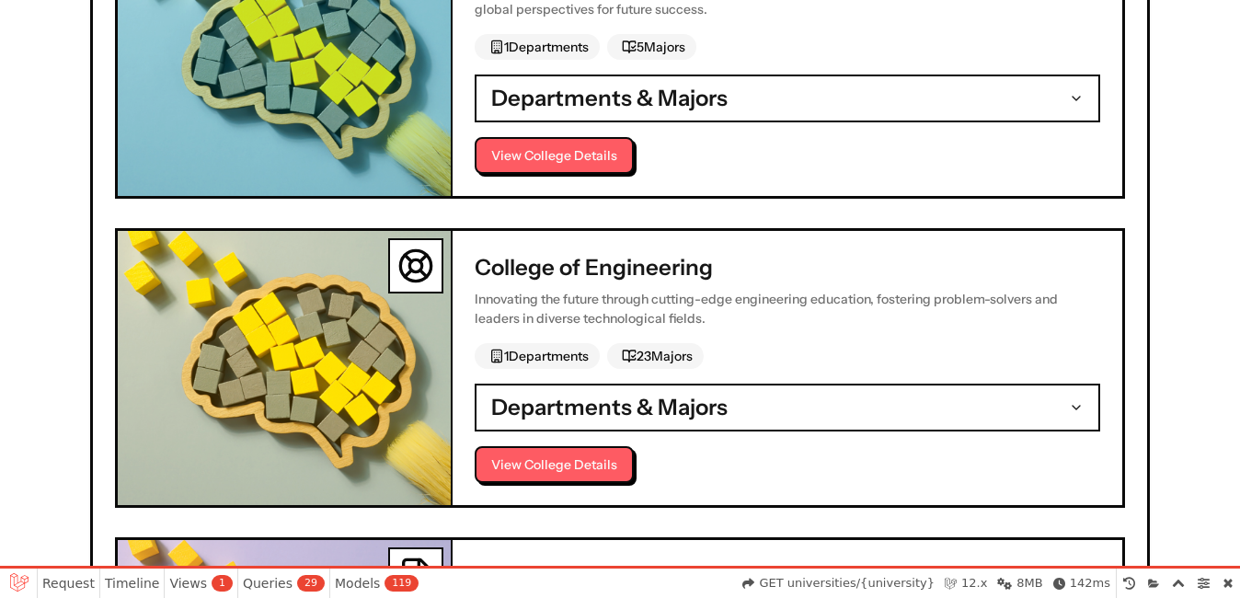
scroll to position [1109, 0]
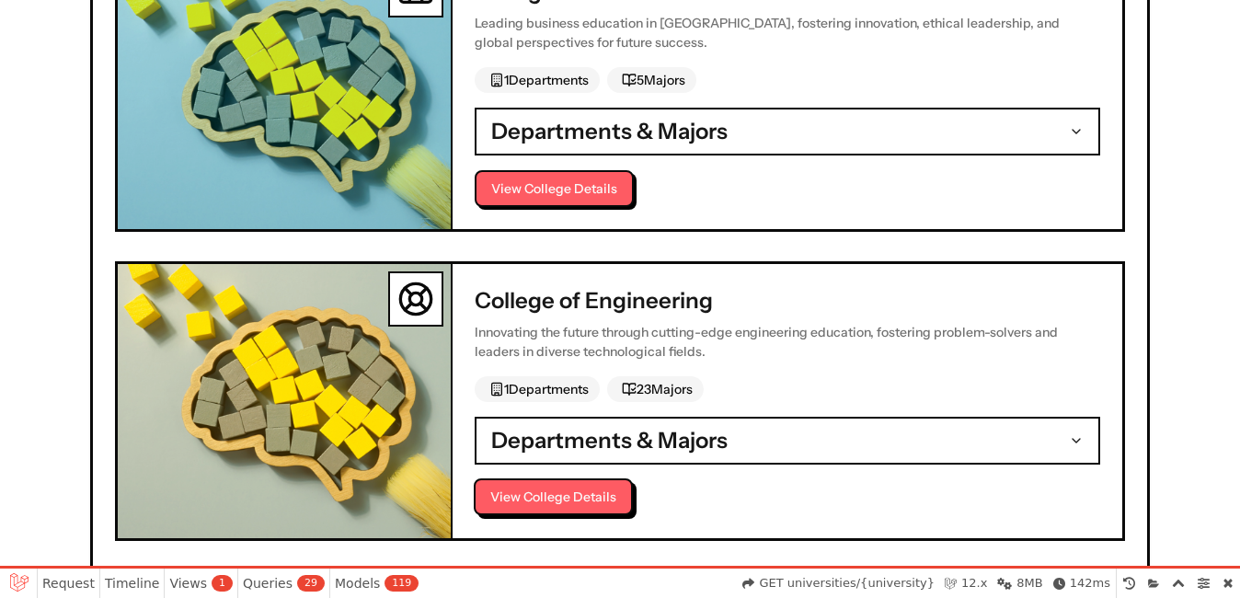
click at [592, 490] on button "View College Details" at bounding box center [553, 496] width 159 height 37
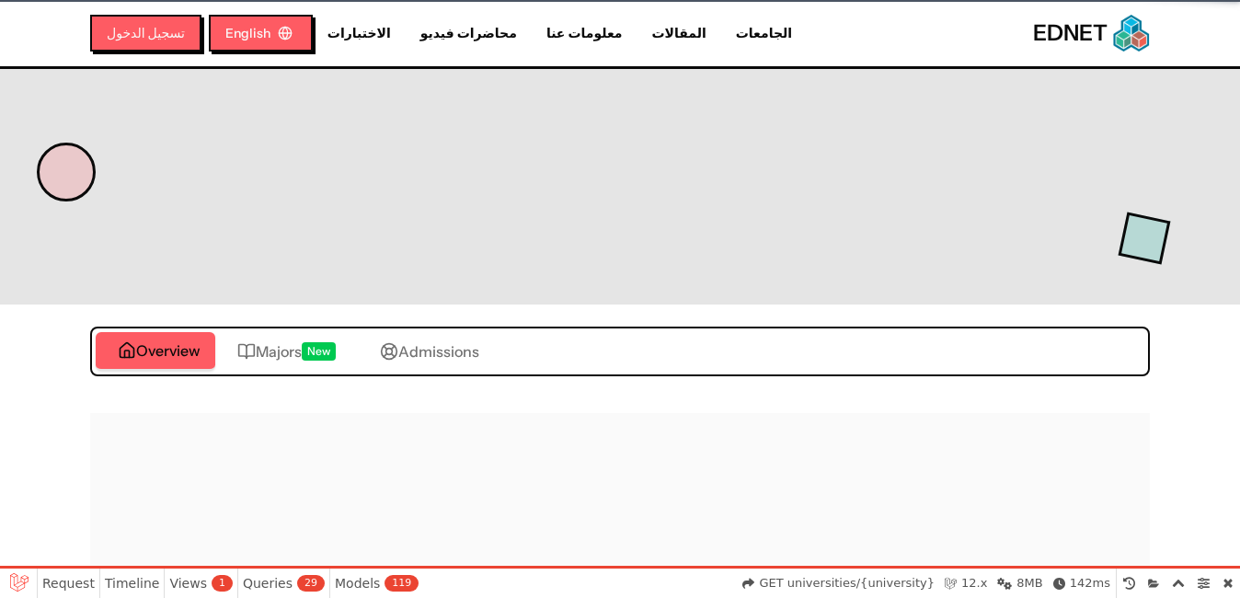
select select "**********"
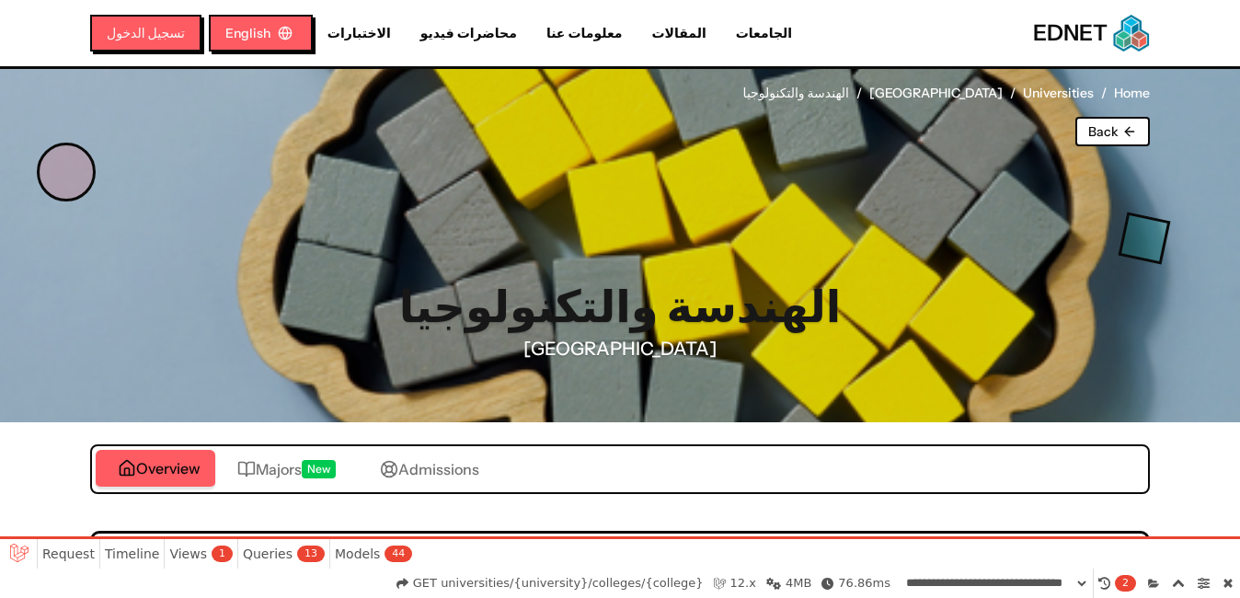
scroll to position [92, 0]
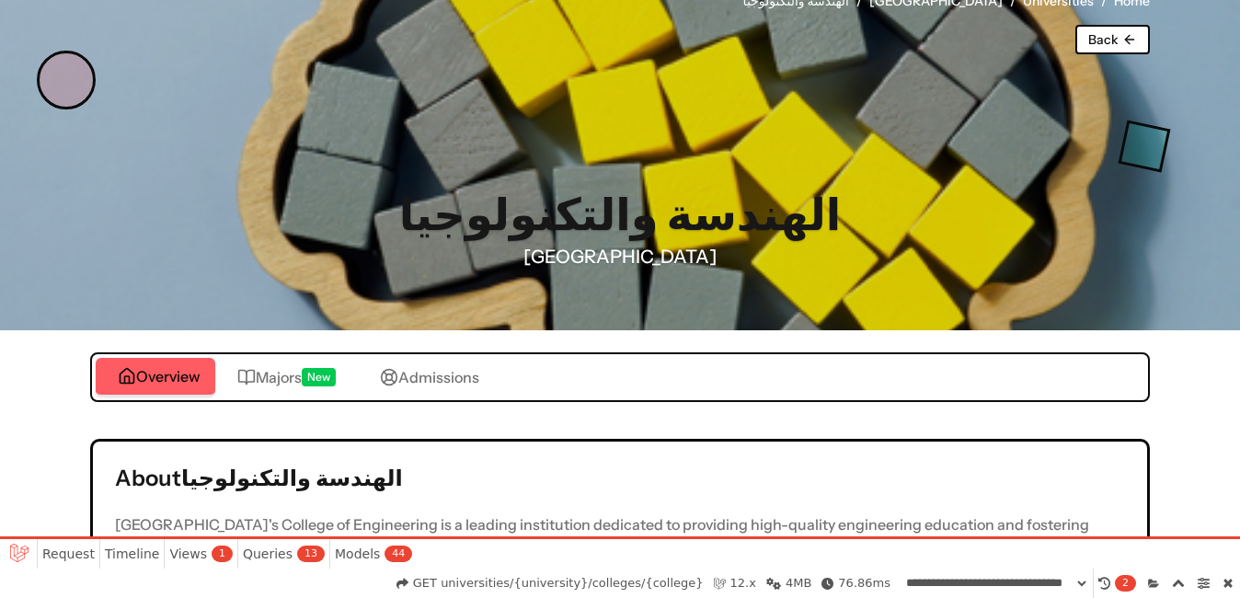
click at [286, 362] on button "Majors New" at bounding box center [286, 377] width 143 height 37
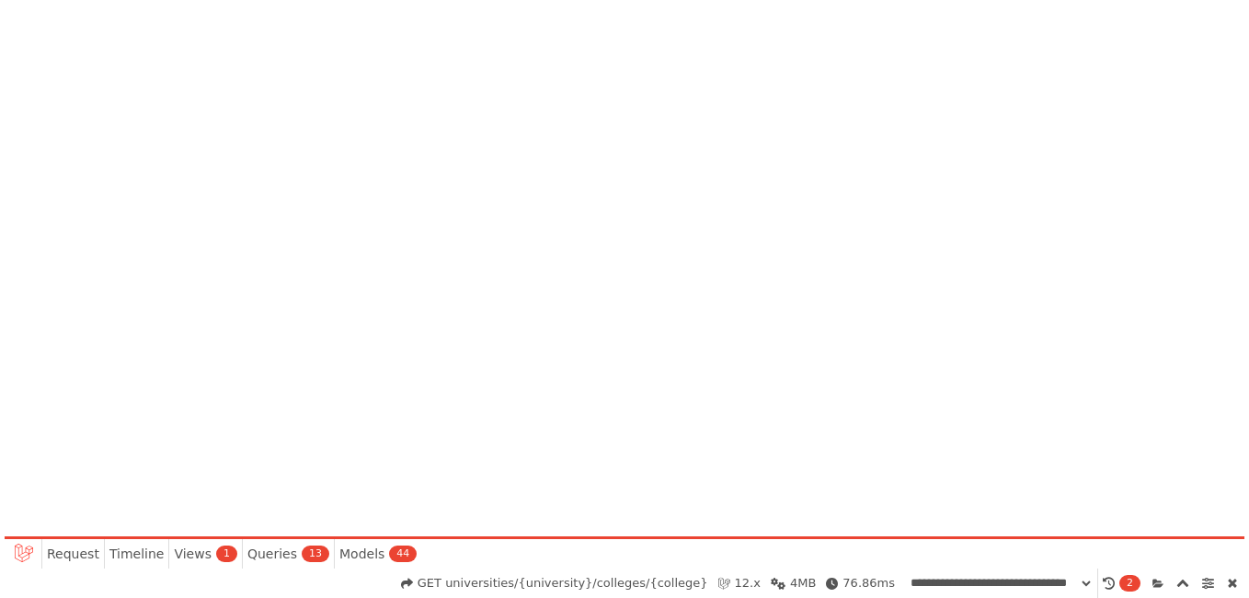
scroll to position [0, 0]
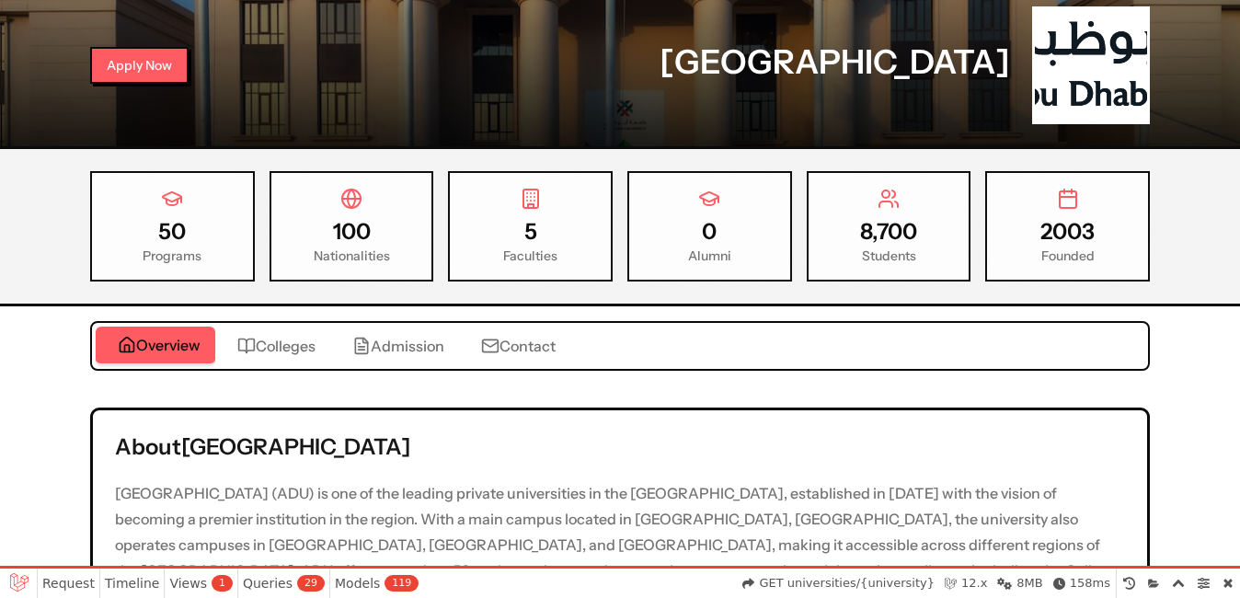
scroll to position [292, 0]
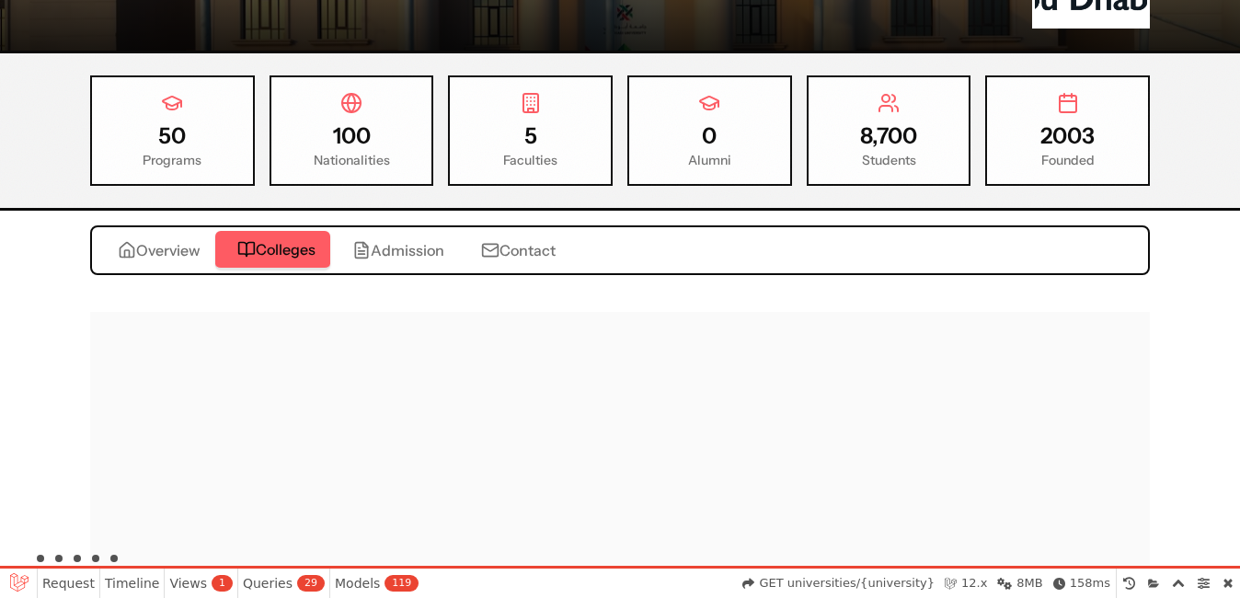
click at [268, 256] on span "Colleges" at bounding box center [286, 249] width 60 height 22
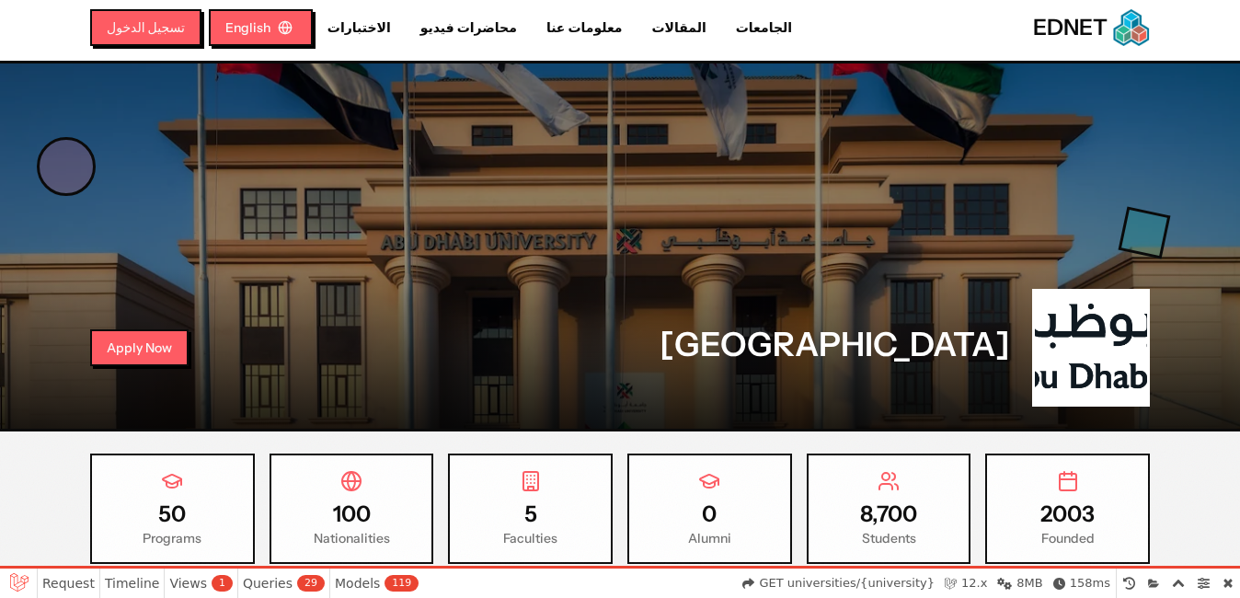
scroll to position [189, 0]
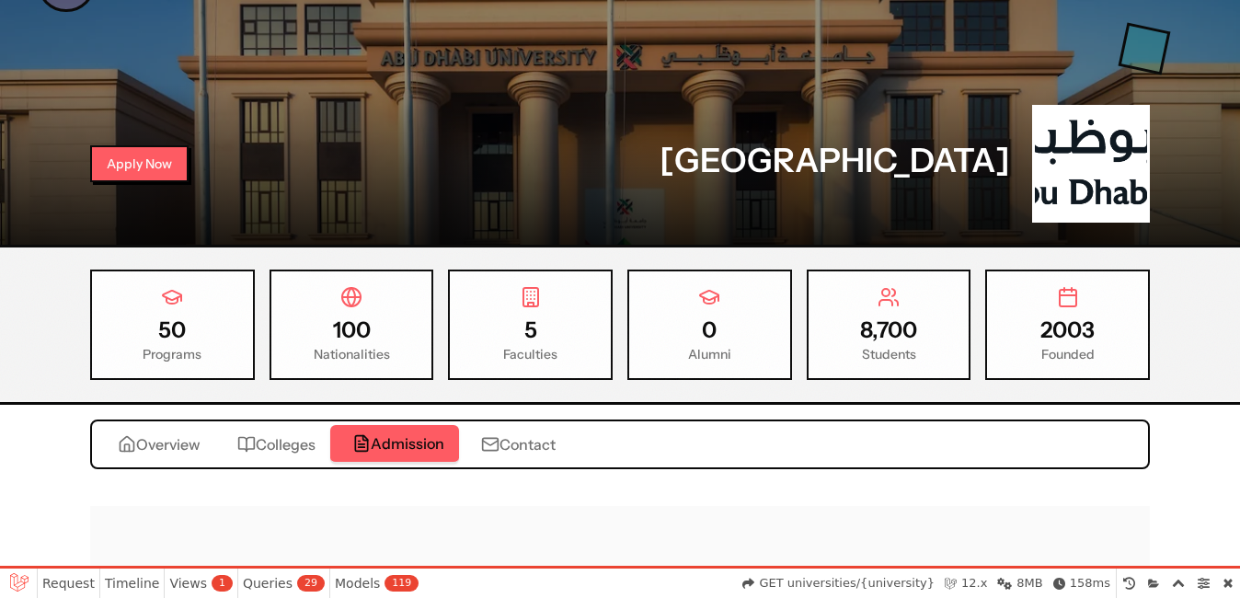
click at [396, 435] on span "Admission" at bounding box center [408, 443] width 74 height 22
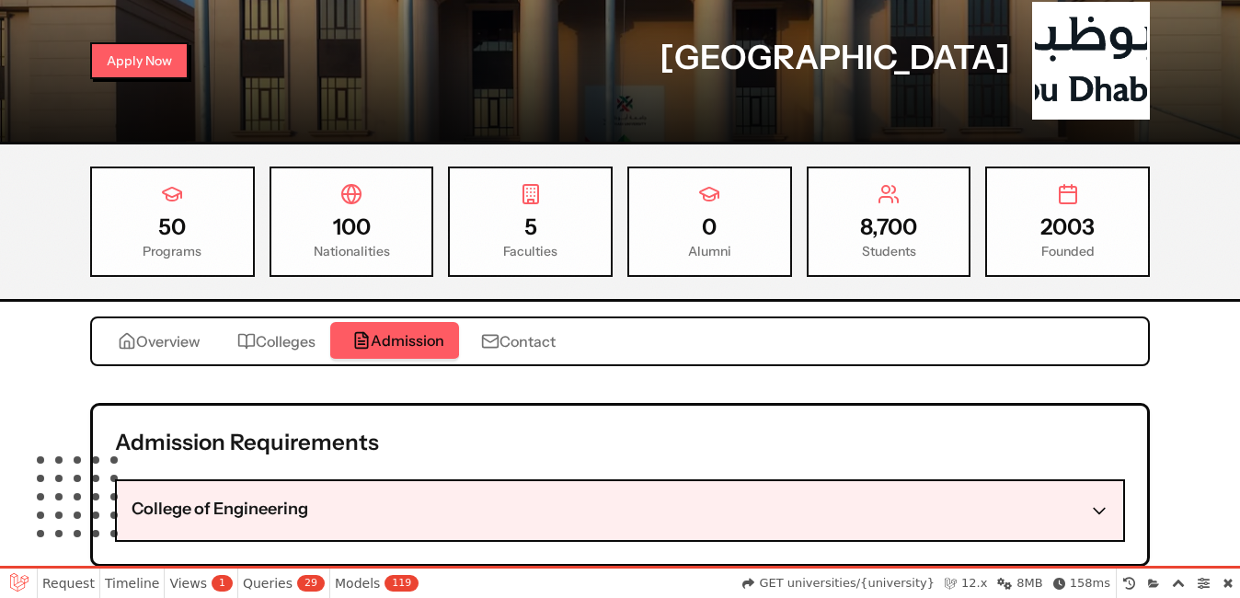
scroll to position [281, 0]
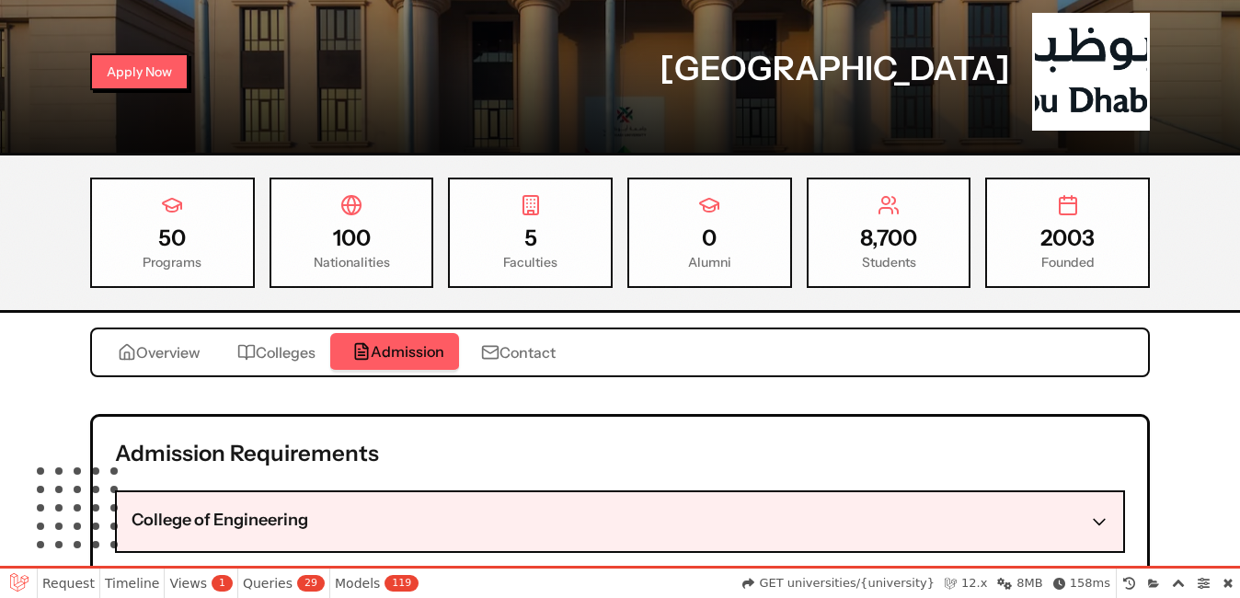
click at [374, 497] on button "College of Engineering" at bounding box center [620, 521] width 1006 height 59
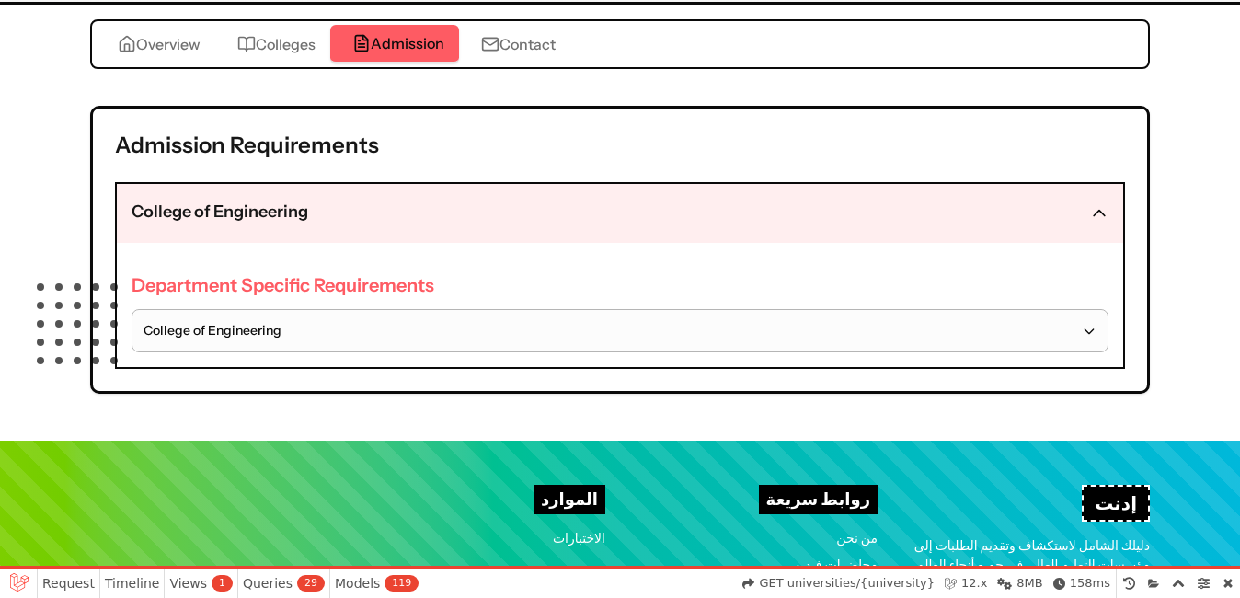
click at [342, 319] on button "College of Engineering" at bounding box center [619, 330] width 975 height 41
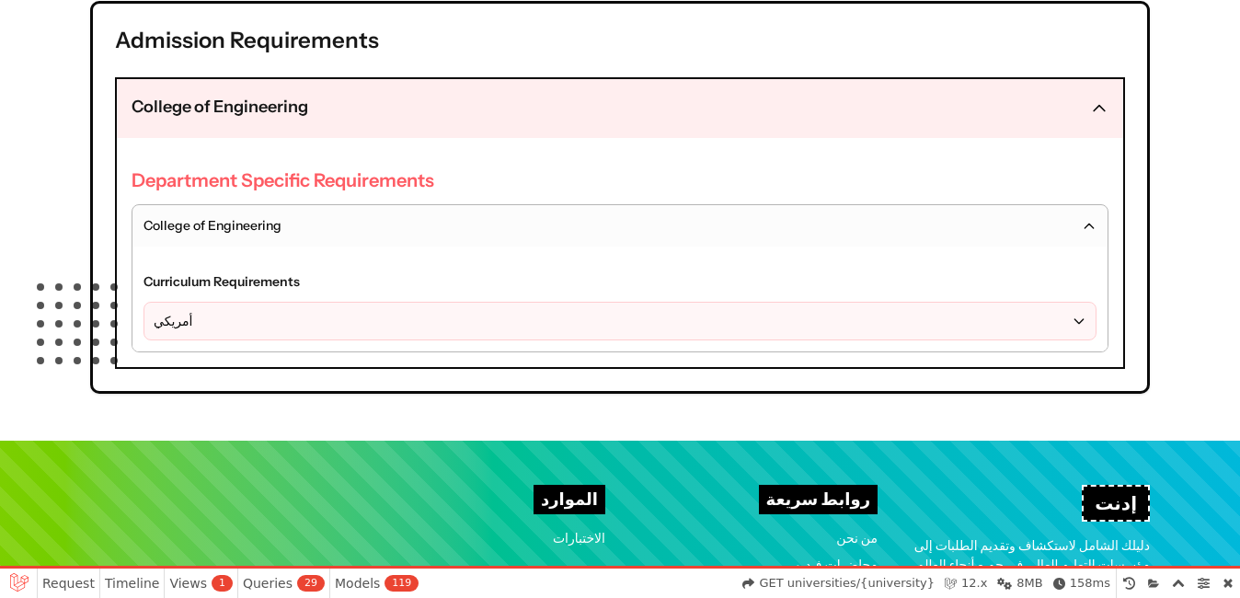
click at [234, 319] on button "أمريكي" at bounding box center [619, 321] width 951 height 37
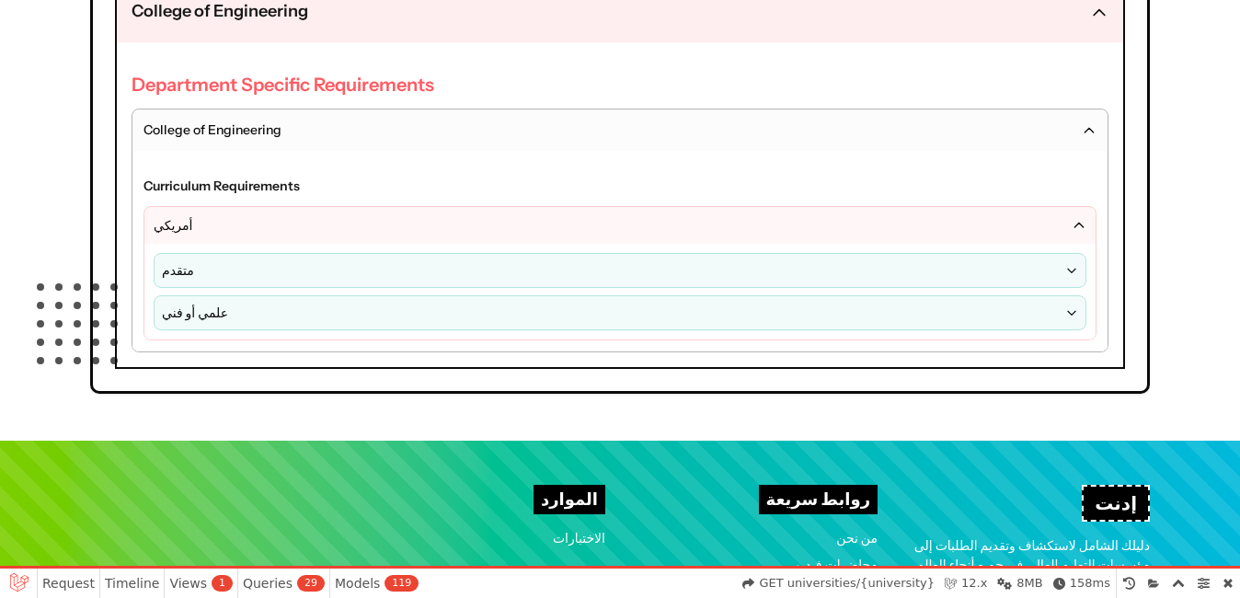
click at [252, 227] on button "أمريكي" at bounding box center [619, 225] width 951 height 37
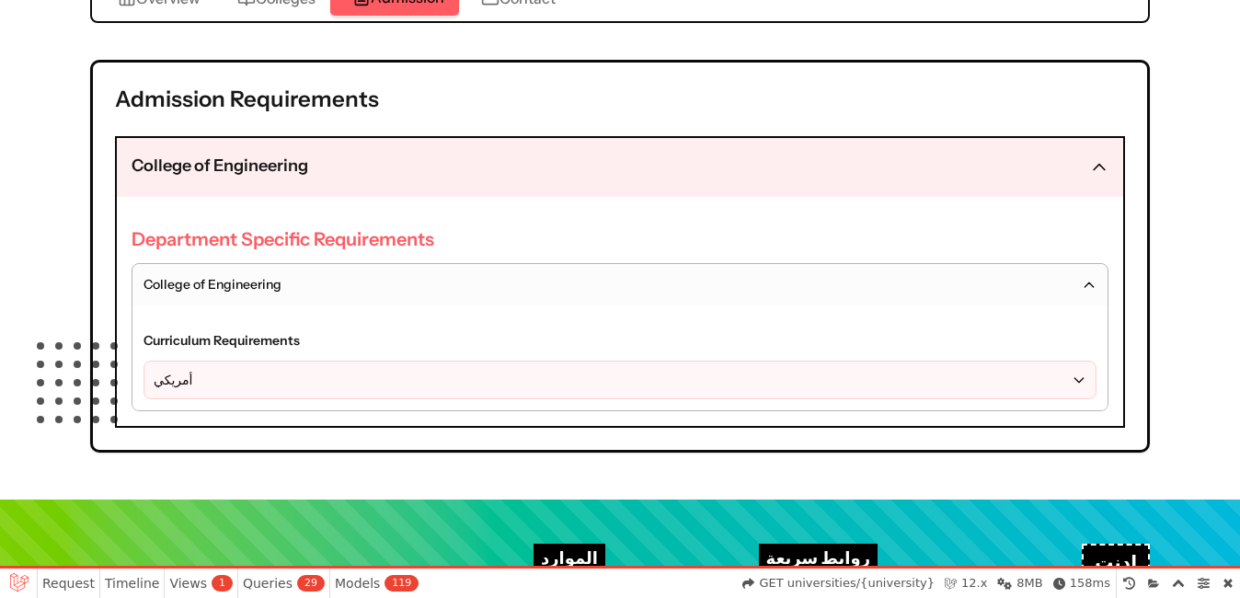
scroll to position [419, 0]
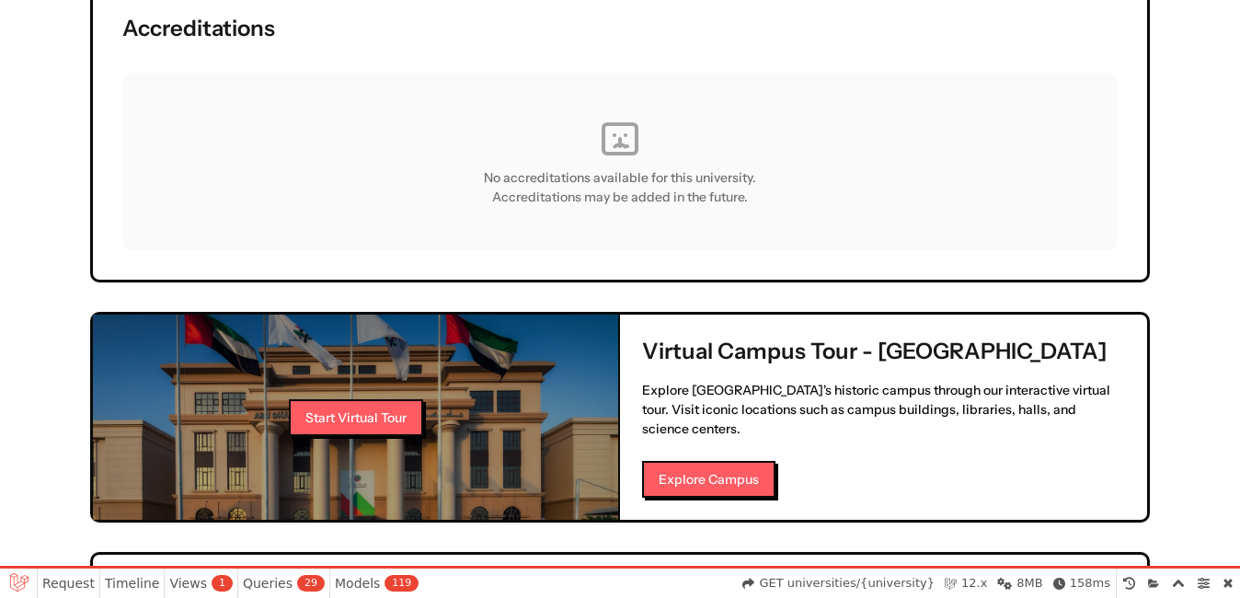
scroll to position [1269, 0]
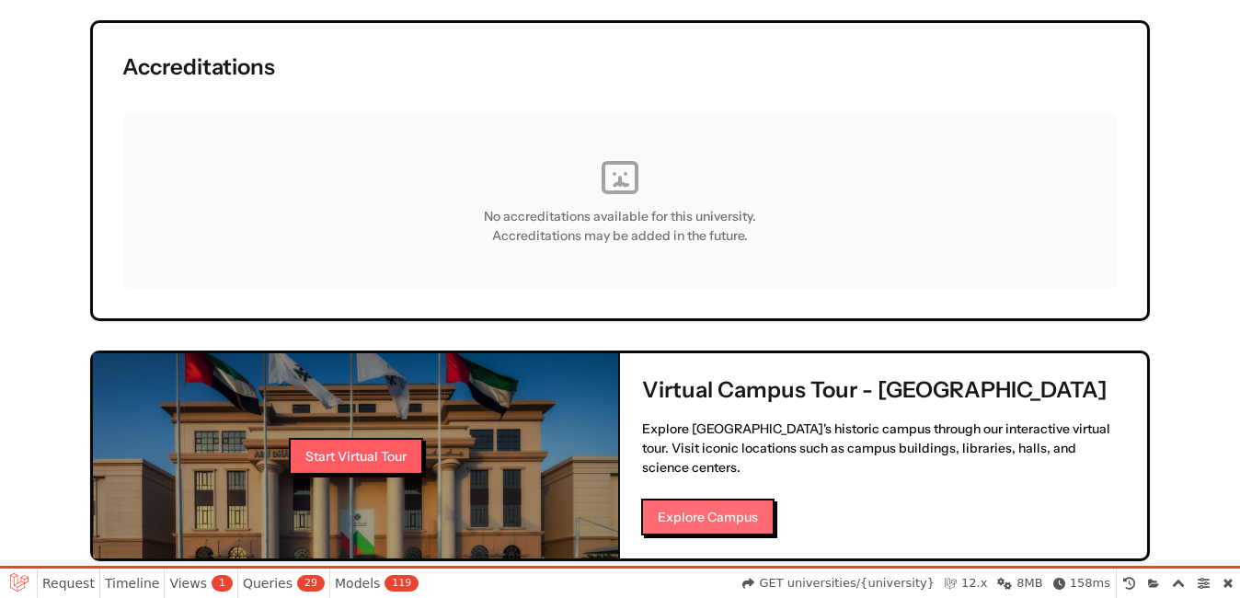
click at [724, 499] on button "Explore Campus" at bounding box center [707, 517] width 133 height 37
click at [740, 499] on button "Explore Campus" at bounding box center [707, 517] width 133 height 37
click at [378, 437] on button "Start Virtual Tour" at bounding box center [355, 455] width 134 height 37
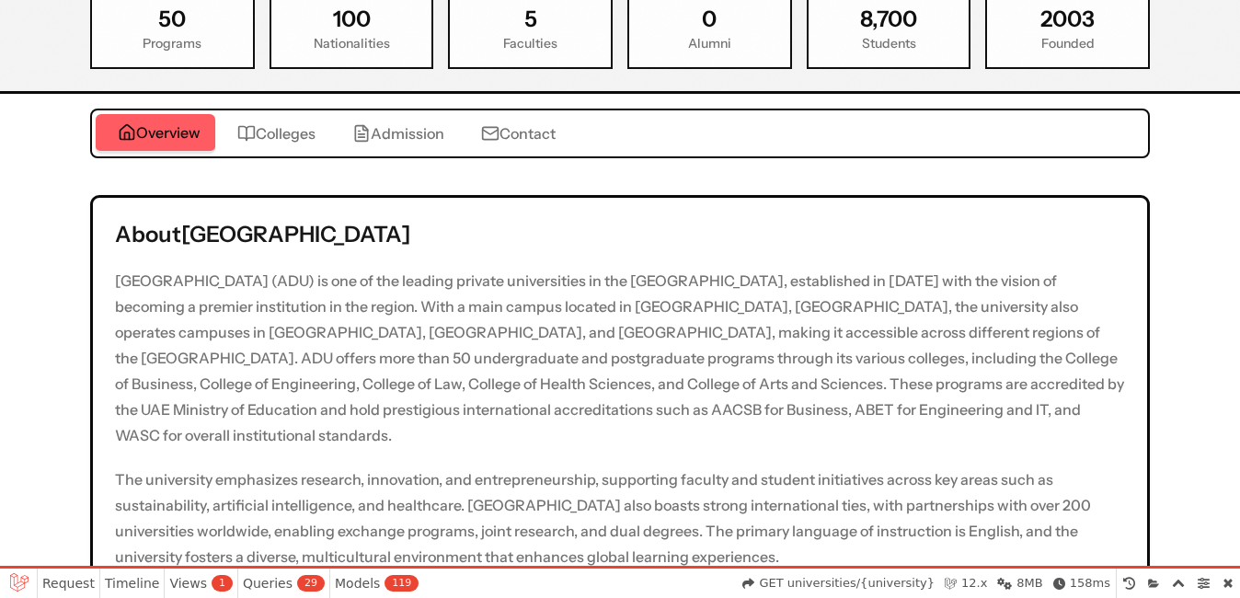
scroll to position [350, 0]
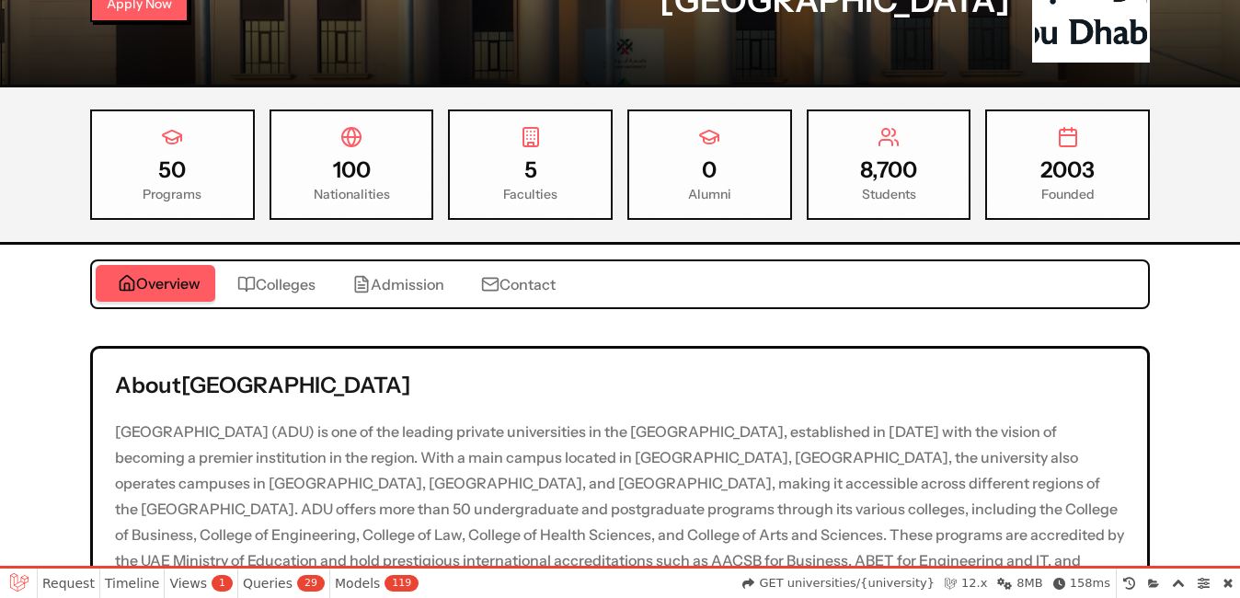
click at [296, 286] on span "Colleges" at bounding box center [286, 284] width 60 height 22
